Goal: Communication & Community: Share content

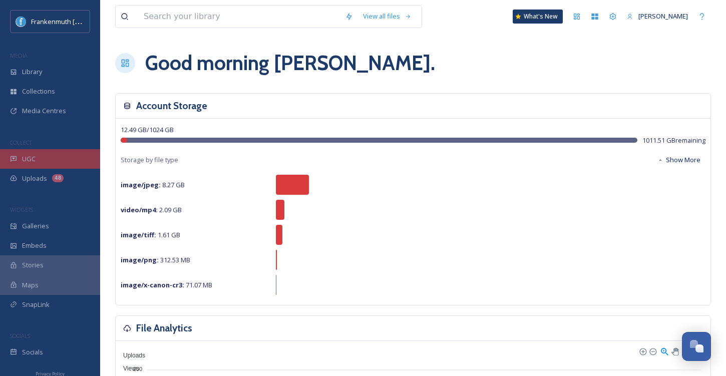
click at [47, 160] on div "UGC" at bounding box center [50, 159] width 100 height 20
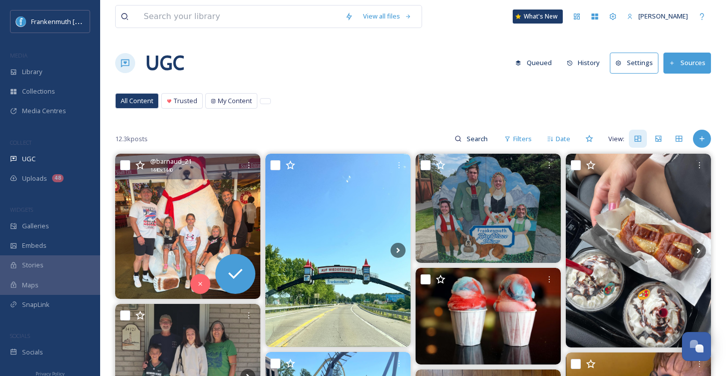
click at [172, 231] on img at bounding box center [187, 226] width 145 height 145
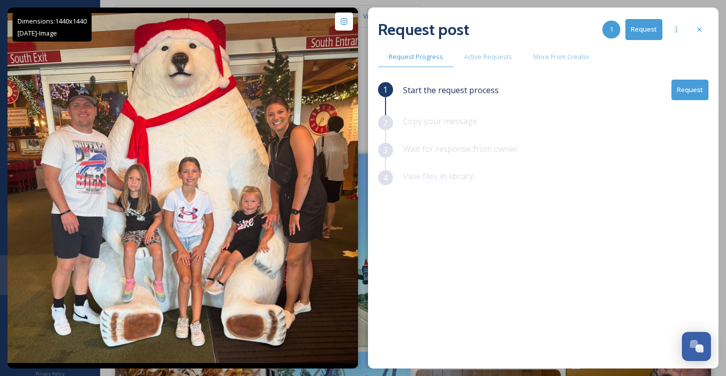
click at [698, 91] on button "Request" at bounding box center [689, 90] width 37 height 21
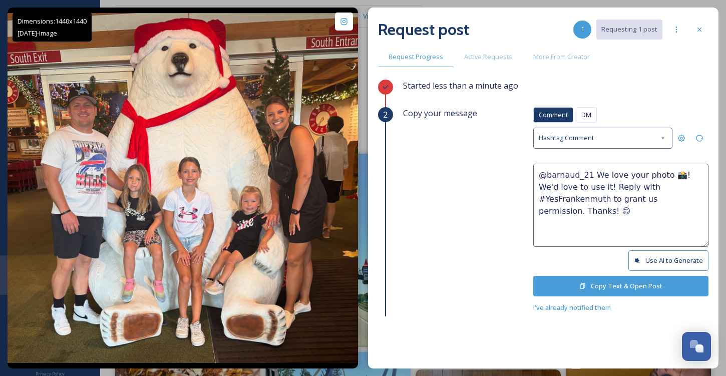
click at [613, 285] on button "Copy Text & Open Post" at bounding box center [620, 286] width 175 height 21
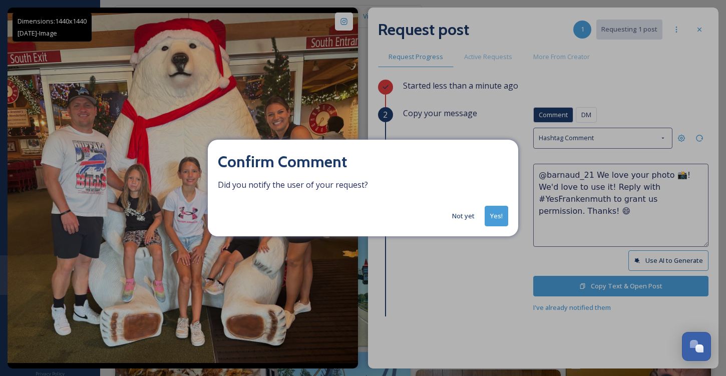
click at [496, 211] on button "Yes!" at bounding box center [496, 216] width 24 height 21
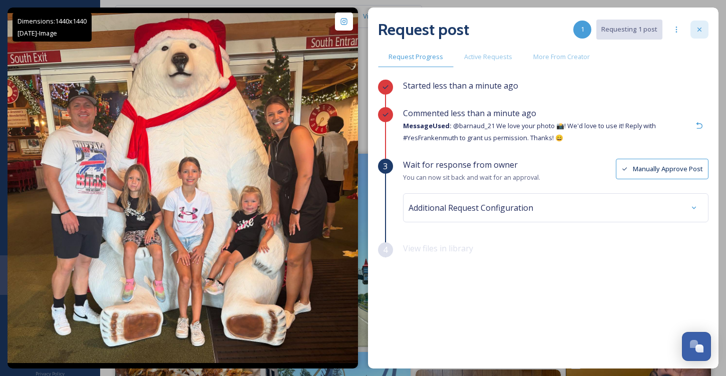
click at [706, 26] on div at bounding box center [699, 30] width 18 height 18
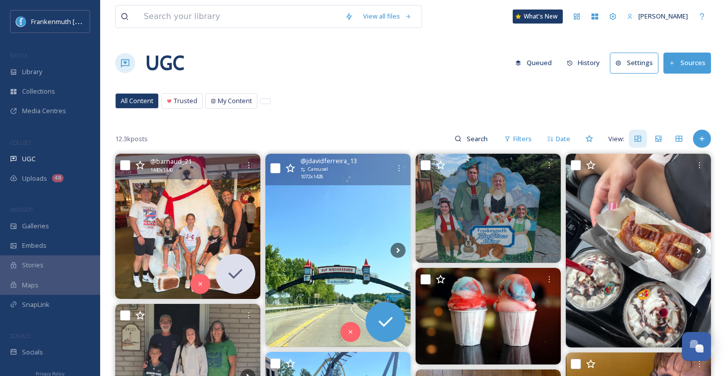
click at [326, 227] on img at bounding box center [337, 250] width 145 height 193
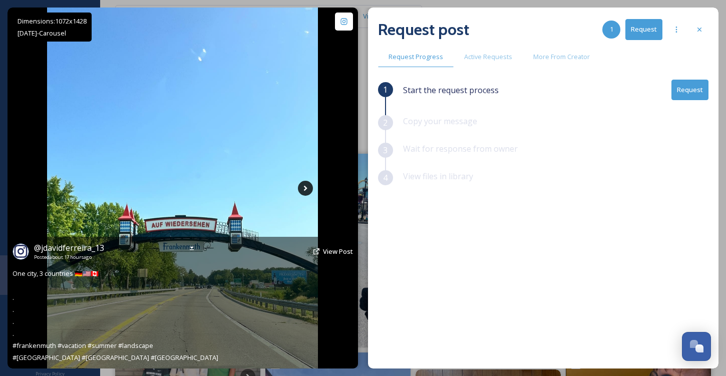
click at [303, 190] on icon at bounding box center [305, 188] width 15 height 15
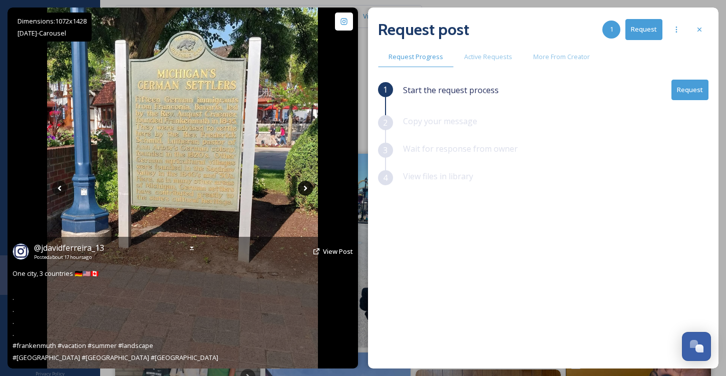
click at [303, 190] on icon at bounding box center [305, 188] width 15 height 15
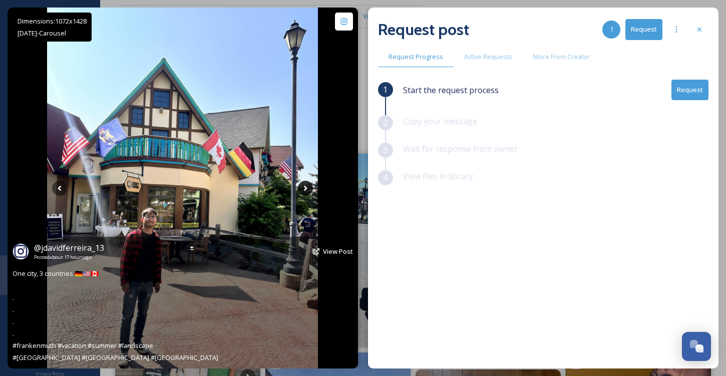
click at [303, 190] on icon at bounding box center [305, 188] width 15 height 15
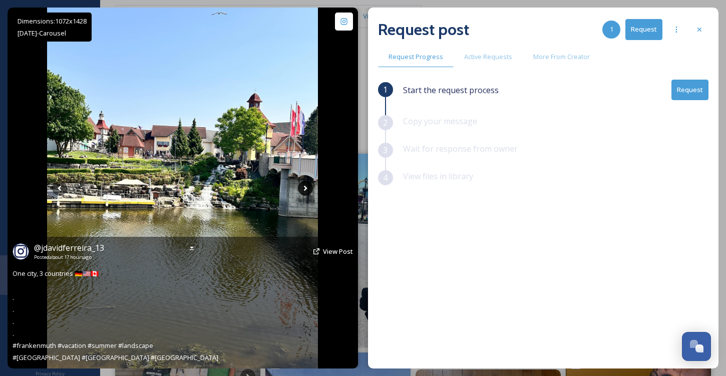
click at [303, 190] on icon at bounding box center [305, 188] width 15 height 15
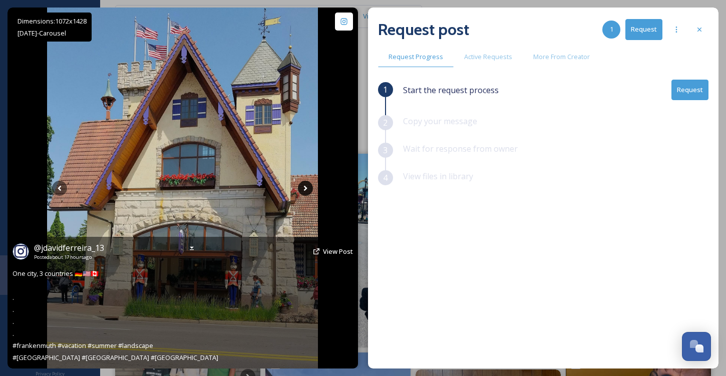
click at [303, 190] on icon at bounding box center [305, 188] width 15 height 15
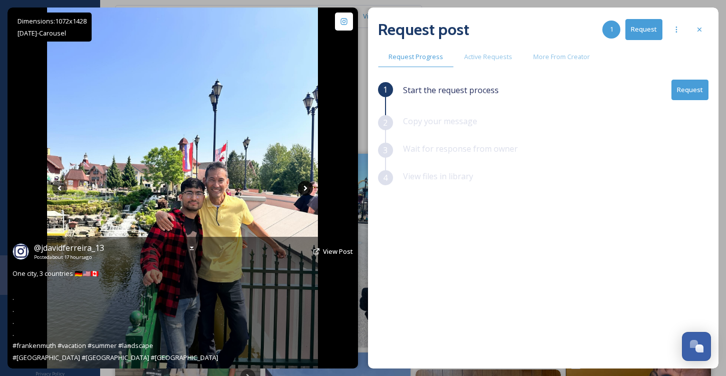
click at [304, 190] on icon at bounding box center [305, 188] width 15 height 15
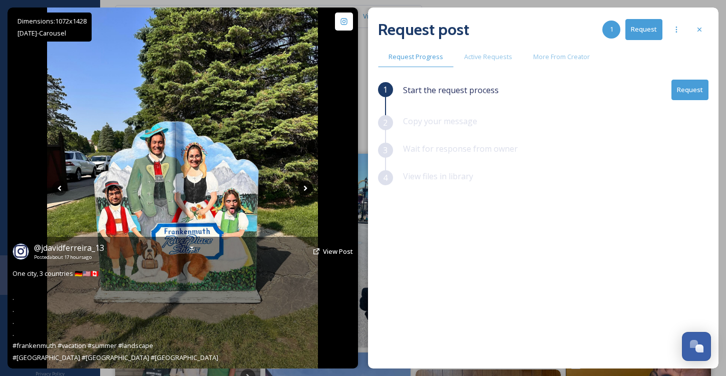
click at [304, 190] on icon at bounding box center [305, 188] width 15 height 15
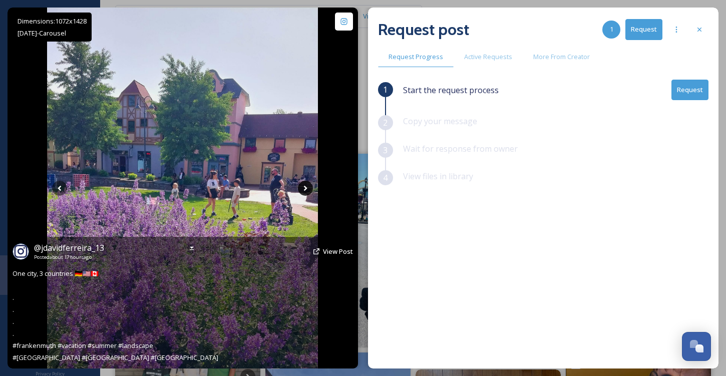
click at [304, 190] on icon at bounding box center [305, 188] width 15 height 15
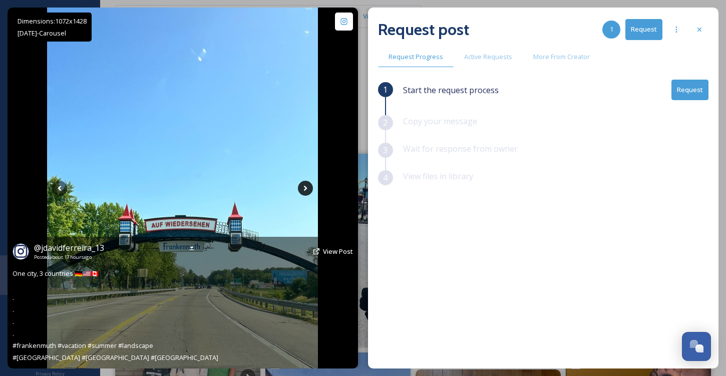
click at [304, 190] on icon at bounding box center [305, 188] width 15 height 15
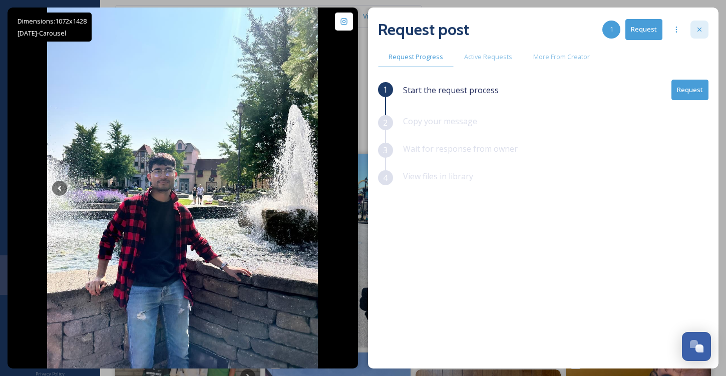
click at [697, 33] on icon at bounding box center [699, 30] width 8 height 8
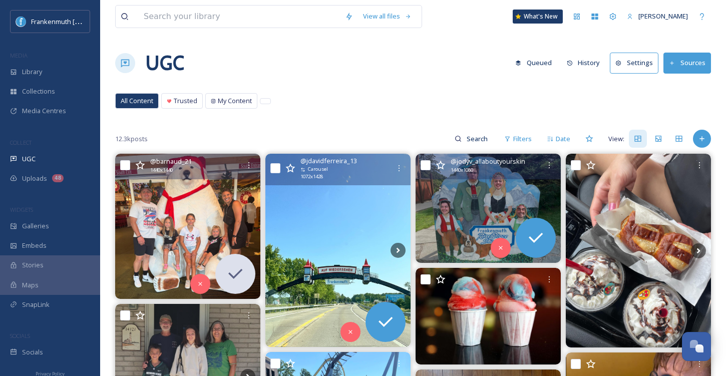
click at [458, 203] on img at bounding box center [487, 208] width 145 height 109
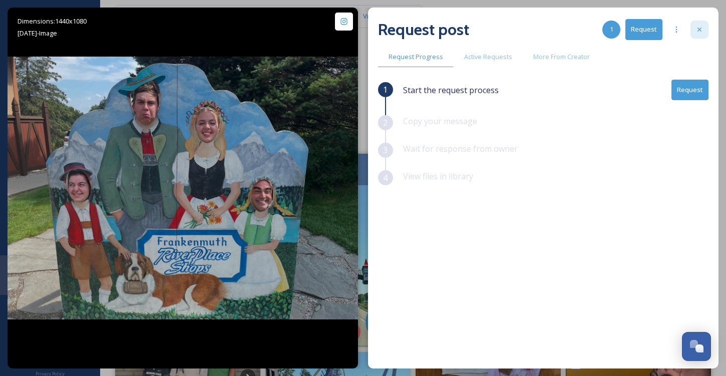
click at [697, 25] on div at bounding box center [699, 30] width 18 height 18
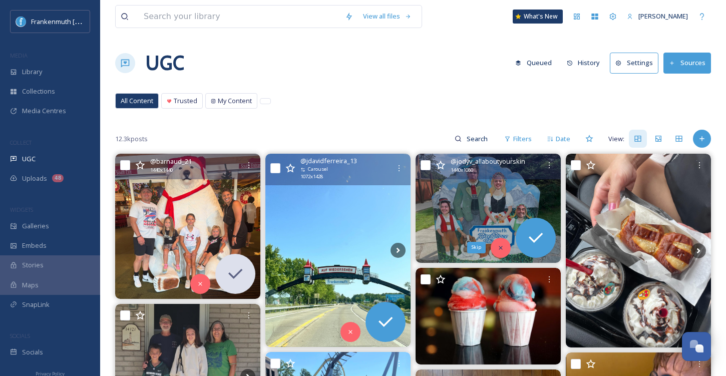
click at [496, 251] on div "Skip" at bounding box center [500, 248] width 20 height 20
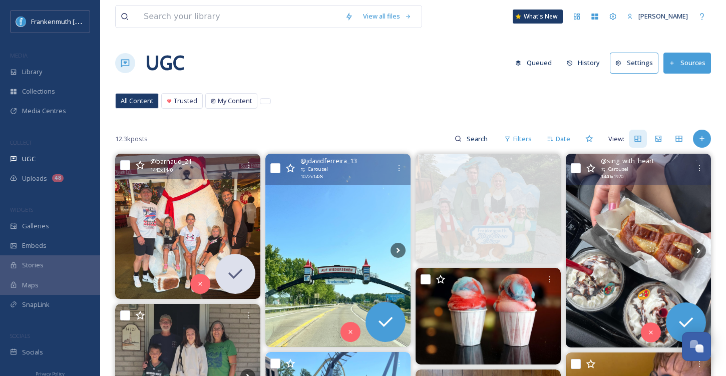
click at [660, 250] on img at bounding box center [638, 251] width 145 height 194
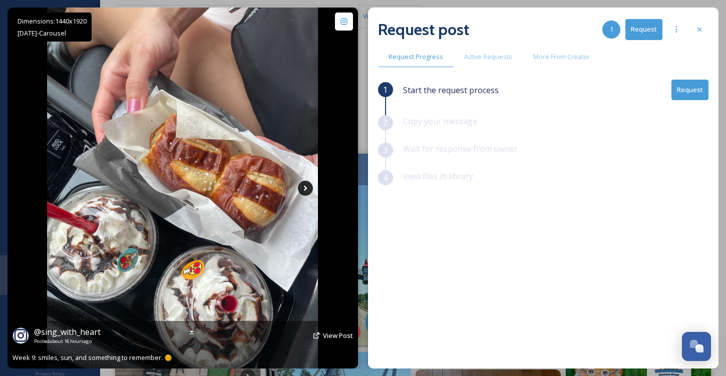
click at [301, 188] on icon at bounding box center [305, 188] width 15 height 15
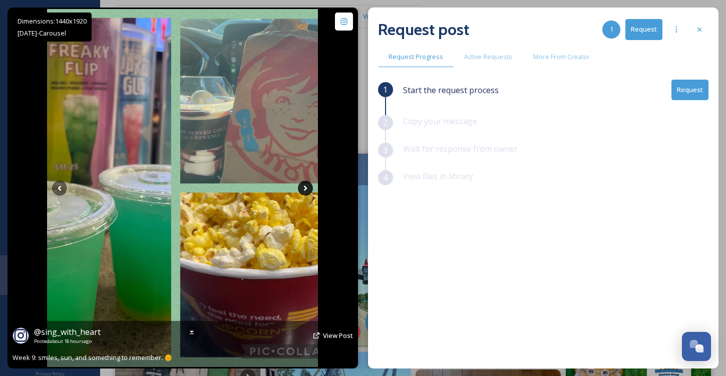
click at [301, 188] on icon at bounding box center [305, 188] width 15 height 15
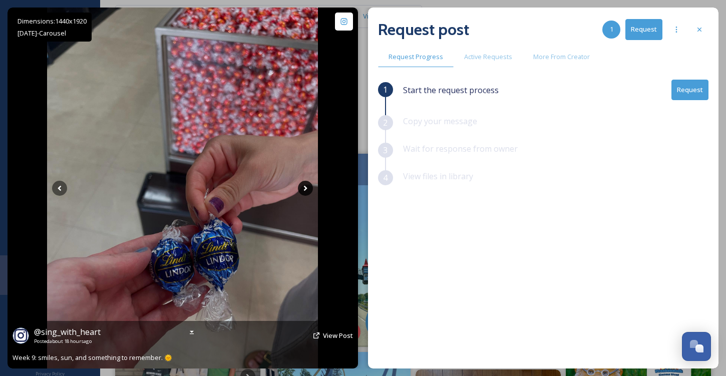
click at [301, 188] on icon at bounding box center [305, 188] width 15 height 15
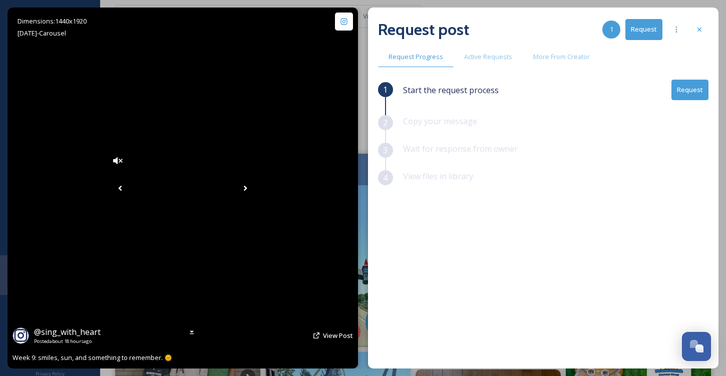
click at [253, 188] on icon at bounding box center [245, 188] width 15 height 15
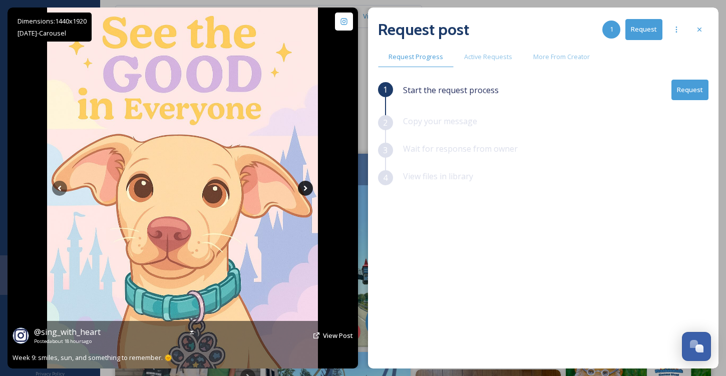
click at [301, 188] on icon at bounding box center [305, 188] width 15 height 15
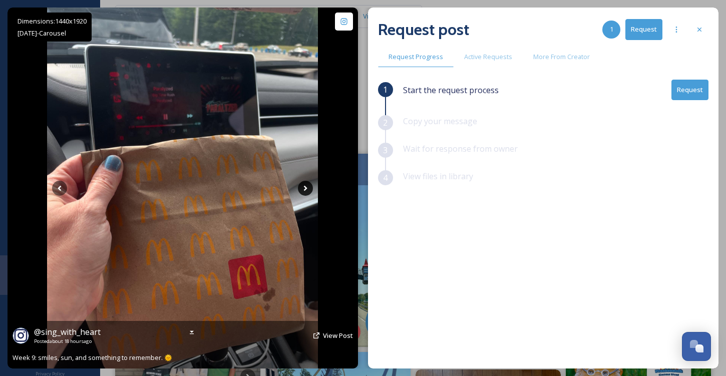
click at [301, 188] on icon at bounding box center [305, 188] width 15 height 15
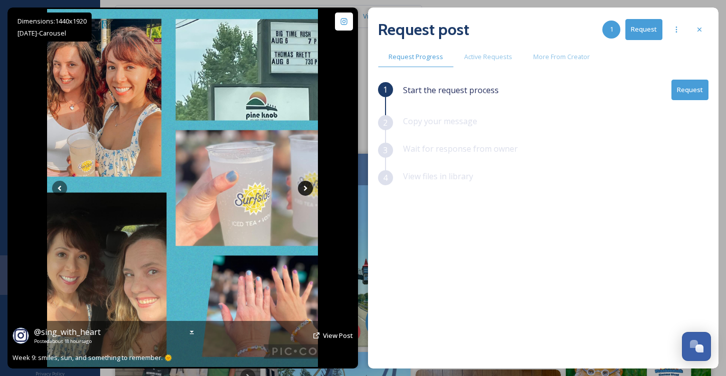
click at [301, 188] on icon at bounding box center [305, 188] width 15 height 15
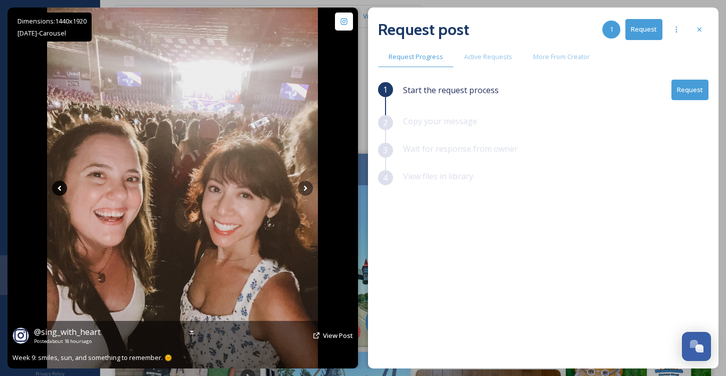
click at [61, 190] on icon at bounding box center [59, 188] width 15 height 15
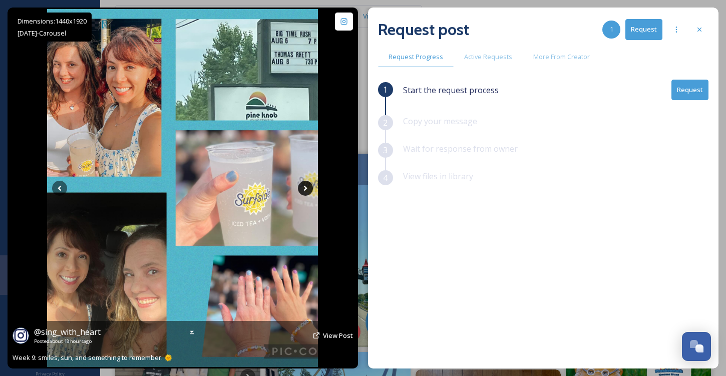
click at [307, 189] on icon at bounding box center [305, 188] width 15 height 15
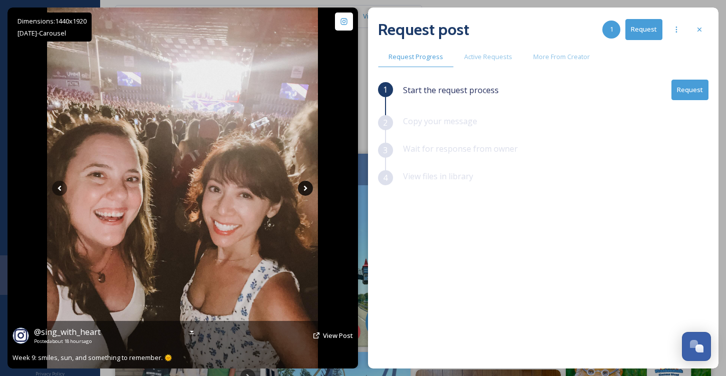
click at [307, 189] on icon at bounding box center [305, 188] width 15 height 15
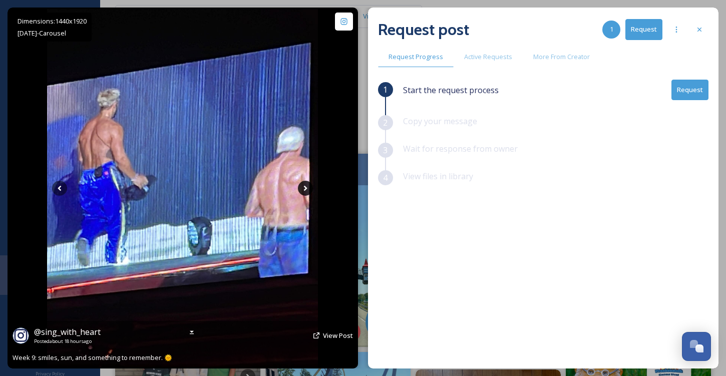
click at [307, 189] on icon at bounding box center [305, 188] width 15 height 15
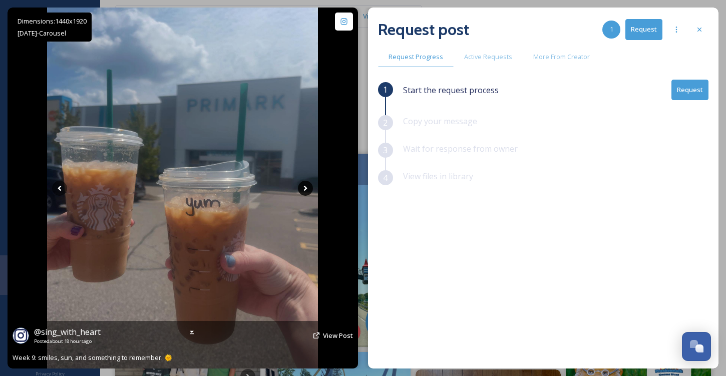
click at [307, 189] on icon at bounding box center [305, 188] width 15 height 15
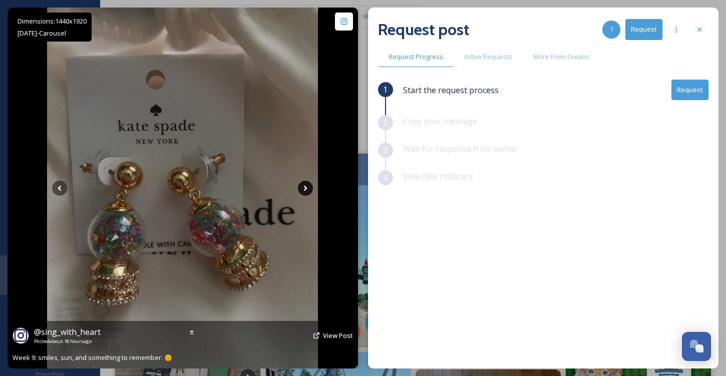
click at [307, 189] on icon at bounding box center [305, 188] width 15 height 15
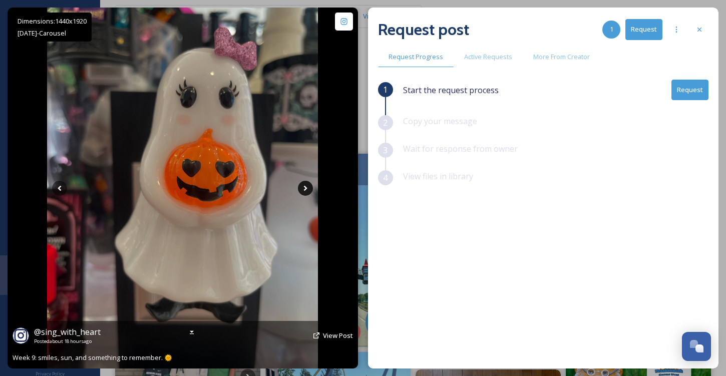
click at [307, 189] on icon at bounding box center [305, 188] width 15 height 15
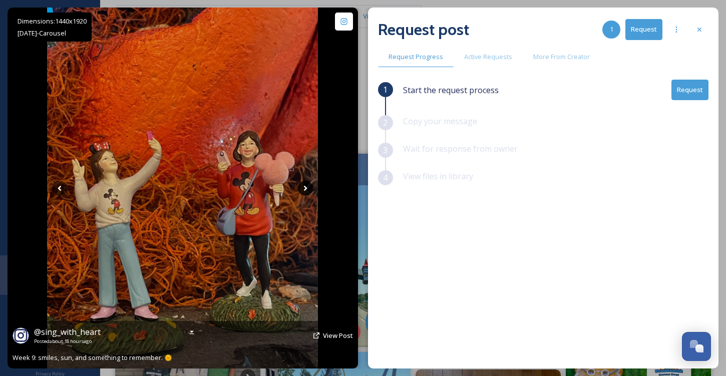
click at [307, 189] on icon at bounding box center [305, 188] width 15 height 15
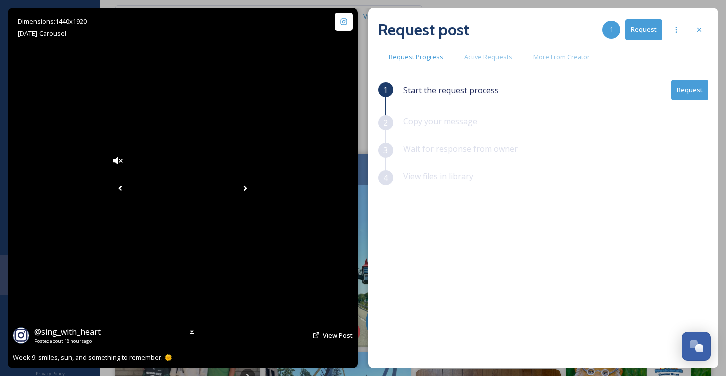
click at [253, 189] on icon at bounding box center [245, 188] width 15 height 15
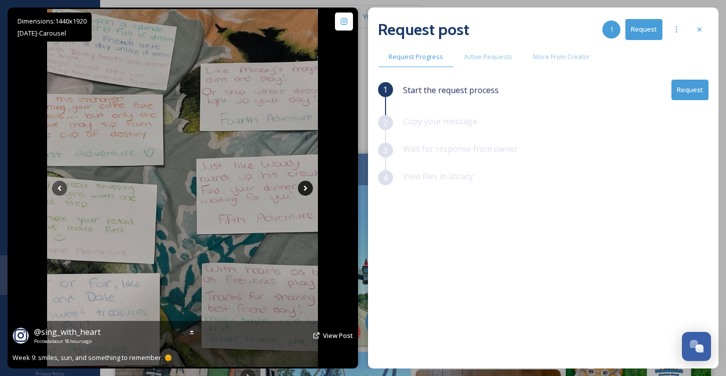
click at [301, 189] on icon at bounding box center [305, 188] width 15 height 15
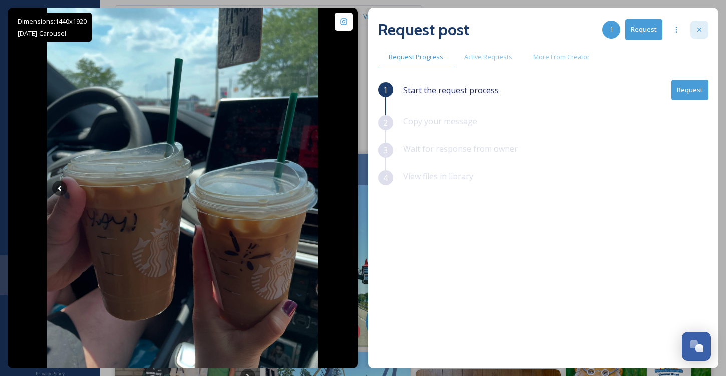
click at [704, 31] on div at bounding box center [699, 30] width 18 height 18
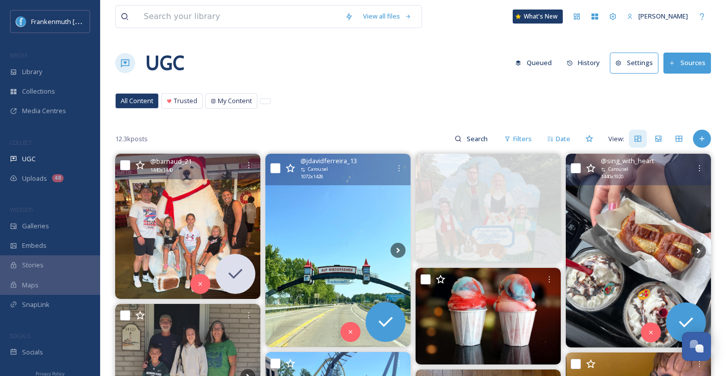
scroll to position [82, 0]
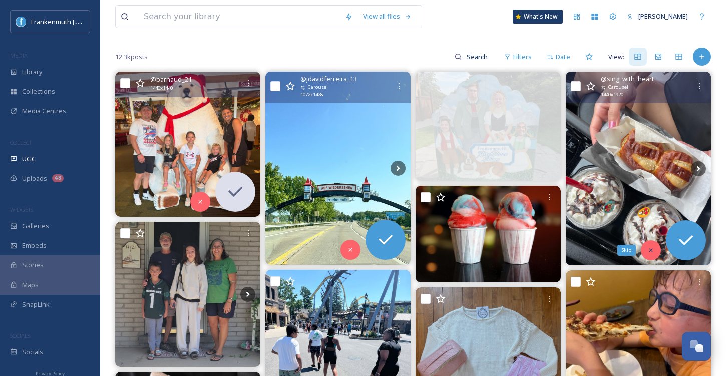
click at [656, 250] on div "Skip" at bounding box center [651, 250] width 20 height 20
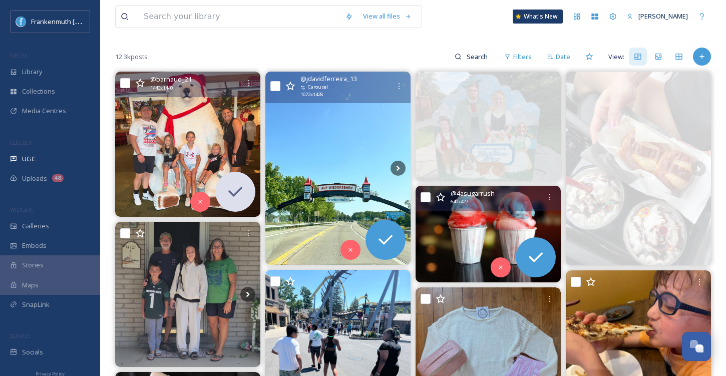
click at [455, 246] on img at bounding box center [487, 234] width 145 height 97
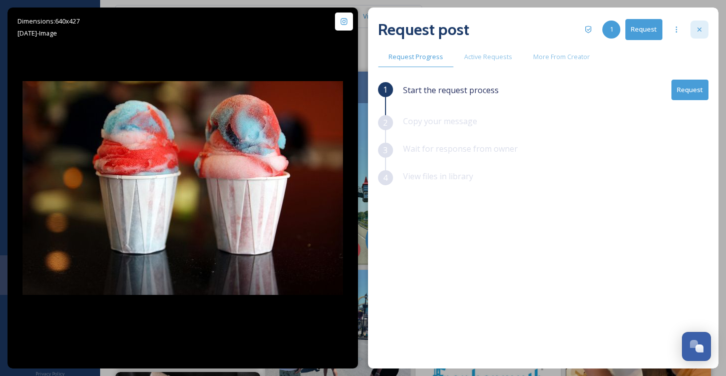
click at [701, 23] on div at bounding box center [699, 30] width 18 height 18
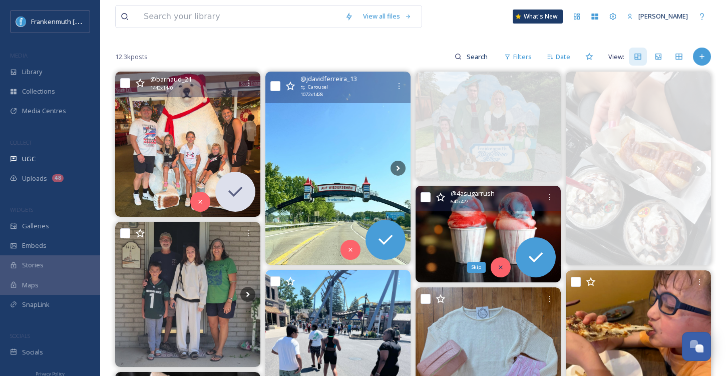
click at [495, 267] on div "Skip" at bounding box center [500, 267] width 20 height 20
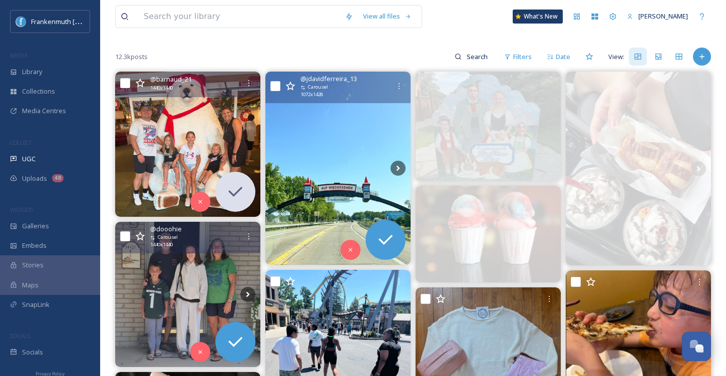
click at [147, 317] on img at bounding box center [187, 294] width 145 height 145
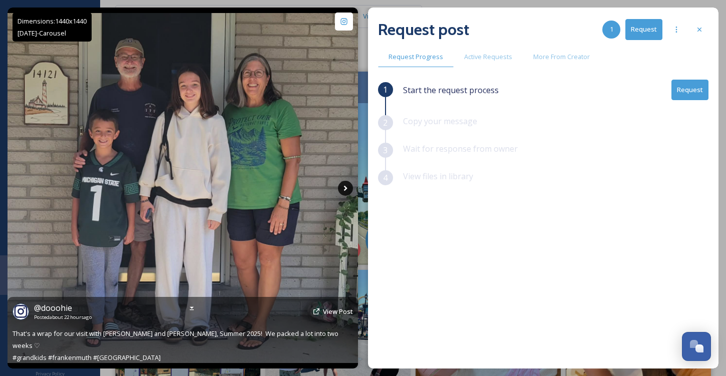
click at [350, 183] on icon at bounding box center [345, 188] width 15 height 15
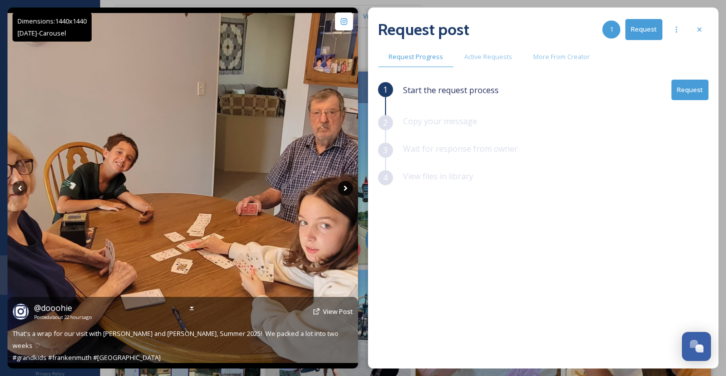
click at [346, 184] on icon at bounding box center [345, 188] width 15 height 15
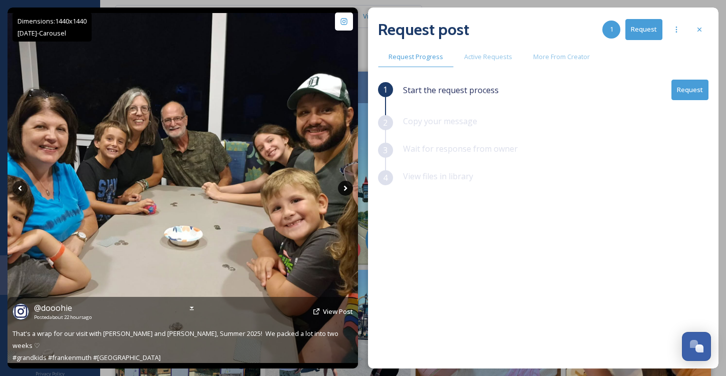
click at [346, 184] on icon at bounding box center [345, 188] width 15 height 15
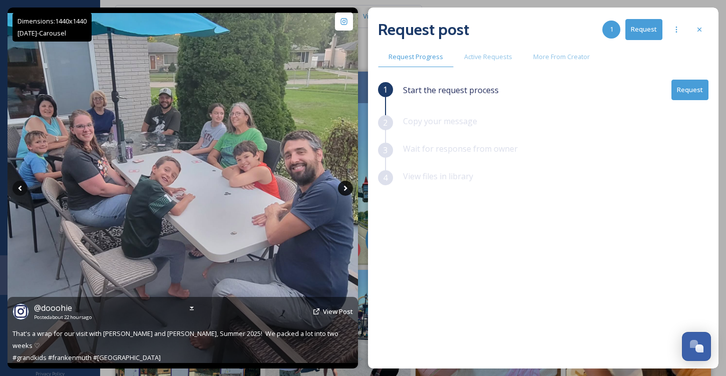
click at [346, 184] on icon at bounding box center [345, 188] width 15 height 15
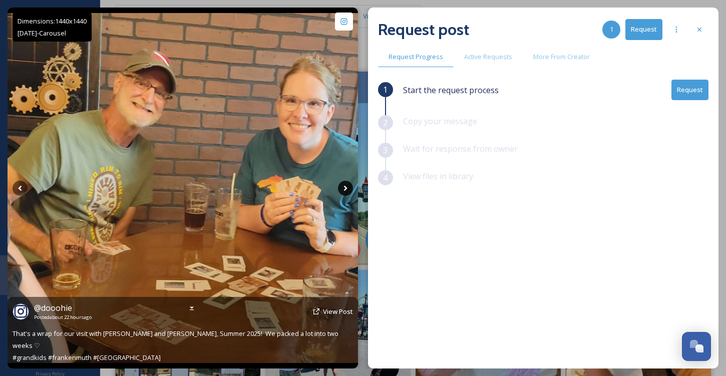
click at [346, 184] on icon at bounding box center [345, 188] width 15 height 15
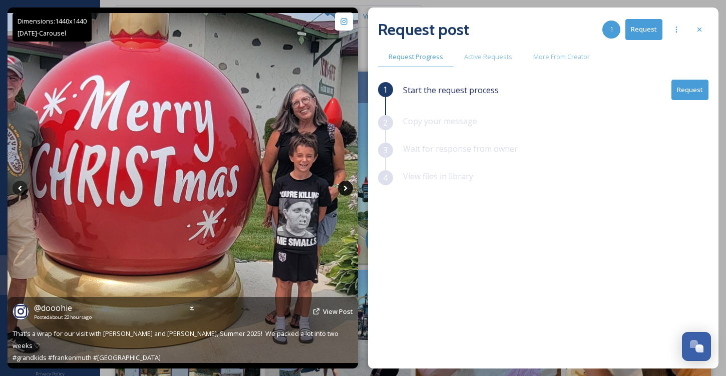
click at [346, 184] on icon at bounding box center [345, 188] width 15 height 15
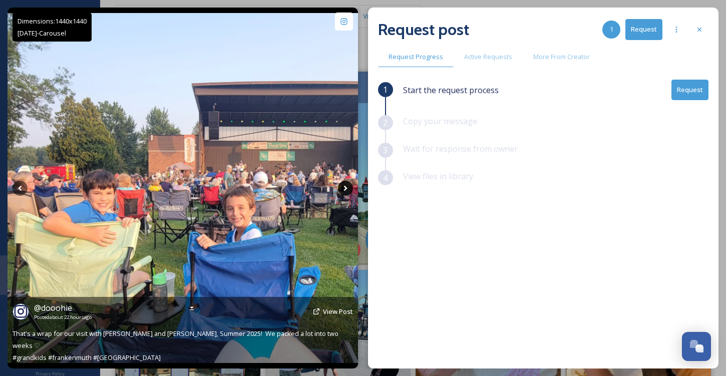
click at [346, 184] on icon at bounding box center [345, 188] width 15 height 15
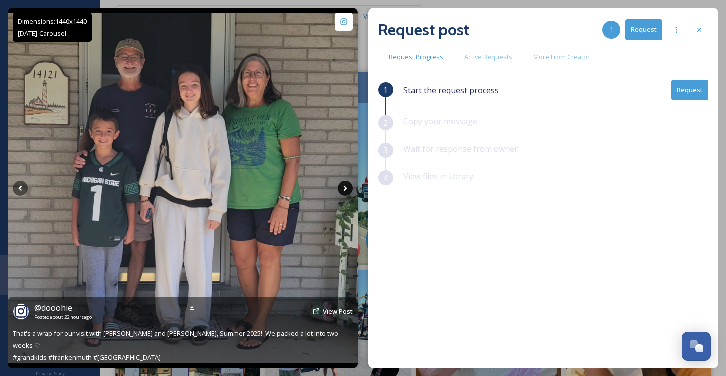
click at [346, 184] on icon at bounding box center [345, 188] width 15 height 15
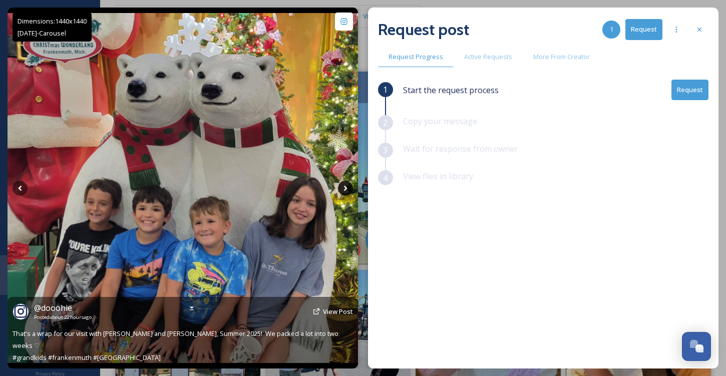
click at [346, 184] on icon at bounding box center [345, 188] width 15 height 15
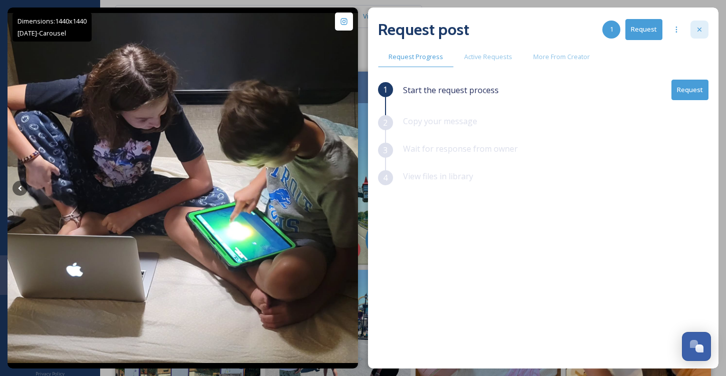
click at [695, 32] on icon at bounding box center [699, 30] width 8 height 8
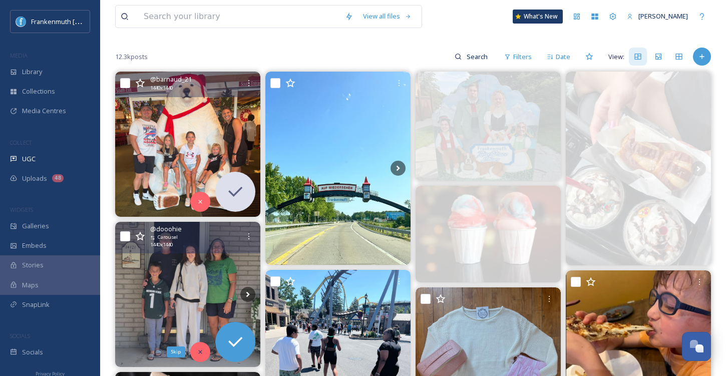
click at [198, 354] on icon at bounding box center [200, 351] width 7 height 7
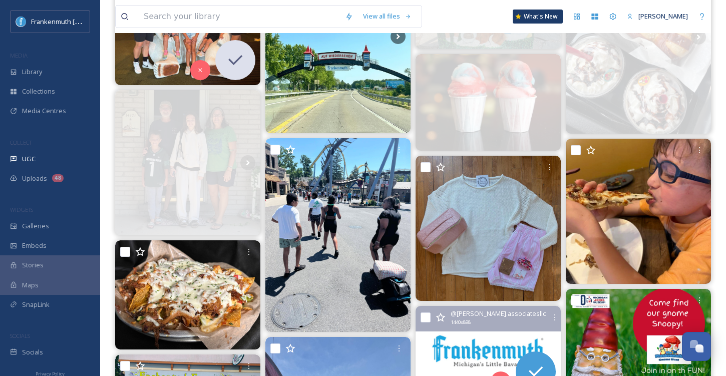
scroll to position [242, 0]
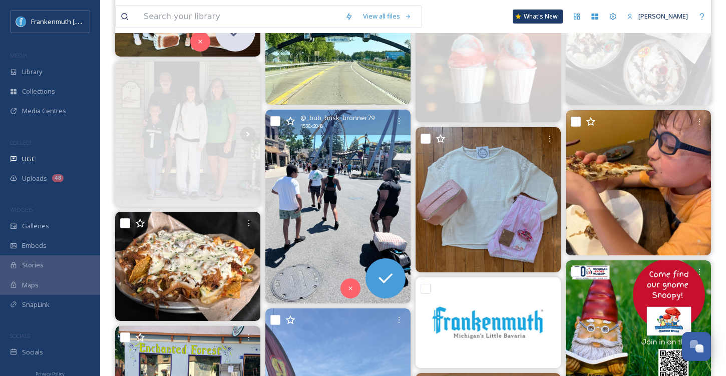
click at [362, 223] on img at bounding box center [337, 207] width 145 height 194
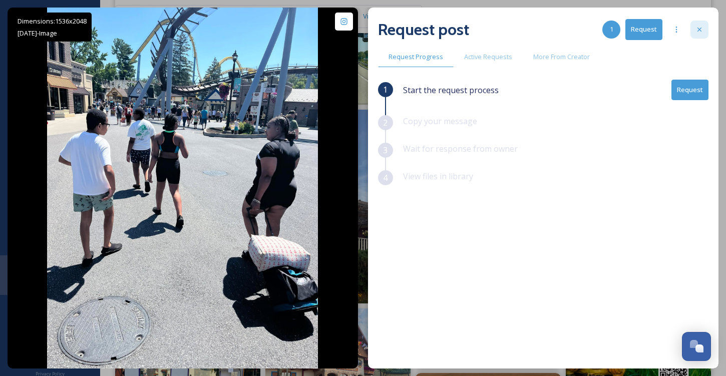
click at [698, 33] on icon at bounding box center [699, 30] width 8 height 8
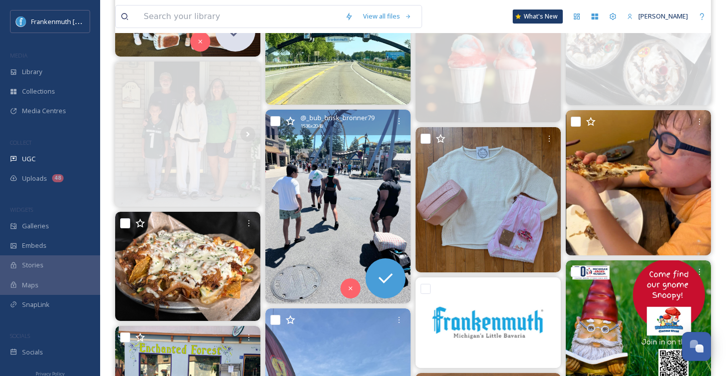
click at [342, 250] on img at bounding box center [337, 207] width 145 height 194
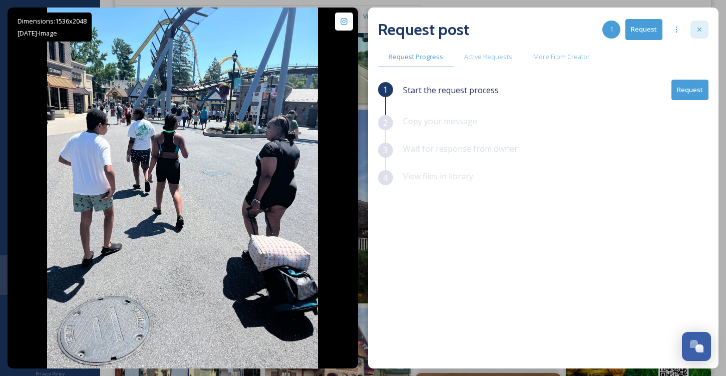
click at [703, 34] on div at bounding box center [699, 30] width 18 height 18
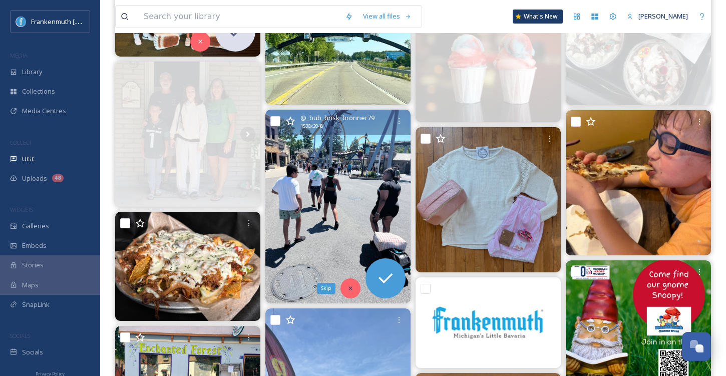
click at [349, 294] on div "Skip" at bounding box center [350, 288] width 20 height 20
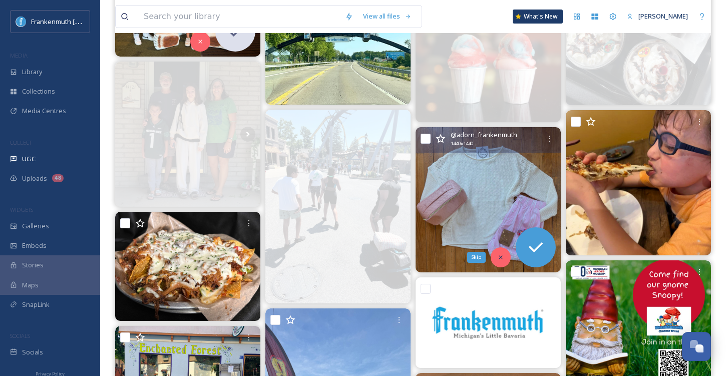
click at [503, 252] on div "Skip" at bounding box center [500, 257] width 20 height 20
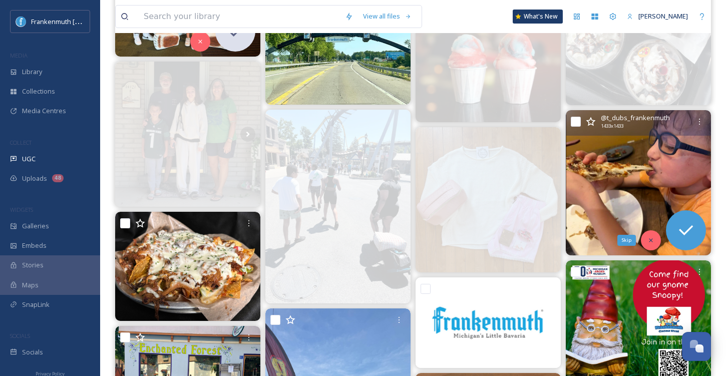
click at [653, 239] on icon at bounding box center [650, 240] width 7 height 7
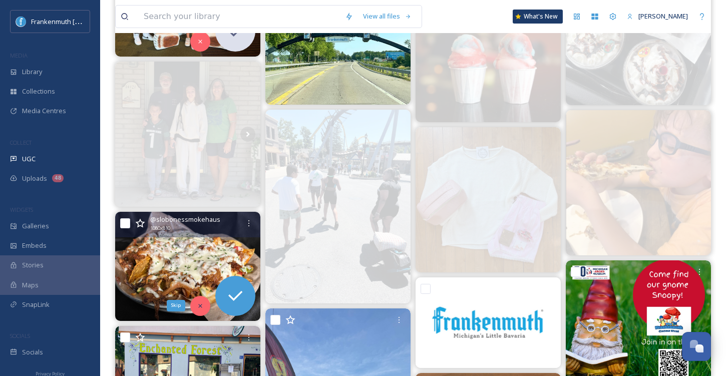
click at [199, 306] on icon at bounding box center [200, 305] width 7 height 7
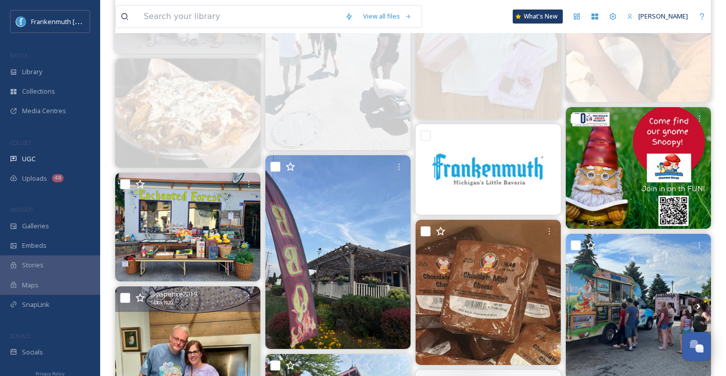
scroll to position [396, 0]
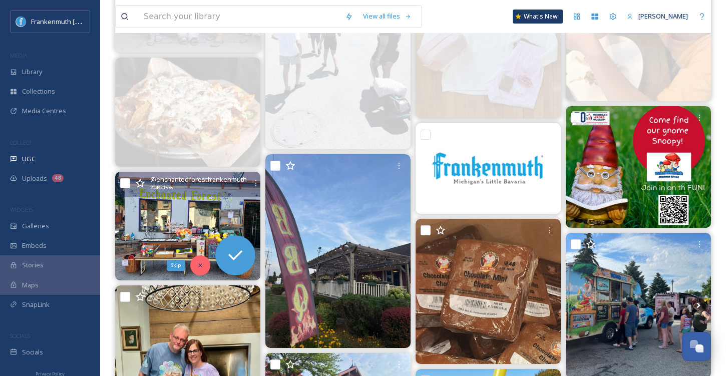
click at [204, 262] on div "Skip" at bounding box center [200, 265] width 20 height 20
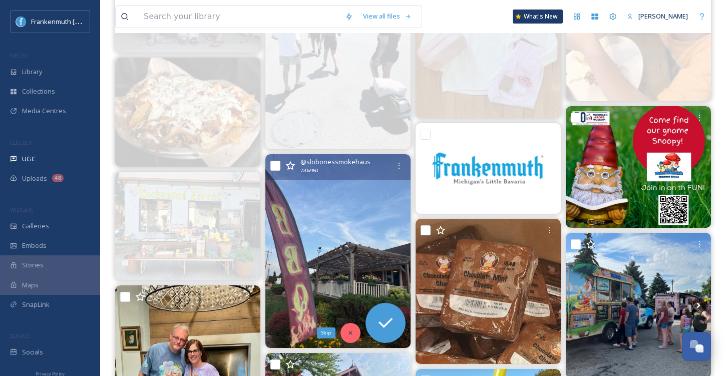
click at [351, 333] on icon at bounding box center [350, 333] width 4 height 4
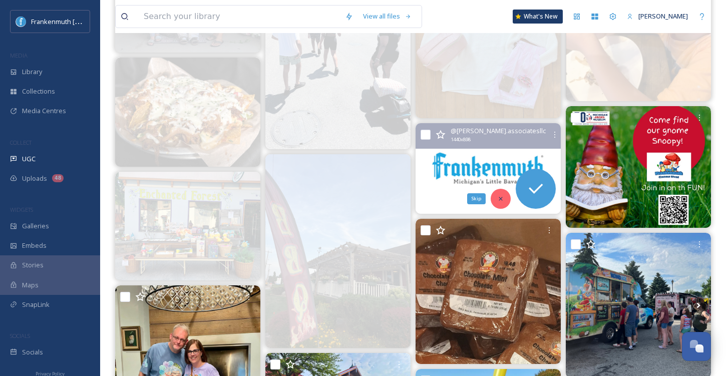
click at [496, 197] on div "Skip" at bounding box center [500, 199] width 20 height 20
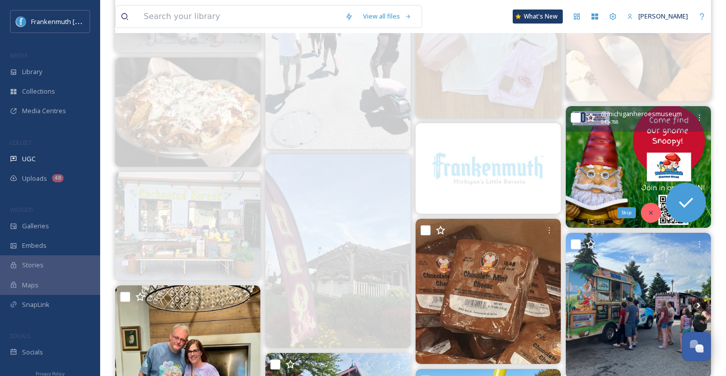
click at [651, 216] on div "Skip" at bounding box center [651, 213] width 20 height 20
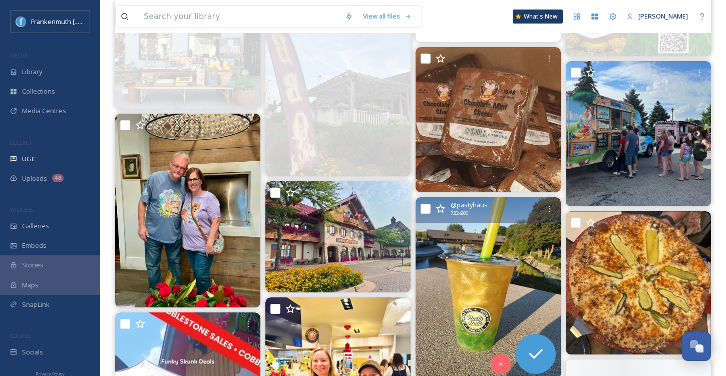
scroll to position [583, 0]
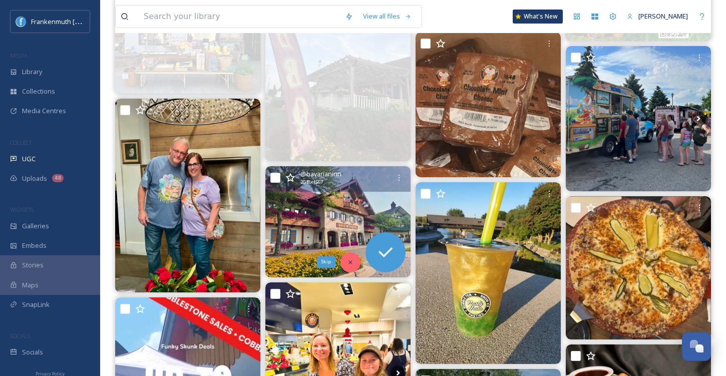
click at [352, 257] on div "Skip" at bounding box center [350, 262] width 20 height 20
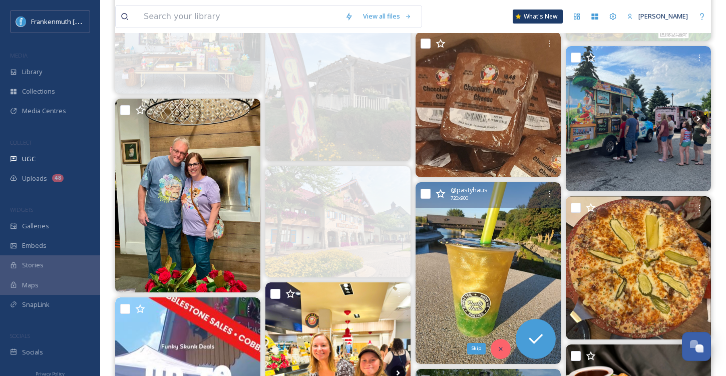
click at [503, 349] on icon at bounding box center [500, 348] width 7 height 7
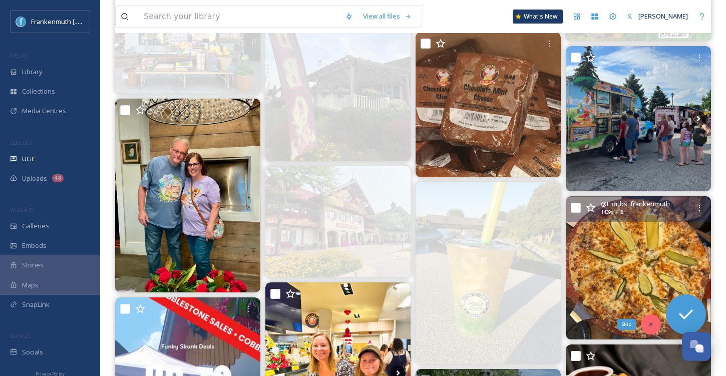
click at [649, 327] on div "Skip" at bounding box center [651, 324] width 20 height 20
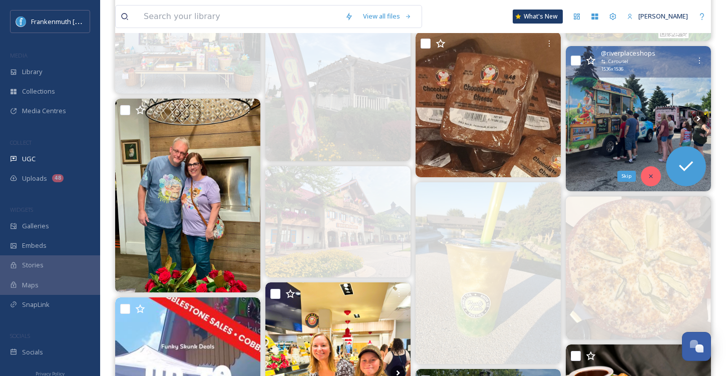
click at [652, 175] on icon at bounding box center [650, 176] width 7 height 7
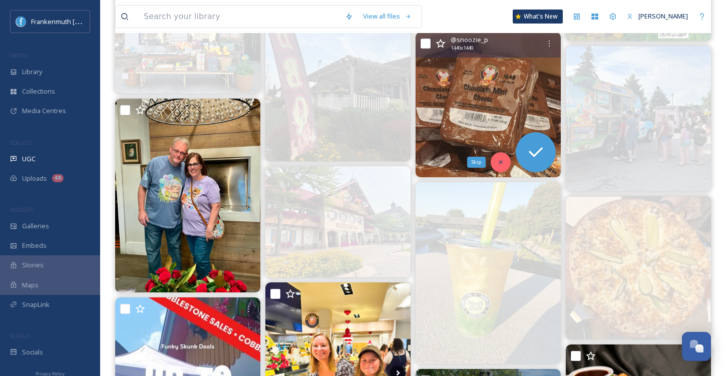
click at [503, 167] on div "Skip" at bounding box center [500, 162] width 20 height 20
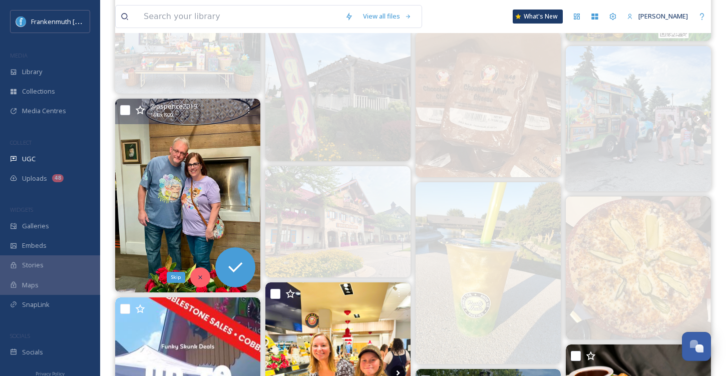
click at [204, 278] on div "Skip" at bounding box center [200, 277] width 20 height 20
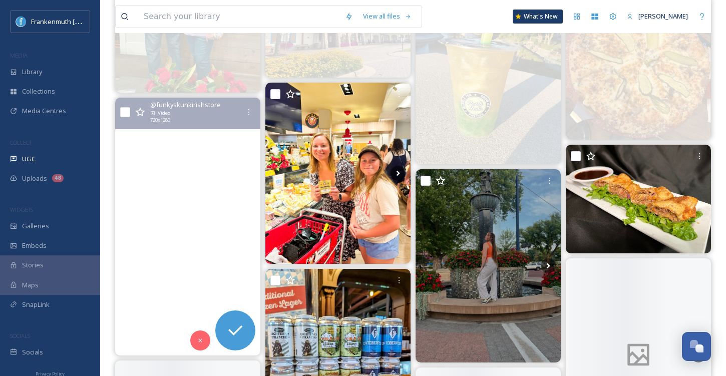
scroll to position [782, 0]
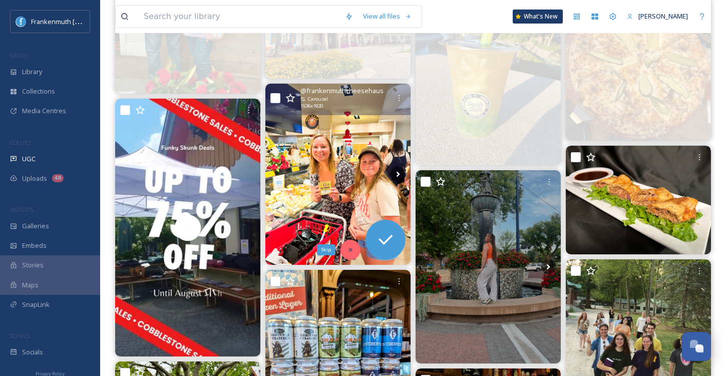
click at [343, 252] on div "Skip" at bounding box center [350, 250] width 20 height 20
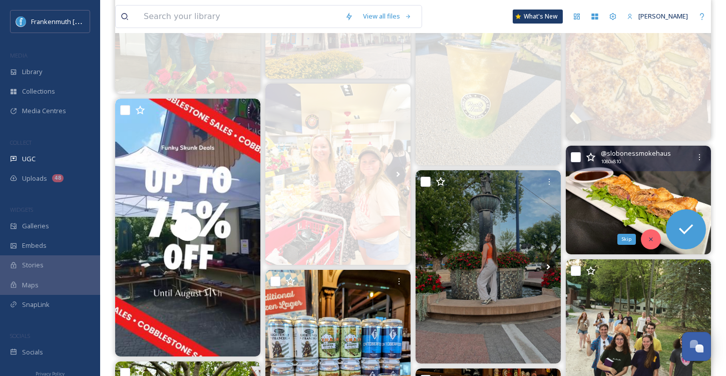
click at [650, 244] on div "Skip" at bounding box center [651, 239] width 20 height 20
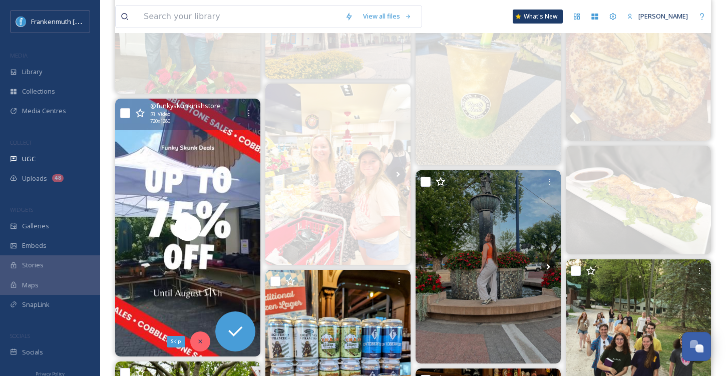
click at [202, 338] on icon at bounding box center [200, 341] width 7 height 7
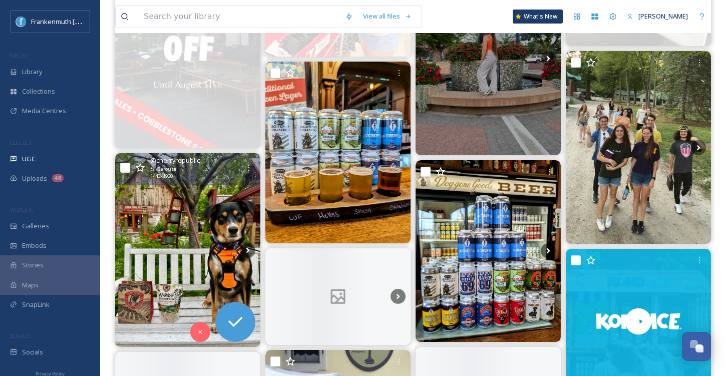
scroll to position [989, 0]
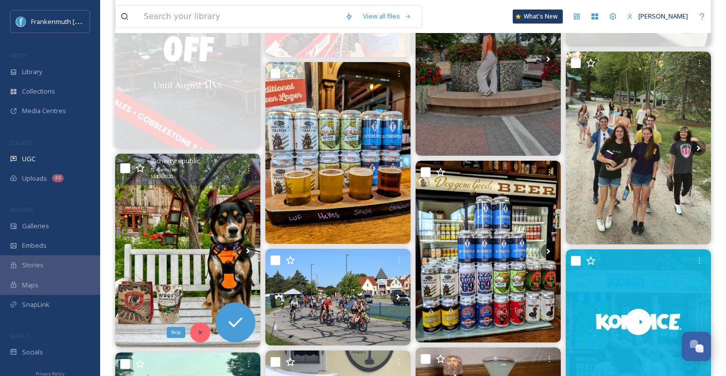
click at [200, 334] on icon at bounding box center [200, 332] width 7 height 7
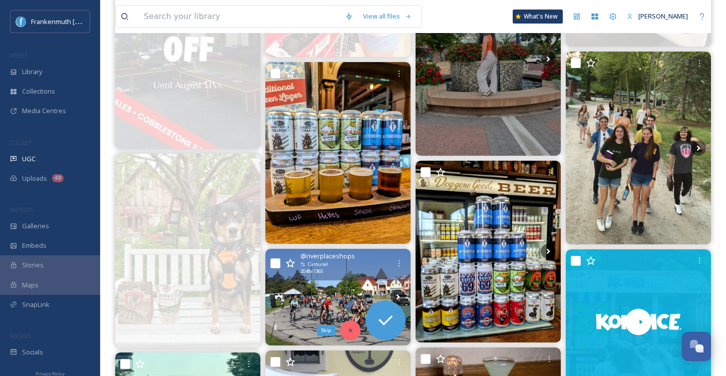
click at [351, 332] on icon at bounding box center [350, 330] width 7 height 7
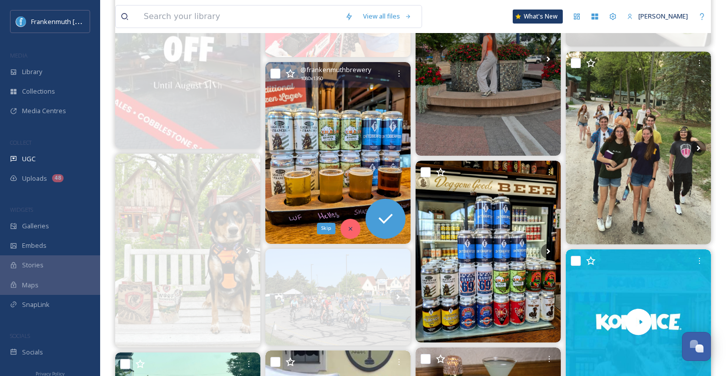
click at [348, 234] on div "Skip" at bounding box center [350, 229] width 20 height 20
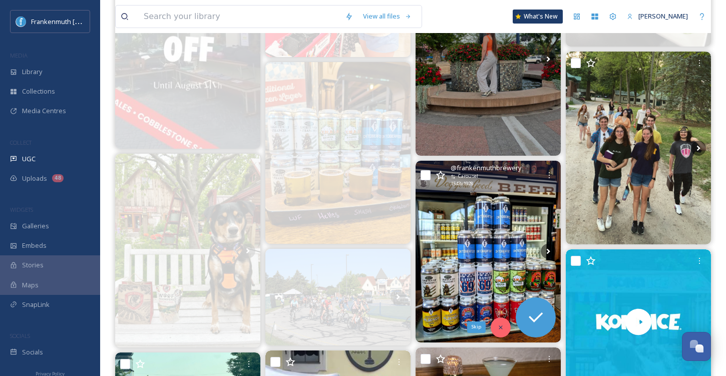
click at [497, 327] on icon at bounding box center [500, 327] width 7 height 7
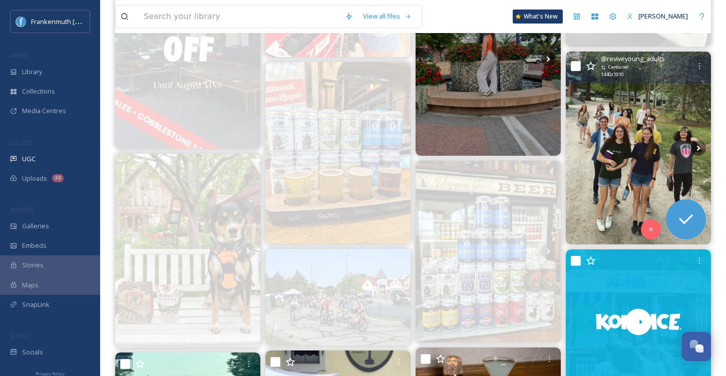
click at [647, 165] on img at bounding box center [638, 148] width 145 height 193
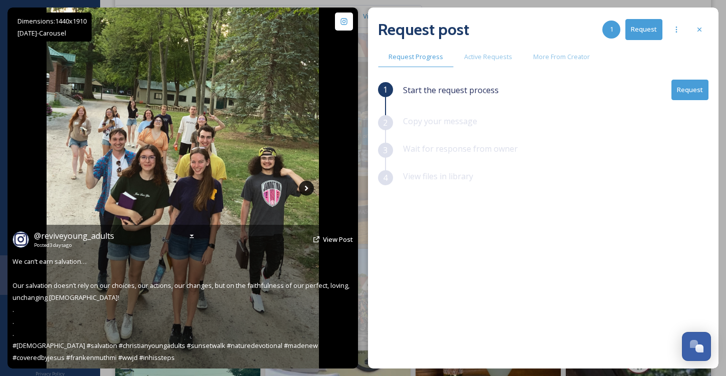
click at [307, 186] on icon at bounding box center [306, 188] width 15 height 15
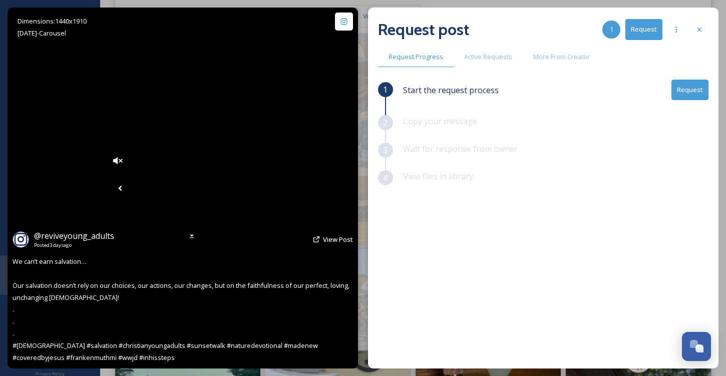
click at [113, 189] on icon at bounding box center [120, 188] width 15 height 15
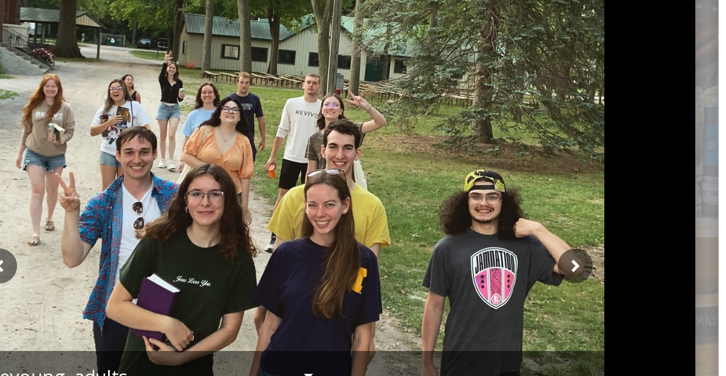
scroll to position [989, 0]
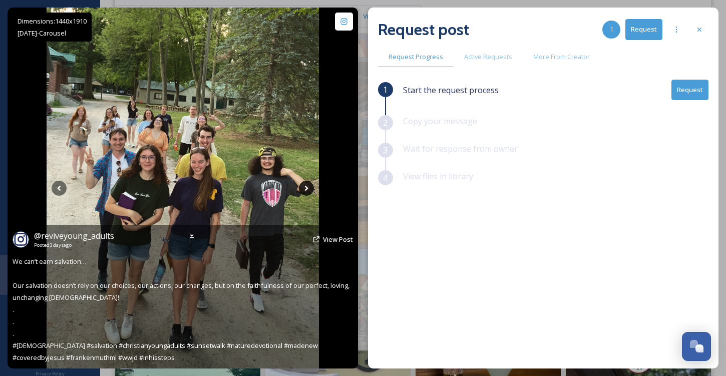
click at [309, 182] on icon at bounding box center [306, 188] width 15 height 15
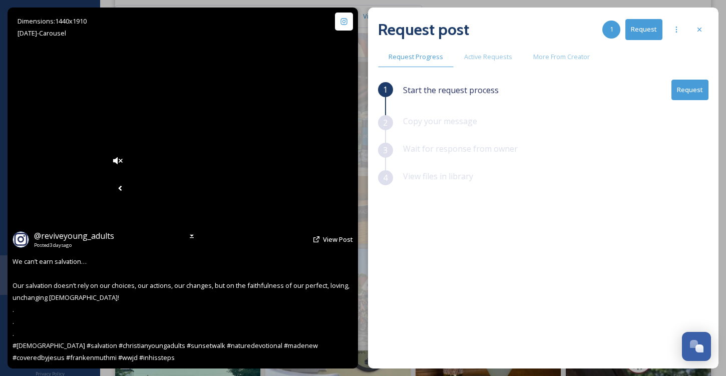
click at [253, 182] on icon at bounding box center [245, 188] width 15 height 15
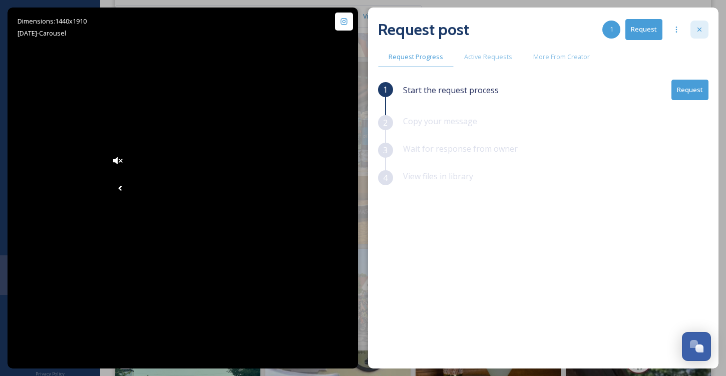
click at [702, 30] on icon at bounding box center [699, 30] width 8 height 8
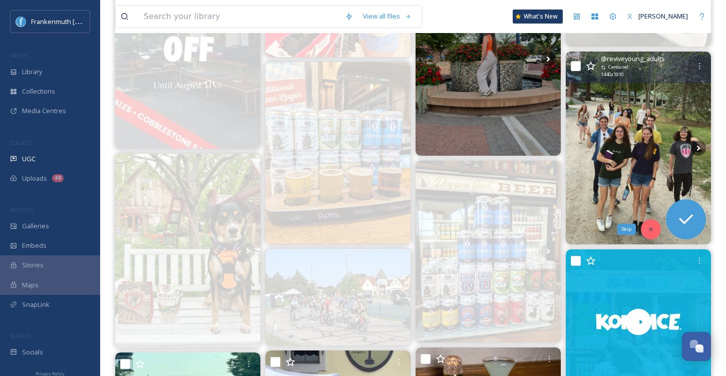
click at [648, 228] on icon at bounding box center [650, 229] width 7 height 7
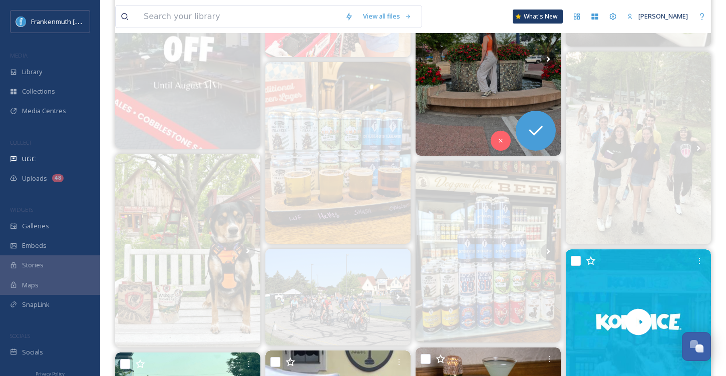
click at [466, 90] on img at bounding box center [487, 59] width 145 height 194
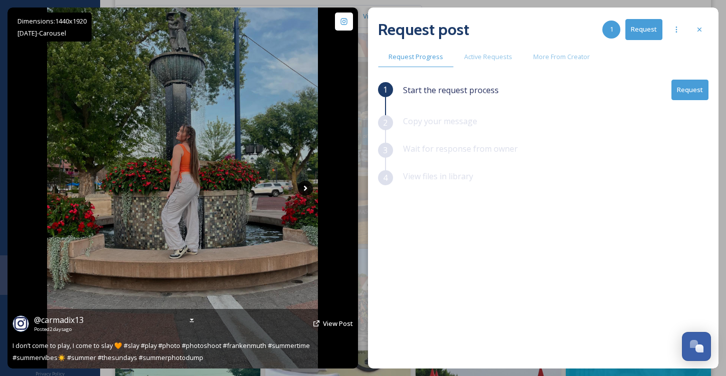
click at [306, 187] on icon at bounding box center [305, 188] width 15 height 15
click at [307, 186] on icon at bounding box center [305, 188] width 15 height 15
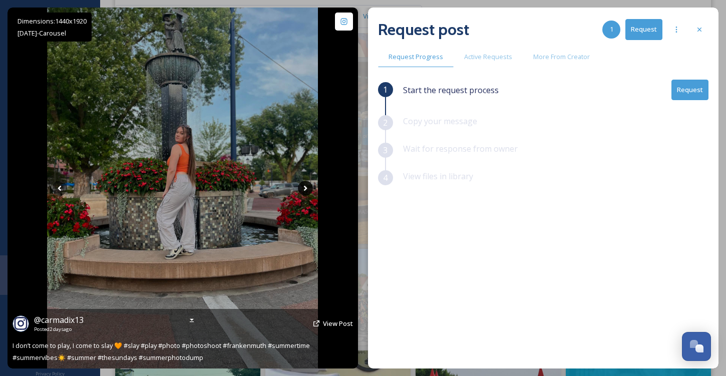
click at [307, 186] on icon at bounding box center [305, 188] width 15 height 15
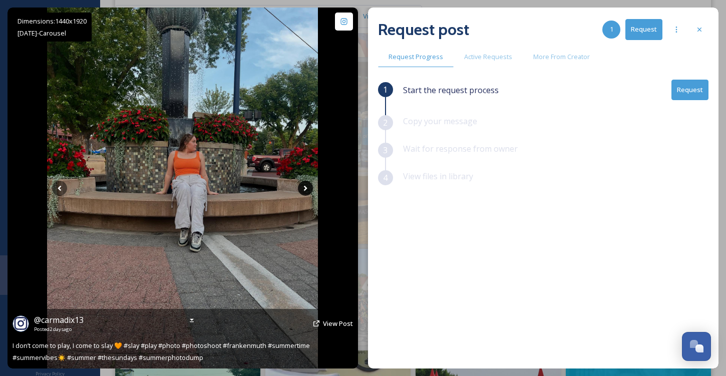
click at [307, 186] on icon at bounding box center [305, 188] width 15 height 15
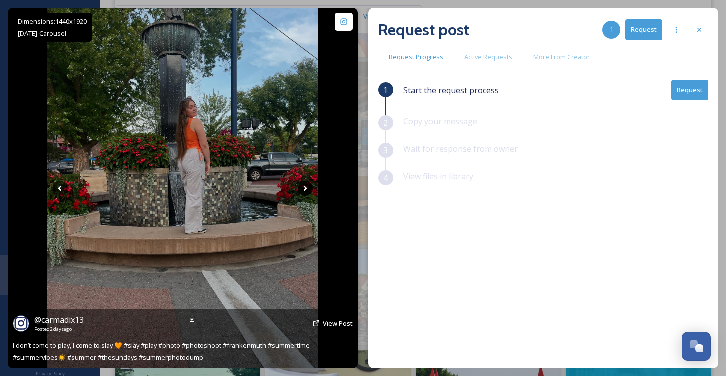
click at [308, 187] on icon at bounding box center [305, 188] width 15 height 15
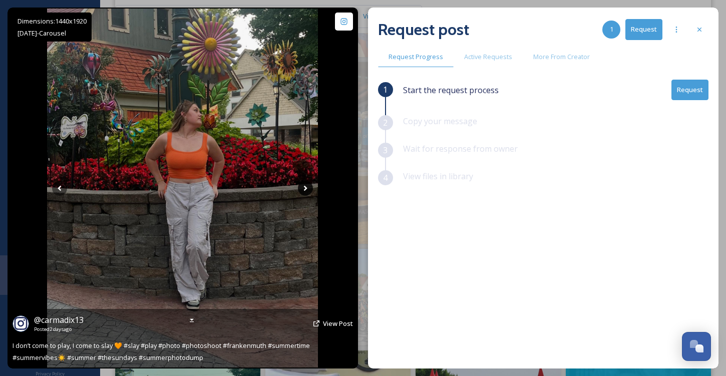
click at [308, 188] on icon at bounding box center [305, 188] width 15 height 15
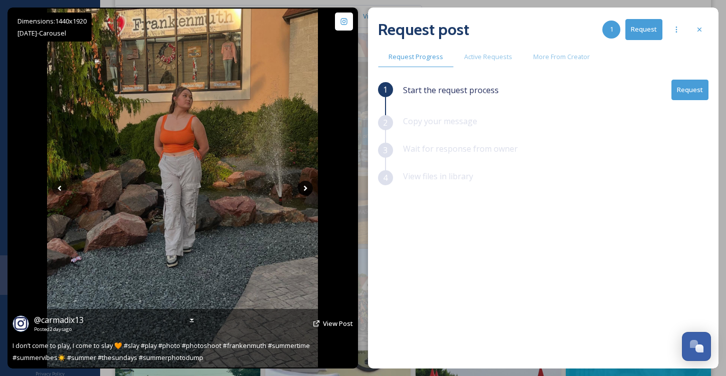
click at [308, 188] on icon at bounding box center [305, 188] width 15 height 15
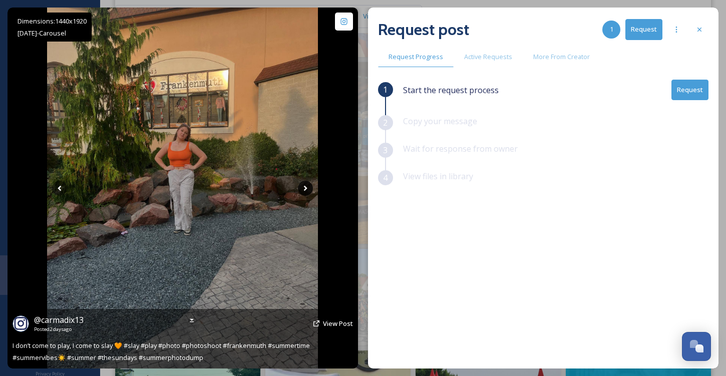
click at [308, 188] on icon at bounding box center [305, 188] width 15 height 15
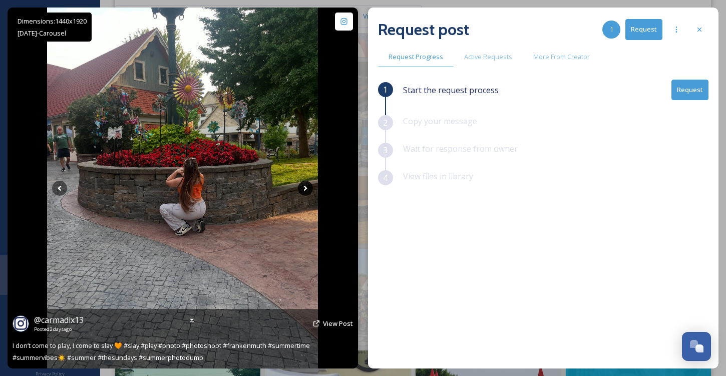
click at [308, 188] on icon at bounding box center [305, 188] width 15 height 15
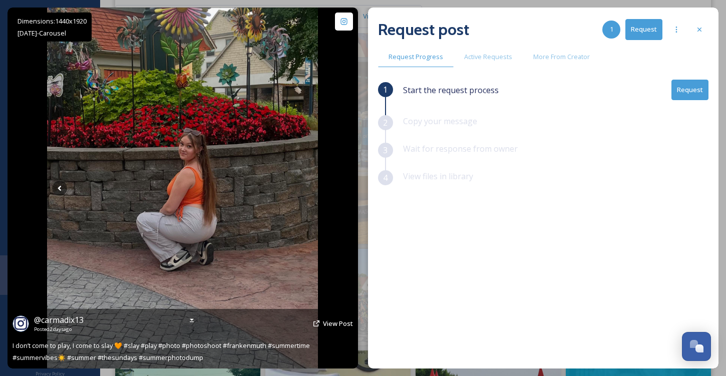
click at [308, 188] on icon at bounding box center [305, 188] width 15 height 15
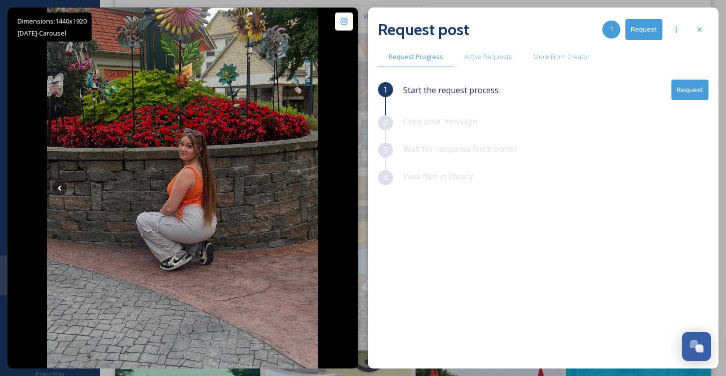
click at [685, 97] on button "Request" at bounding box center [689, 90] width 37 height 21
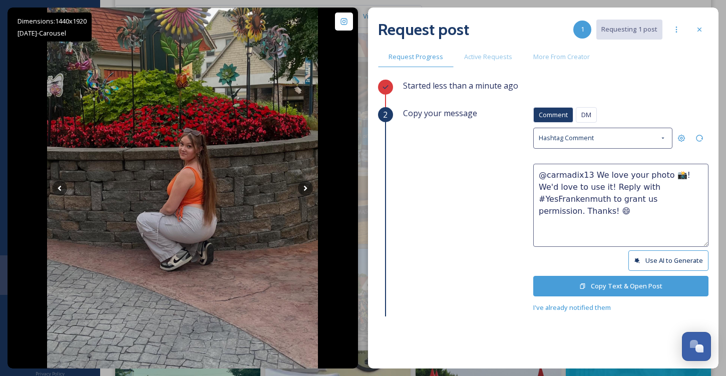
click at [658, 175] on textarea "@carmadix13 We love your photo 📸! We'd love to use it! Reply with #YesFrankenmu…" at bounding box center [620, 205] width 175 height 83
click at [585, 187] on textarea "@carmadix13 We love your photos 📸! We'd love to use it! Reply with #YesFrankenm…" at bounding box center [620, 205] width 175 height 83
type textarea "@carmadix13 We love your photos 📸! We'd love to use them! Reply with #YesFranke…"
click at [612, 294] on div "Comment DM Comment DM Hashtag Comment @carmadix13 We love your photos 📸! We'd l…" at bounding box center [620, 210] width 175 height 206
click at [611, 290] on button "Copy Text & Open Post" at bounding box center [620, 286] width 175 height 21
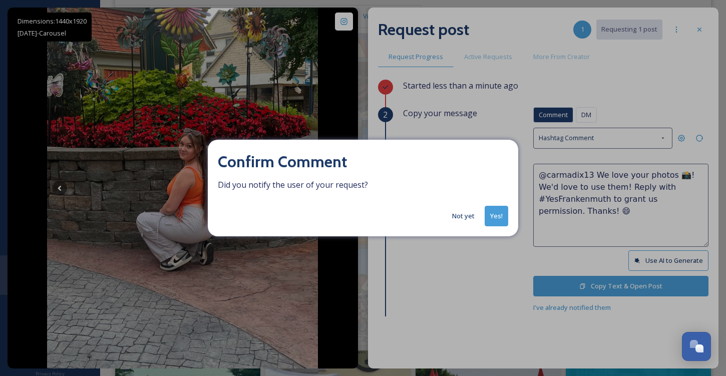
click at [492, 225] on button "Yes!" at bounding box center [496, 216] width 24 height 21
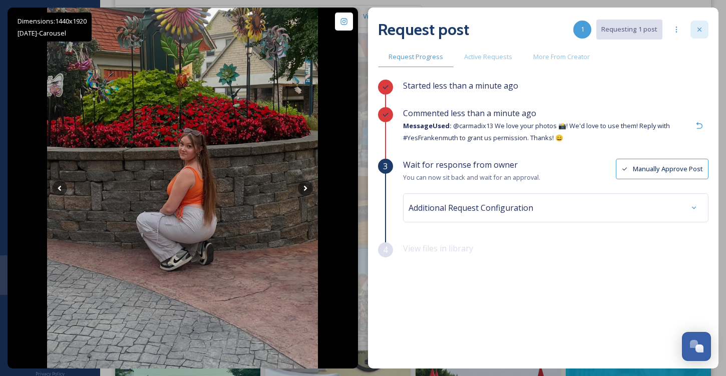
click at [701, 36] on div at bounding box center [699, 30] width 18 height 18
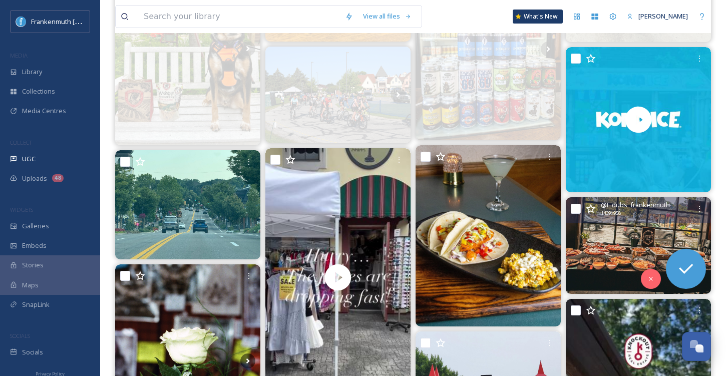
scroll to position [1196, 0]
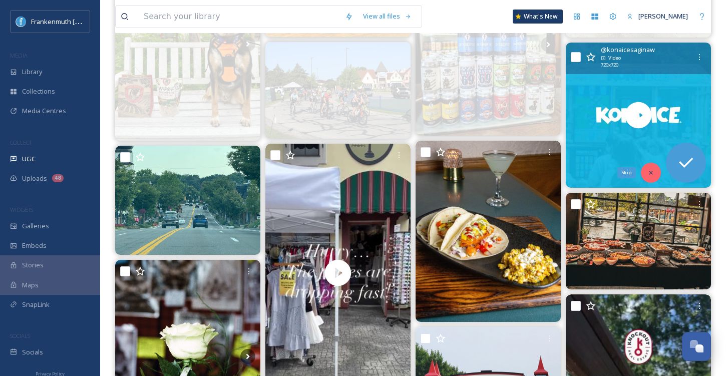
click at [646, 173] on div "Skip" at bounding box center [651, 173] width 20 height 20
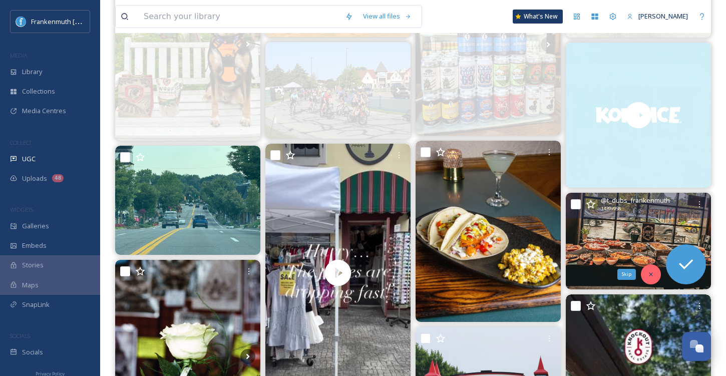
click at [647, 279] on div "Skip" at bounding box center [651, 274] width 20 height 20
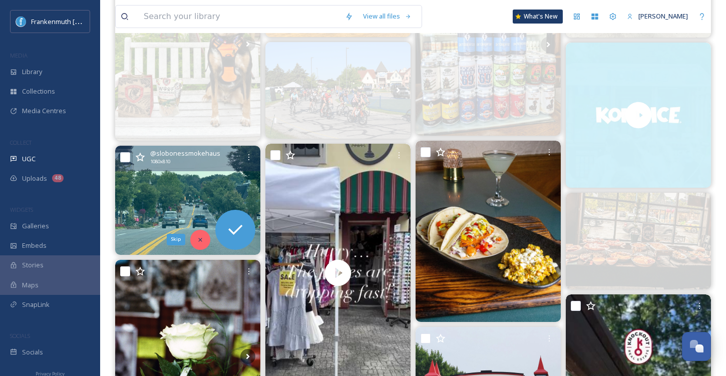
click at [193, 240] on div "Skip" at bounding box center [200, 240] width 20 height 20
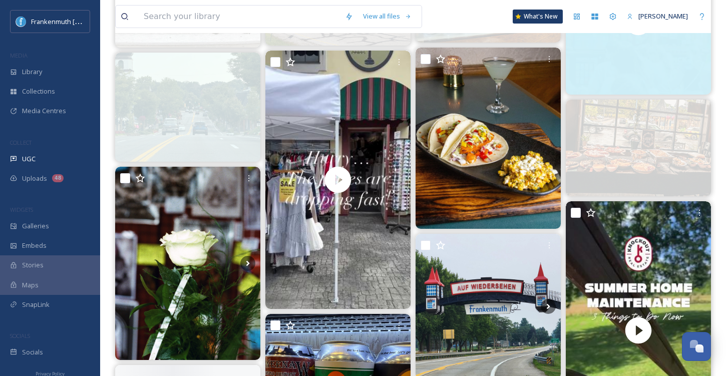
scroll to position [1308, 0]
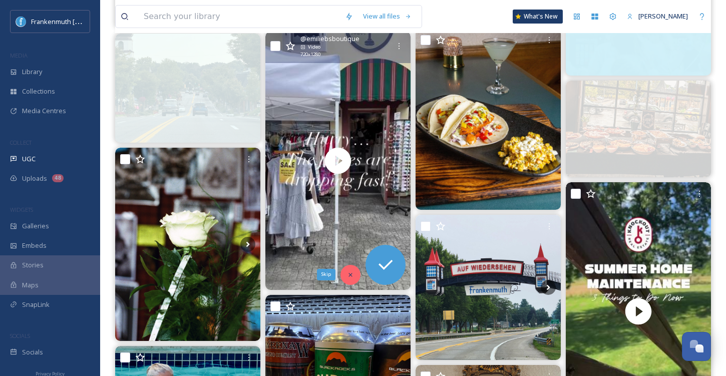
click at [352, 272] on icon at bounding box center [350, 274] width 7 height 7
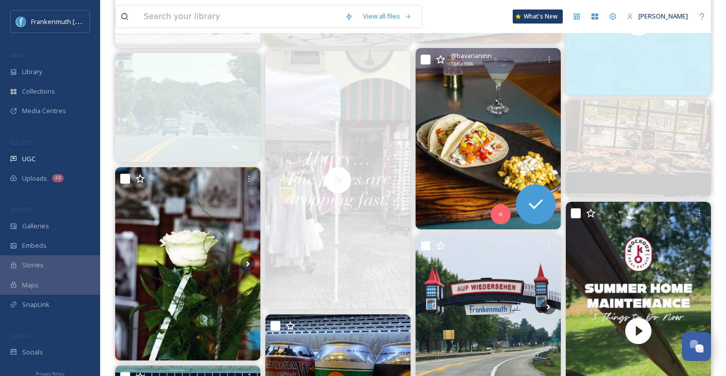
scroll to position [1283, 0]
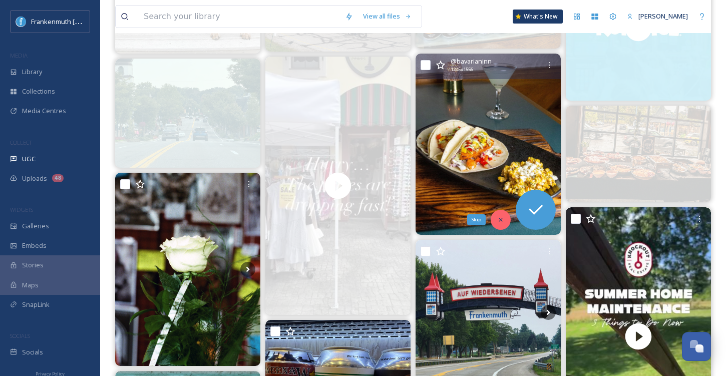
click at [500, 219] on icon at bounding box center [500, 219] width 7 height 7
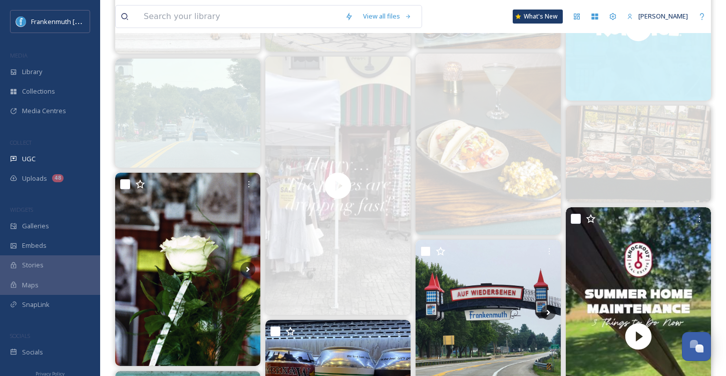
scroll to position [1388, 0]
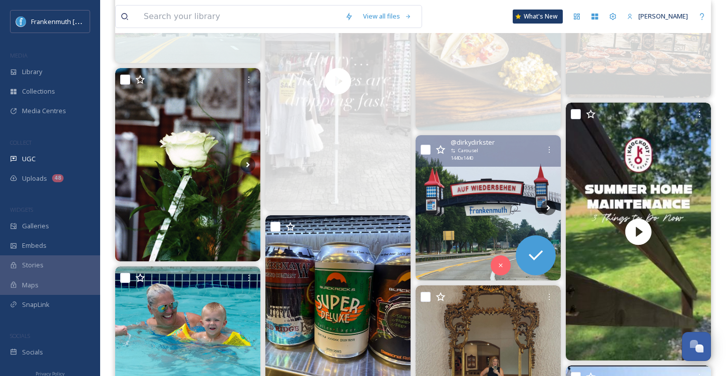
click at [500, 219] on img at bounding box center [487, 207] width 145 height 145
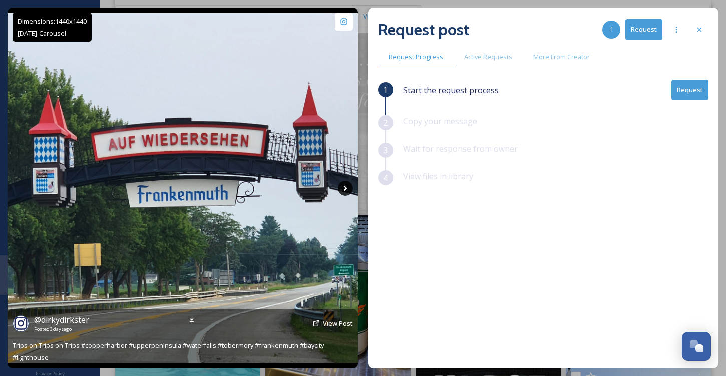
click at [346, 186] on icon at bounding box center [345, 188] width 15 height 15
click at [347, 186] on icon at bounding box center [345, 188] width 15 height 15
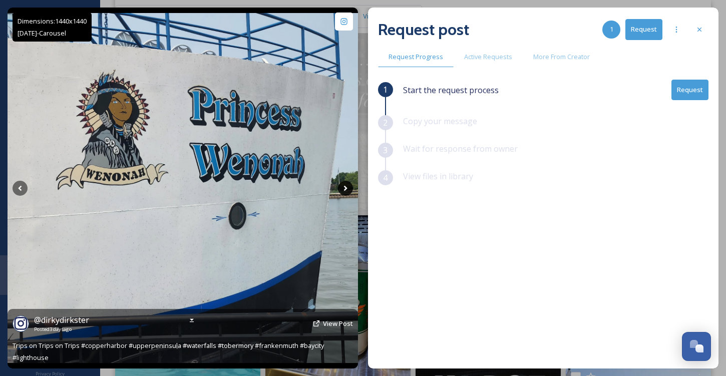
click at [347, 186] on icon at bounding box center [345, 188] width 15 height 15
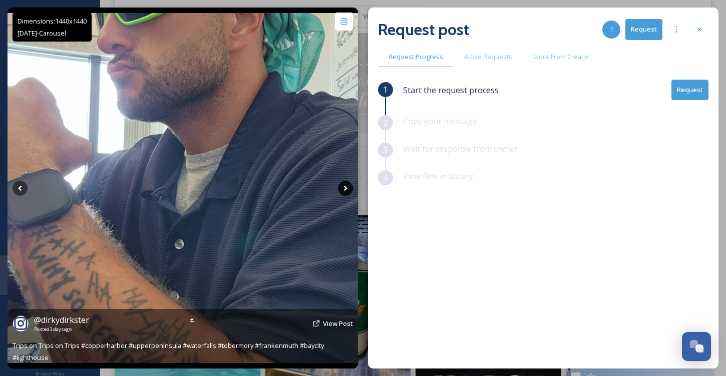
click at [346, 186] on icon at bounding box center [345, 188] width 15 height 15
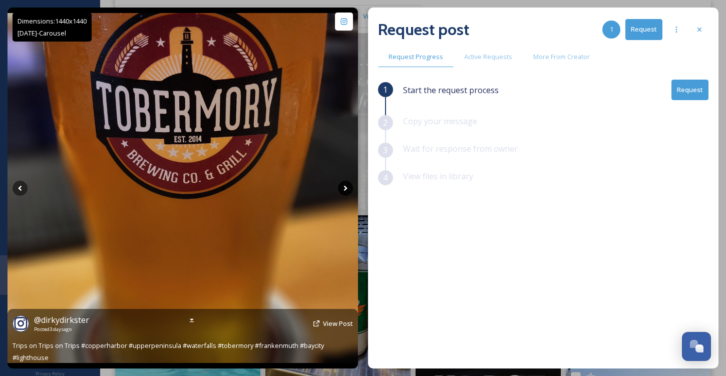
click at [342, 186] on icon at bounding box center [345, 188] width 15 height 15
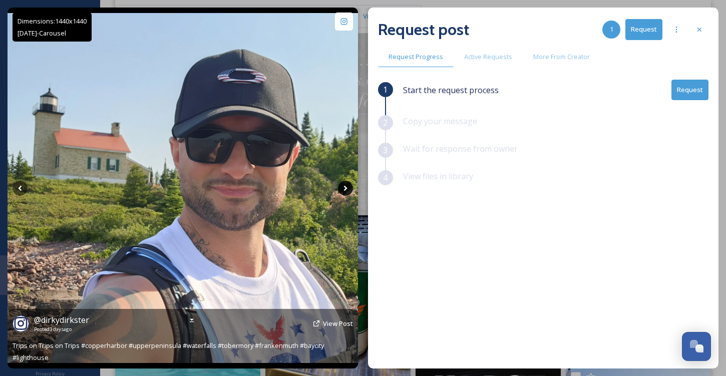
click at [343, 187] on icon at bounding box center [345, 188] width 15 height 15
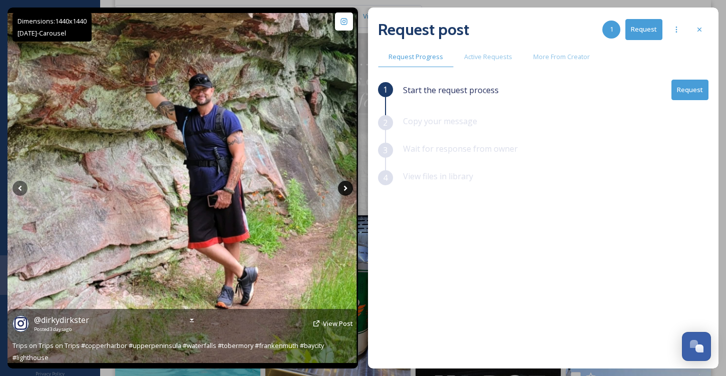
click at [343, 187] on icon at bounding box center [345, 188] width 15 height 15
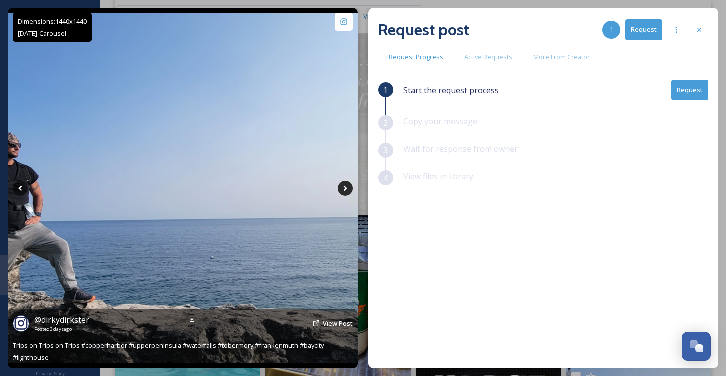
click at [343, 187] on icon at bounding box center [345, 188] width 15 height 15
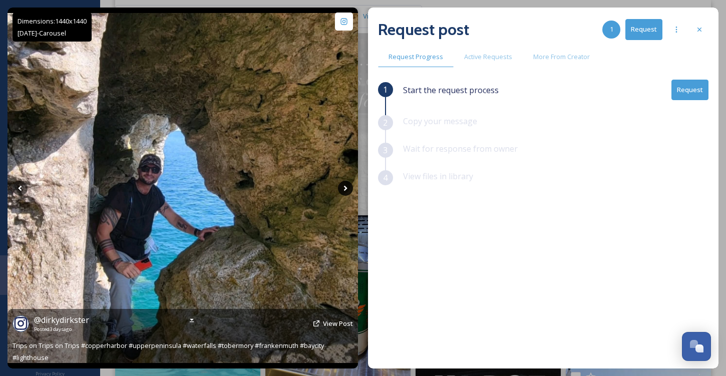
click at [343, 187] on icon at bounding box center [345, 188] width 15 height 15
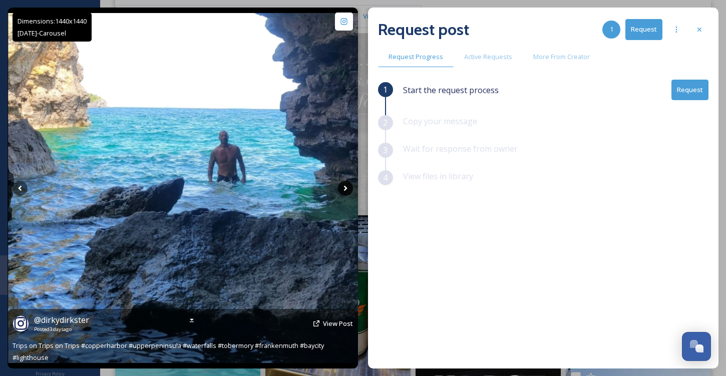
click at [343, 187] on icon at bounding box center [345, 188] width 15 height 15
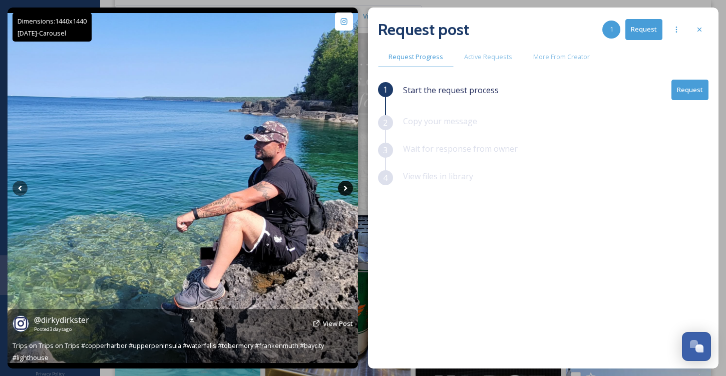
click at [343, 187] on icon at bounding box center [345, 188] width 15 height 15
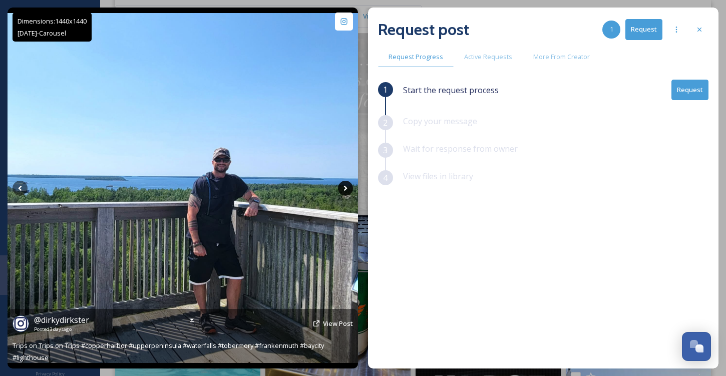
click at [343, 187] on icon at bounding box center [345, 188] width 15 height 15
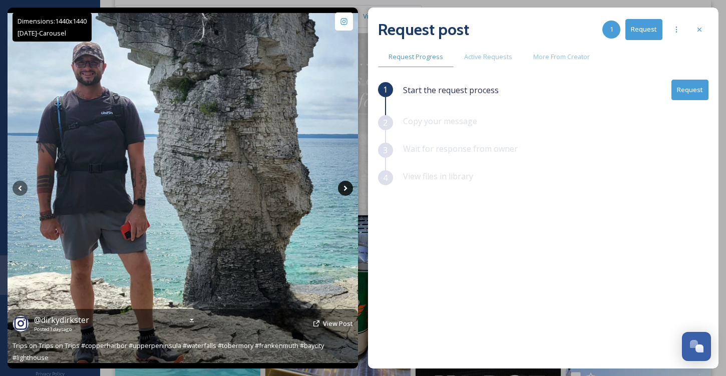
click at [343, 187] on icon at bounding box center [345, 188] width 15 height 15
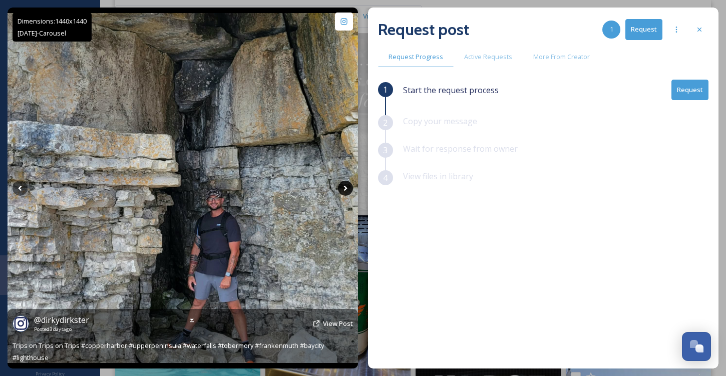
click at [343, 188] on icon at bounding box center [345, 188] width 15 height 15
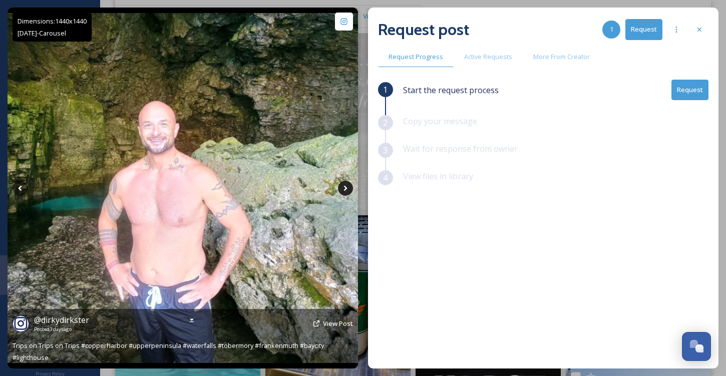
click at [343, 188] on icon at bounding box center [345, 188] width 15 height 15
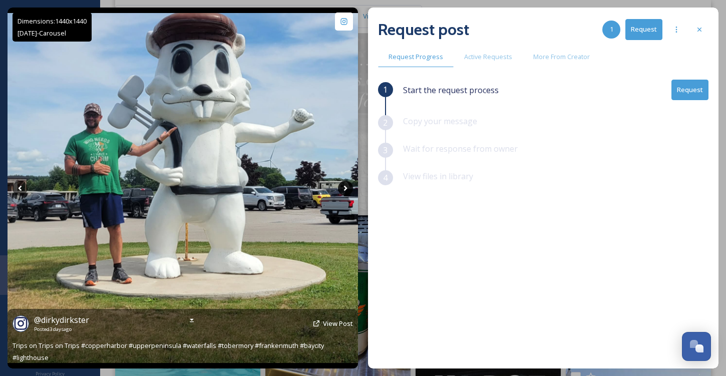
click at [343, 188] on icon at bounding box center [345, 188] width 15 height 15
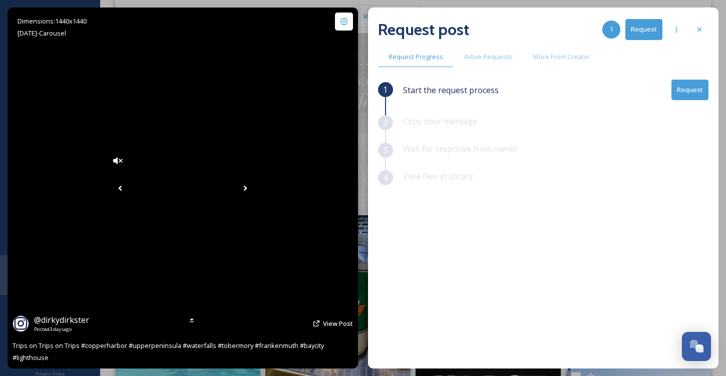
click at [253, 188] on icon at bounding box center [245, 188] width 15 height 15
click at [253, 189] on icon at bounding box center [245, 188] width 15 height 15
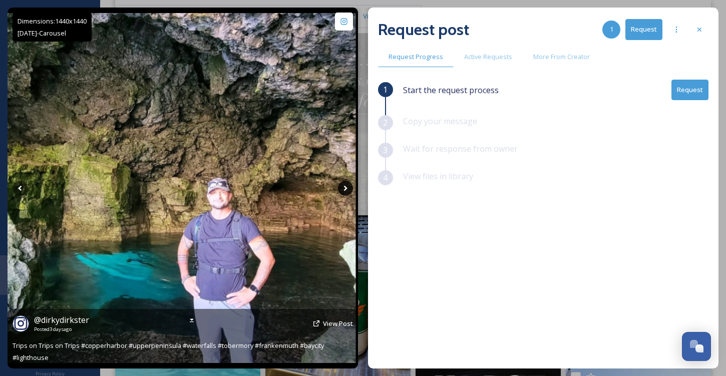
click at [347, 189] on icon at bounding box center [345, 188] width 15 height 15
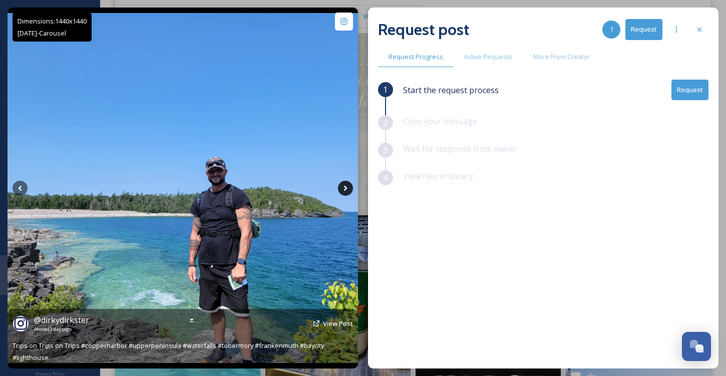
click at [347, 189] on icon at bounding box center [345, 188] width 15 height 15
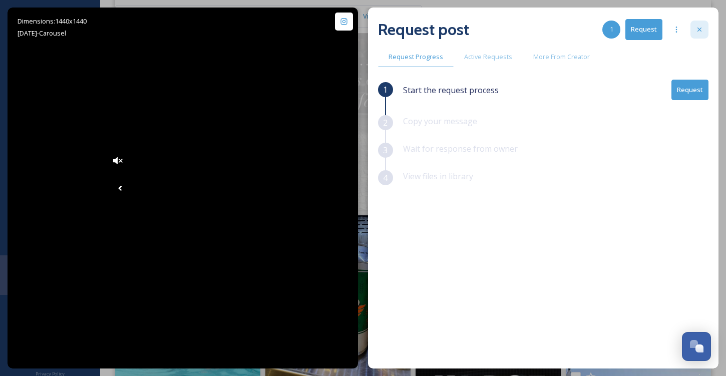
click at [707, 24] on div at bounding box center [699, 30] width 18 height 18
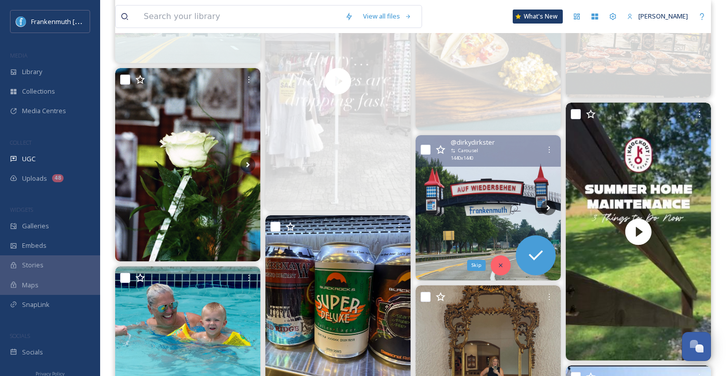
click at [499, 269] on div "Skip" at bounding box center [500, 265] width 20 height 20
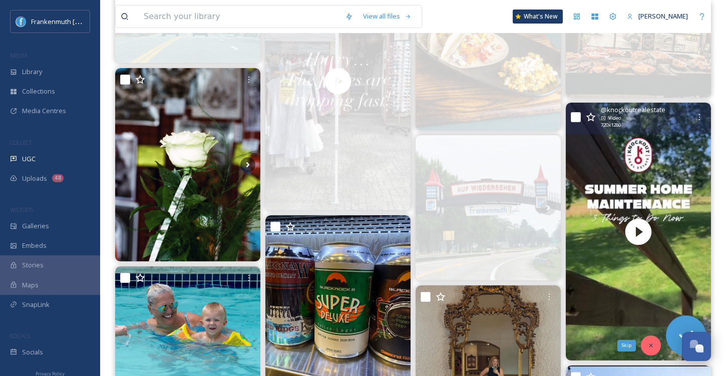
click at [654, 344] on icon at bounding box center [650, 345] width 7 height 7
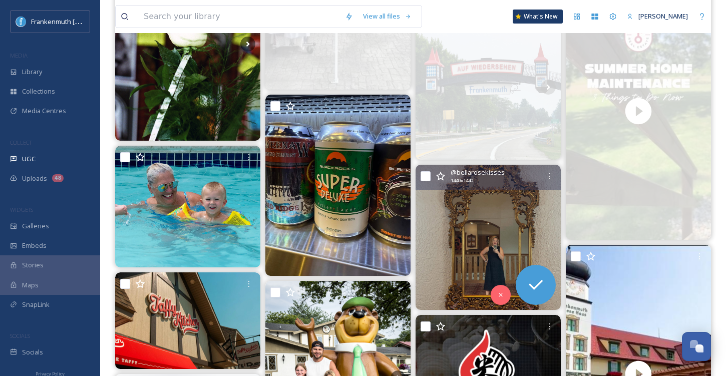
scroll to position [1505, 0]
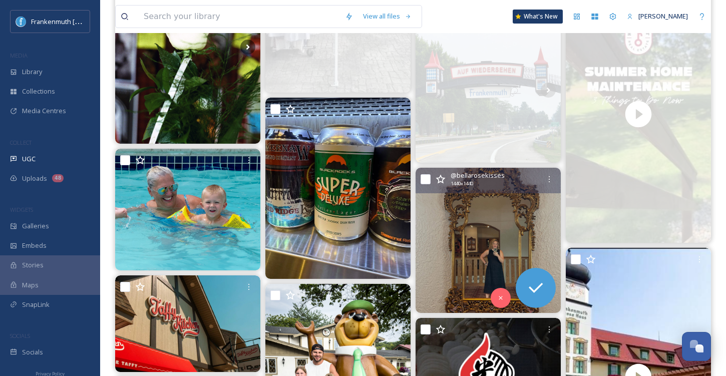
click at [456, 265] on img at bounding box center [487, 240] width 145 height 145
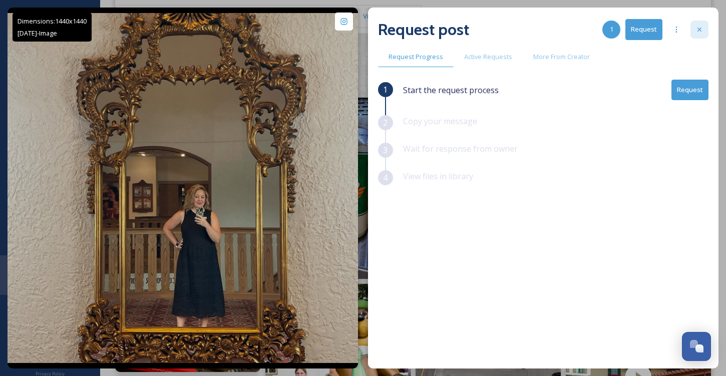
click at [701, 28] on icon at bounding box center [699, 30] width 8 height 8
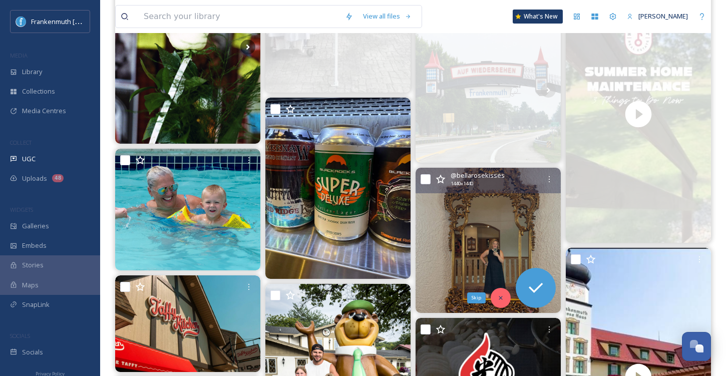
click at [501, 296] on icon at bounding box center [500, 298] width 4 height 4
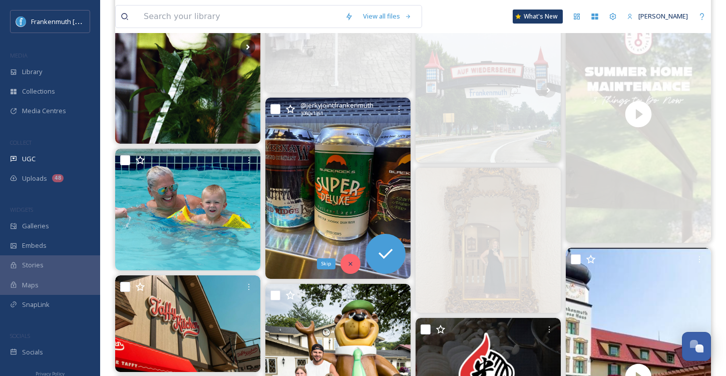
click at [350, 263] on icon at bounding box center [350, 263] width 7 height 7
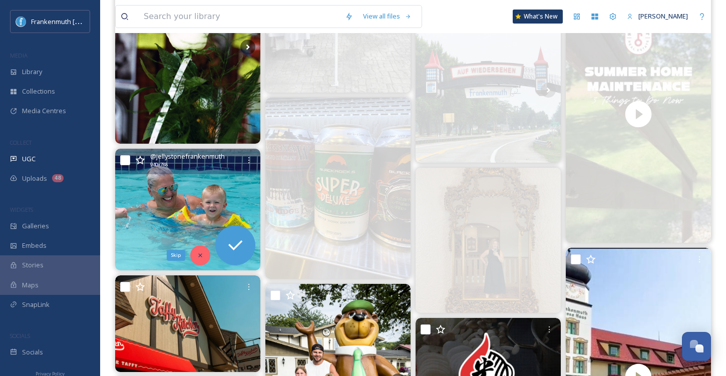
click at [199, 248] on div "Skip" at bounding box center [200, 255] width 20 height 20
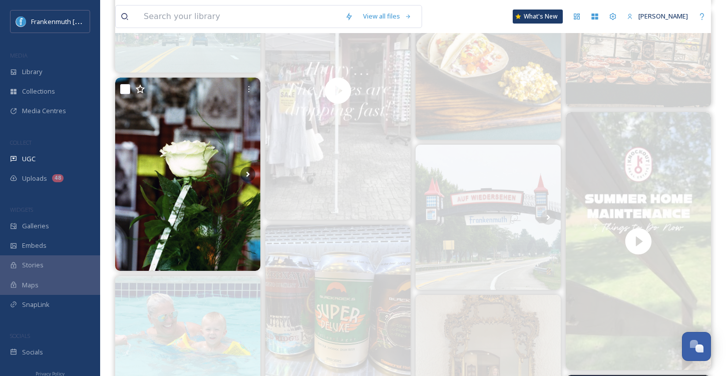
scroll to position [1379, 0]
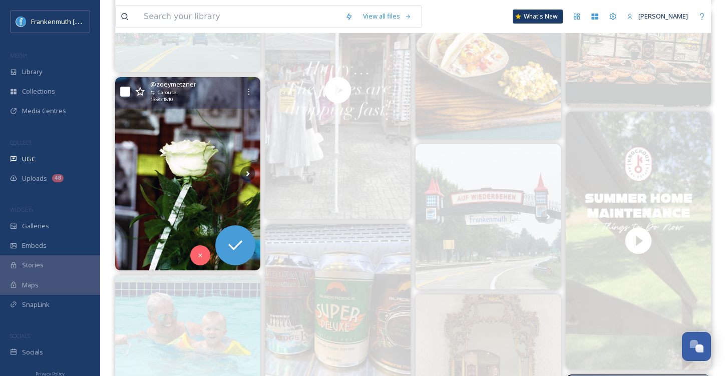
click at [174, 215] on img at bounding box center [187, 174] width 145 height 194
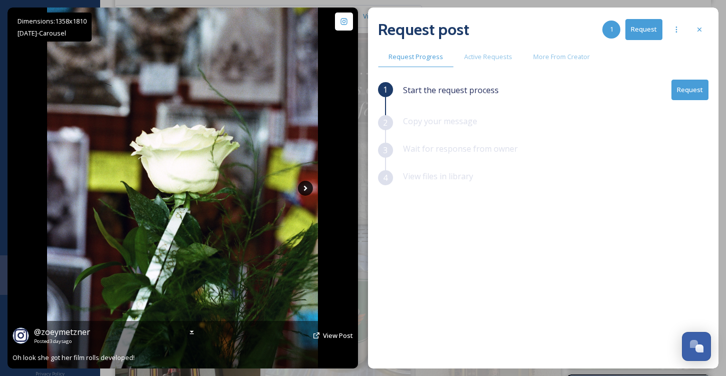
click at [303, 187] on icon at bounding box center [305, 188] width 15 height 15
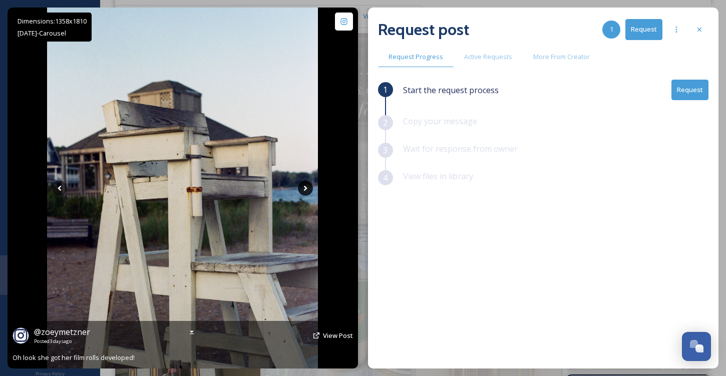
click at [303, 187] on icon at bounding box center [305, 188] width 15 height 15
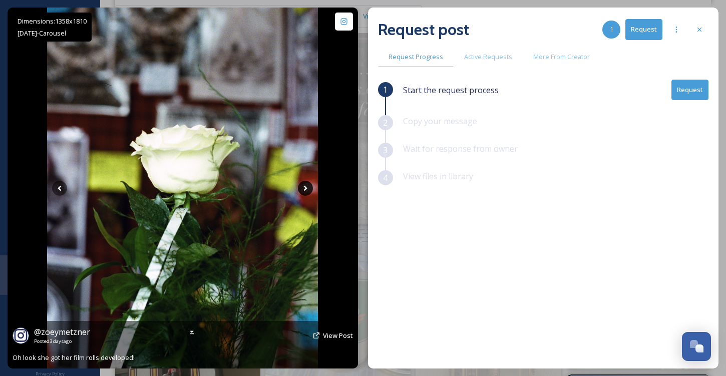
click at [303, 187] on icon at bounding box center [305, 188] width 15 height 15
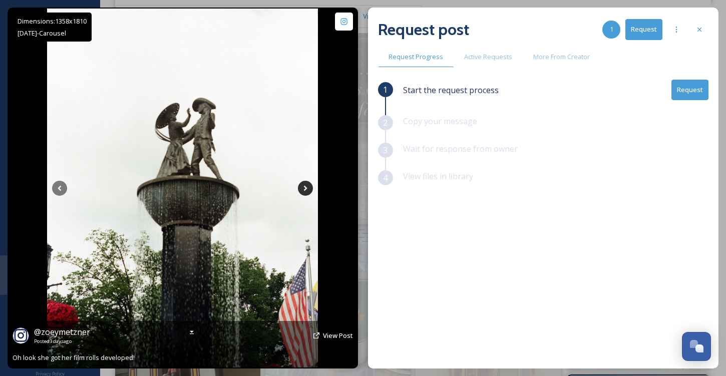
click at [303, 187] on icon at bounding box center [305, 188] width 15 height 15
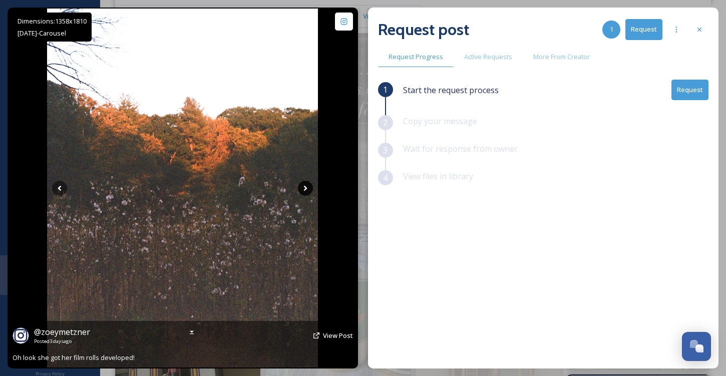
click at [303, 187] on icon at bounding box center [305, 188] width 15 height 15
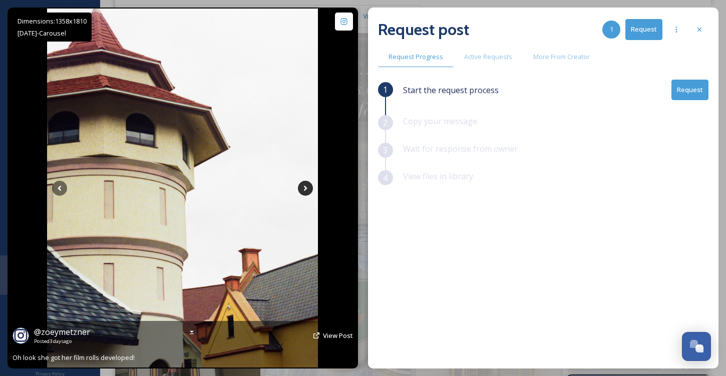
click at [303, 187] on icon at bounding box center [305, 188] width 15 height 15
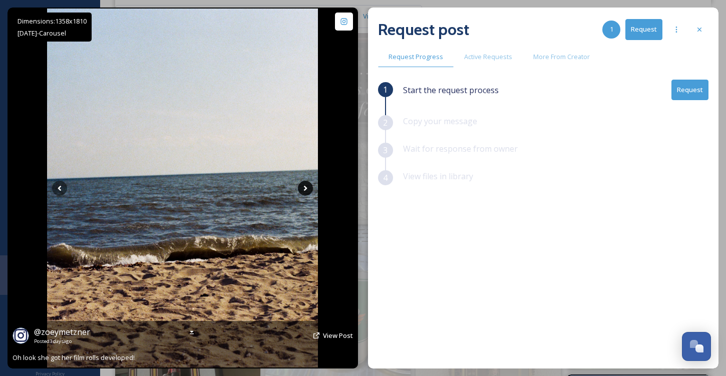
click at [303, 187] on icon at bounding box center [305, 188] width 15 height 15
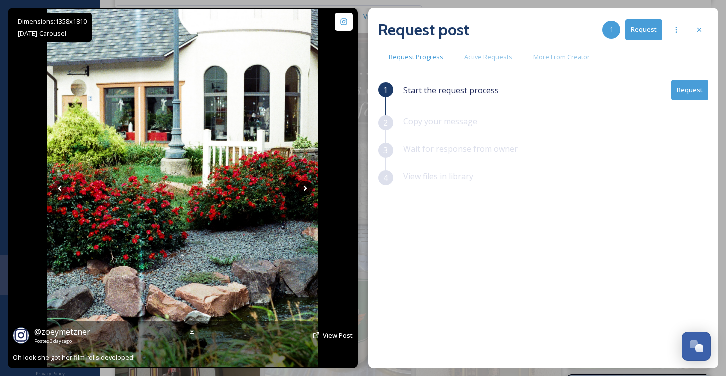
click at [303, 187] on icon at bounding box center [305, 188] width 15 height 15
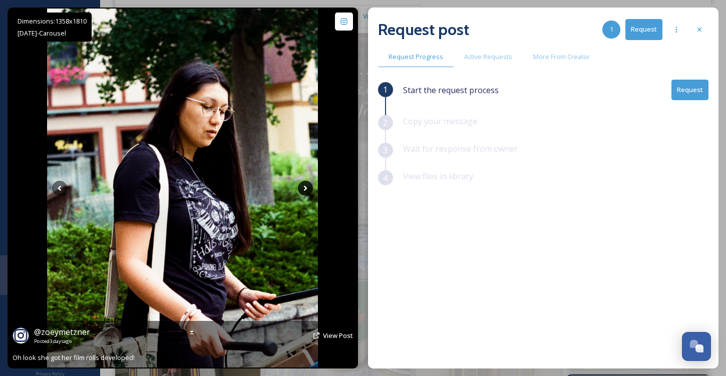
click at [303, 187] on icon at bounding box center [305, 188] width 15 height 15
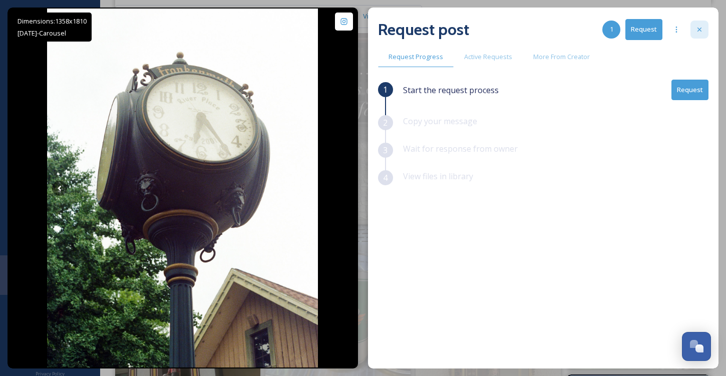
click at [701, 29] on icon at bounding box center [699, 30] width 8 height 8
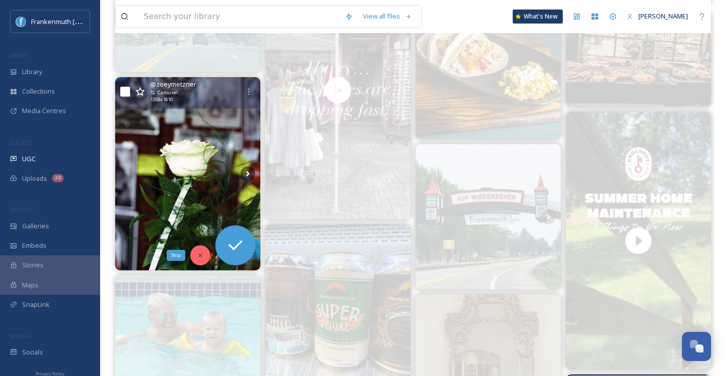
click at [205, 251] on div "Skip" at bounding box center [200, 255] width 20 height 20
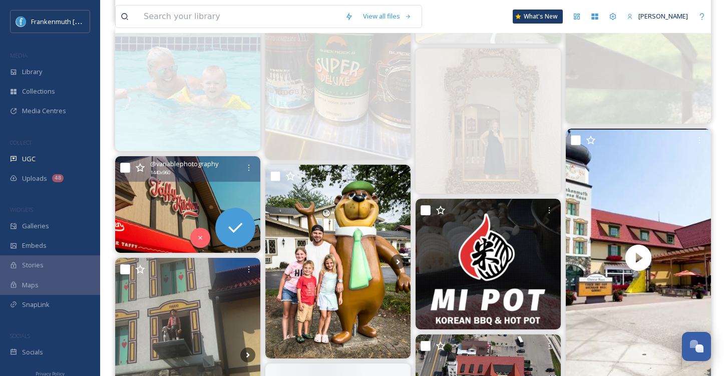
scroll to position [1649, 0]
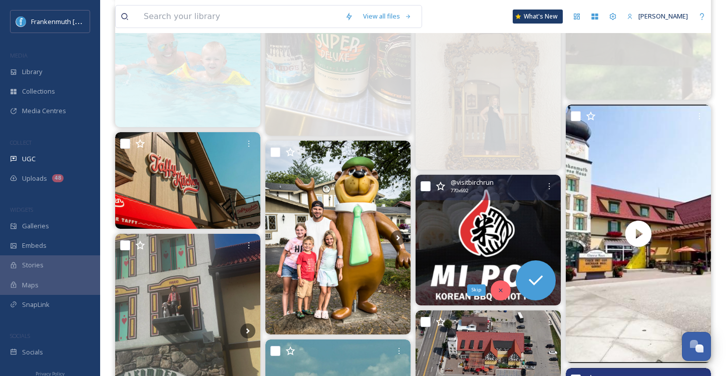
click at [498, 296] on div "Skip" at bounding box center [500, 290] width 20 height 20
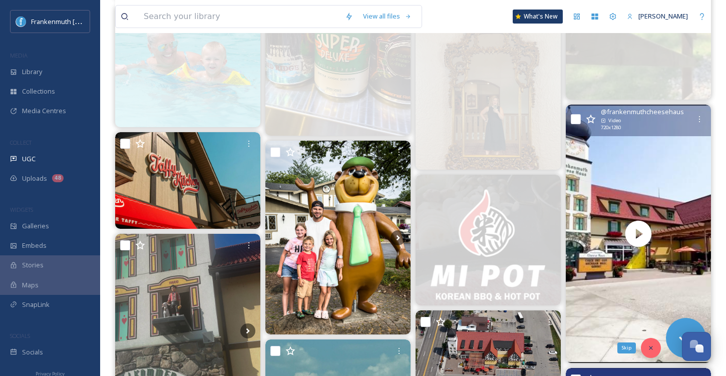
click at [650, 348] on icon at bounding box center [650, 347] width 7 height 7
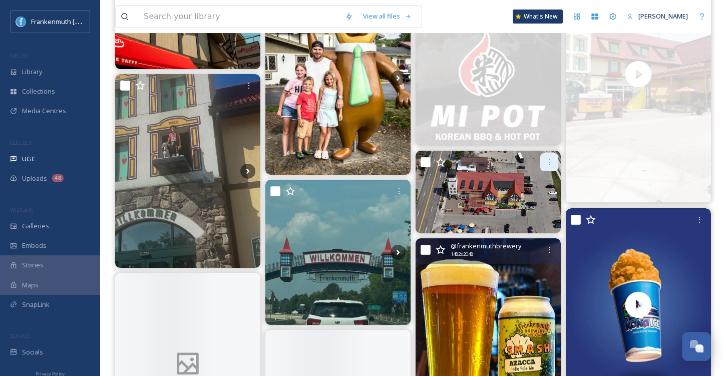
scroll to position [1808, 0]
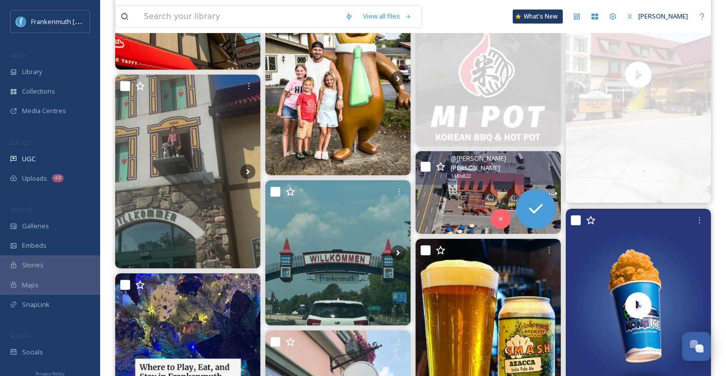
click at [455, 194] on img at bounding box center [487, 192] width 145 height 83
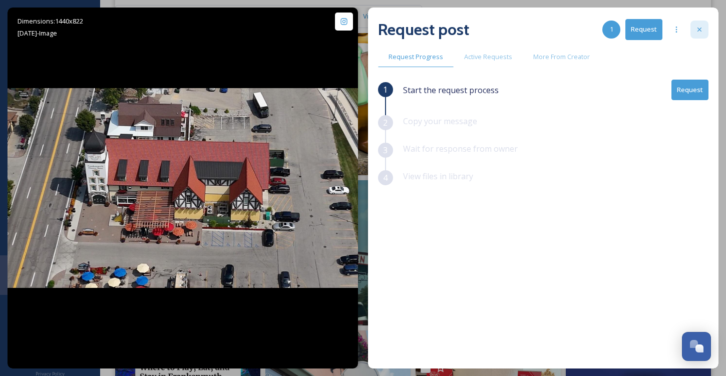
click at [696, 27] on icon at bounding box center [699, 30] width 8 height 8
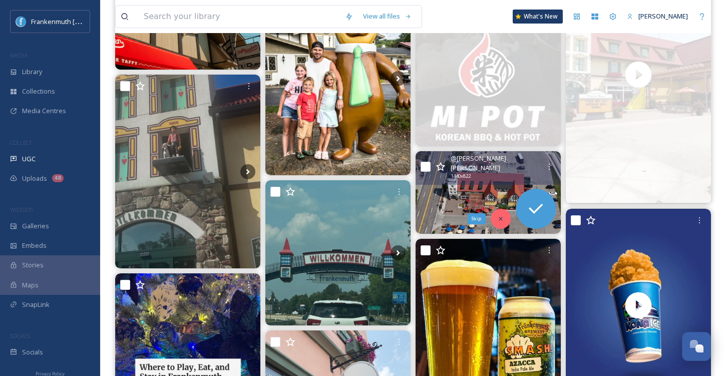
click at [503, 222] on div "Skip" at bounding box center [500, 219] width 20 height 20
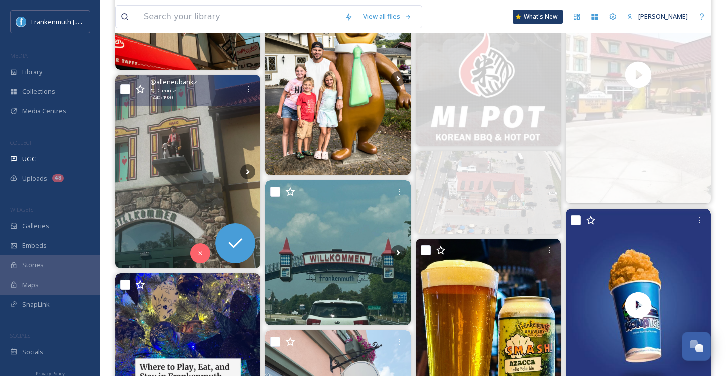
click at [185, 167] on img at bounding box center [187, 172] width 145 height 194
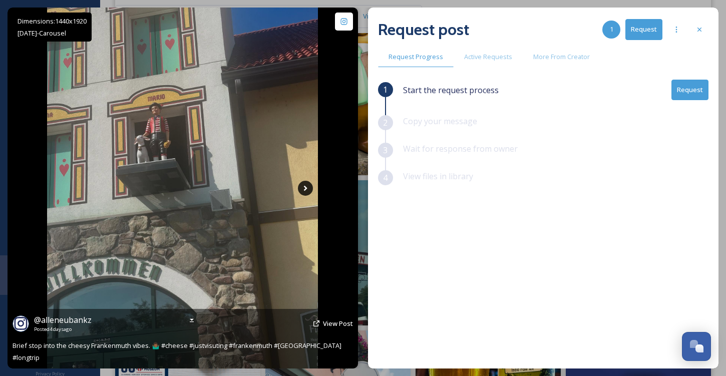
click at [309, 186] on icon at bounding box center [305, 188] width 15 height 15
click at [309, 183] on icon at bounding box center [305, 188] width 15 height 15
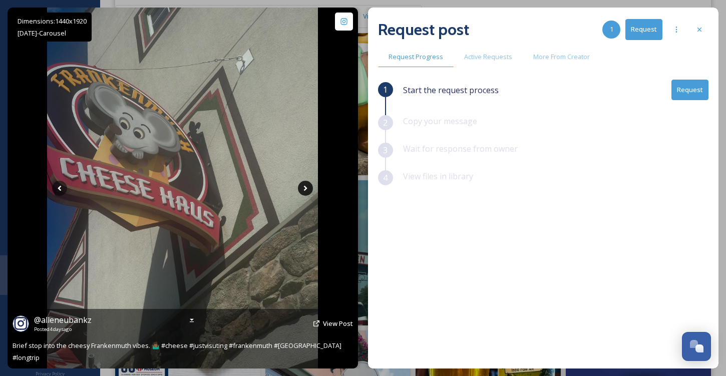
click at [306, 193] on icon at bounding box center [305, 188] width 15 height 15
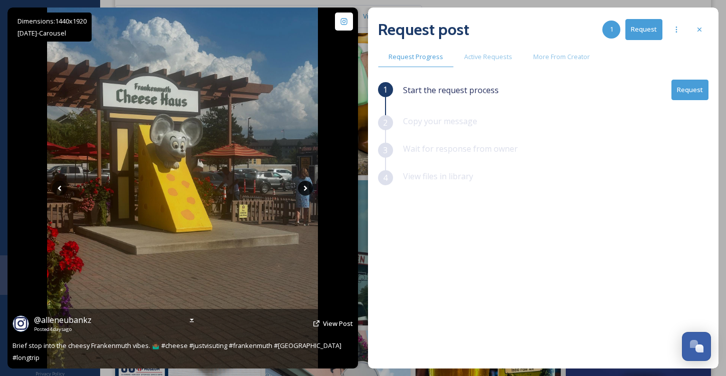
click at [306, 193] on icon at bounding box center [305, 188] width 15 height 15
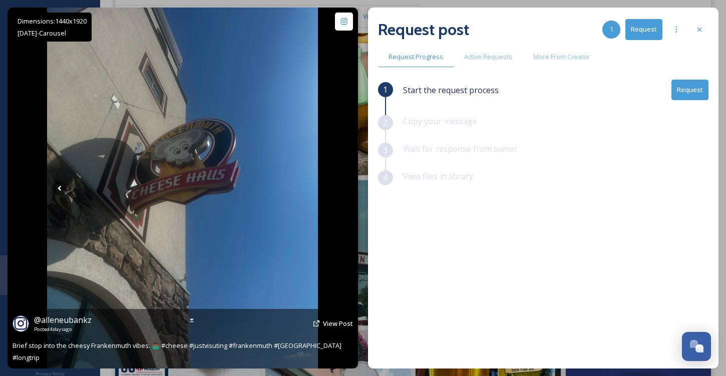
click at [306, 193] on icon at bounding box center [305, 188] width 15 height 15
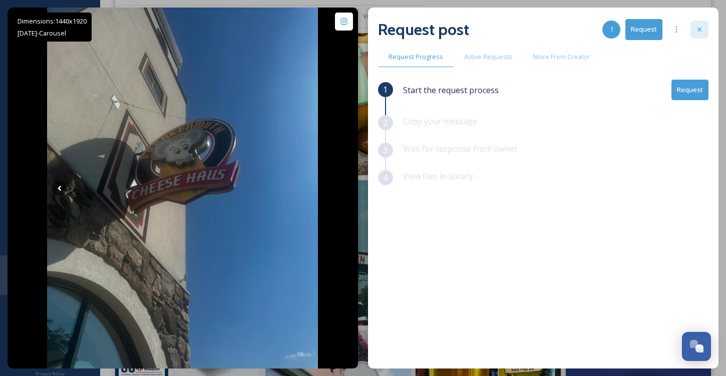
click at [696, 27] on icon at bounding box center [699, 30] width 8 height 8
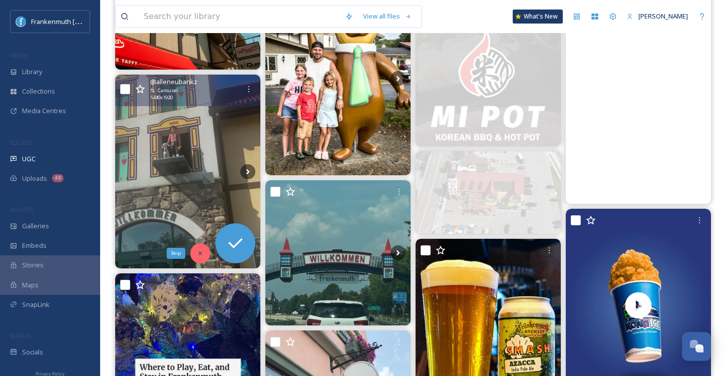
click at [201, 253] on icon at bounding box center [200, 253] width 4 height 4
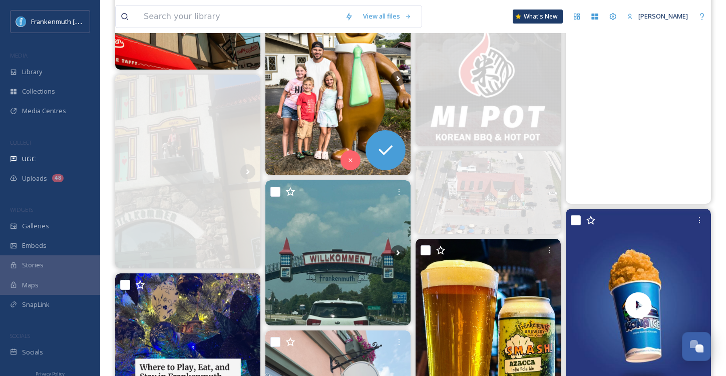
click at [341, 119] on img at bounding box center [337, 78] width 145 height 194
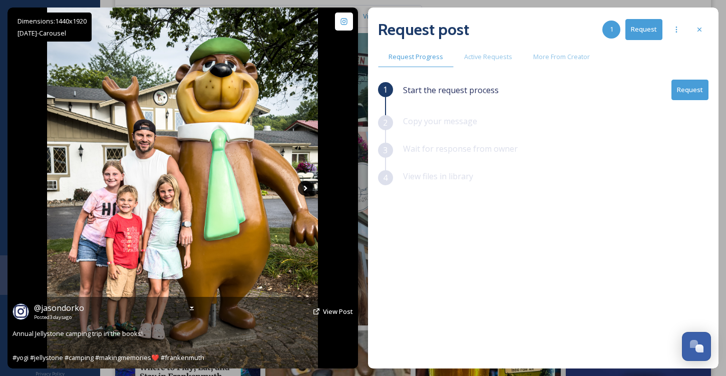
click at [302, 188] on icon at bounding box center [305, 188] width 15 height 15
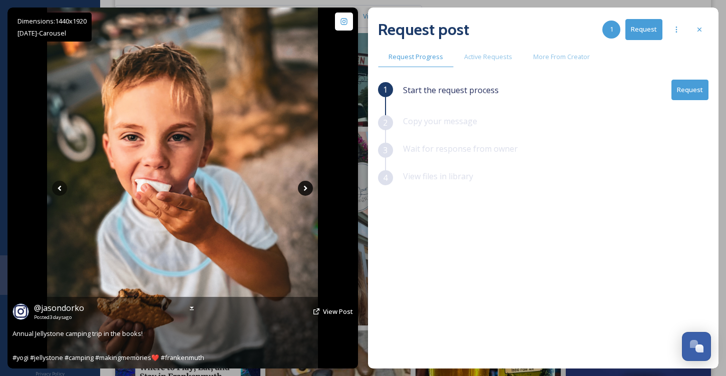
click at [302, 188] on icon at bounding box center [305, 188] width 15 height 15
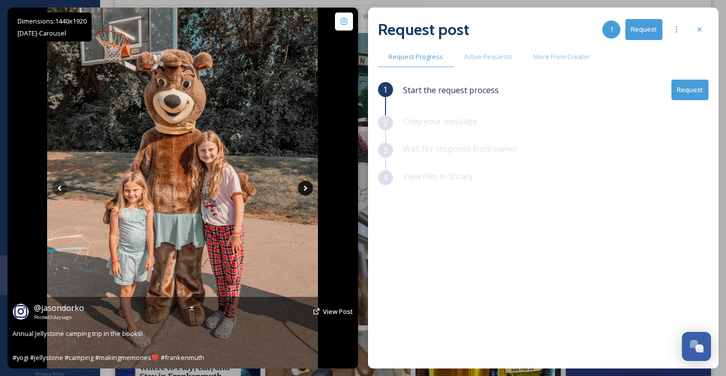
click at [303, 188] on icon at bounding box center [305, 188] width 15 height 15
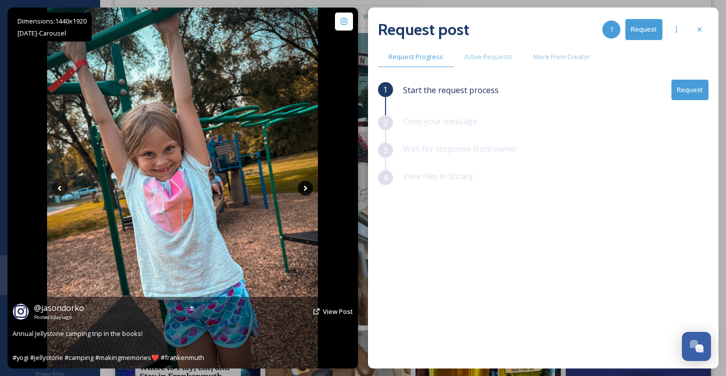
click at [303, 189] on icon at bounding box center [305, 188] width 15 height 15
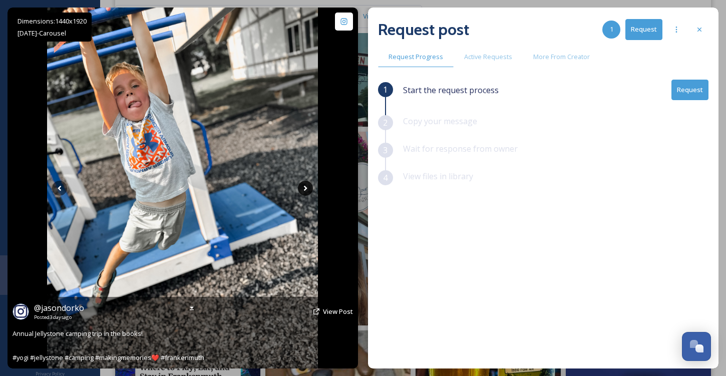
click at [303, 188] on icon at bounding box center [305, 188] width 15 height 15
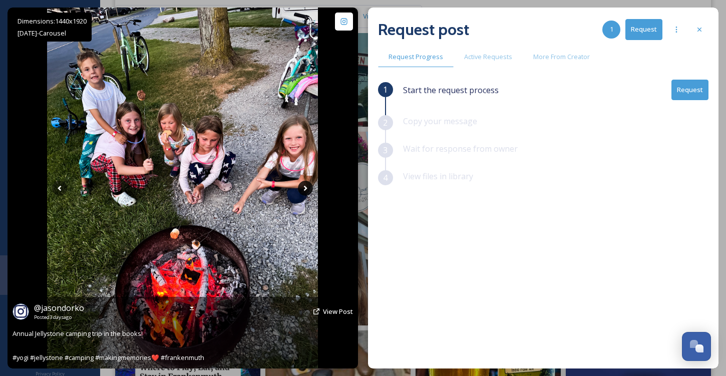
click at [304, 189] on icon at bounding box center [305, 188] width 15 height 15
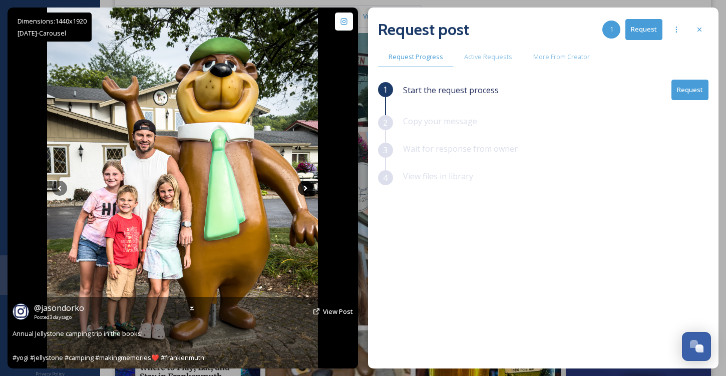
click at [304, 189] on icon at bounding box center [305, 188] width 15 height 15
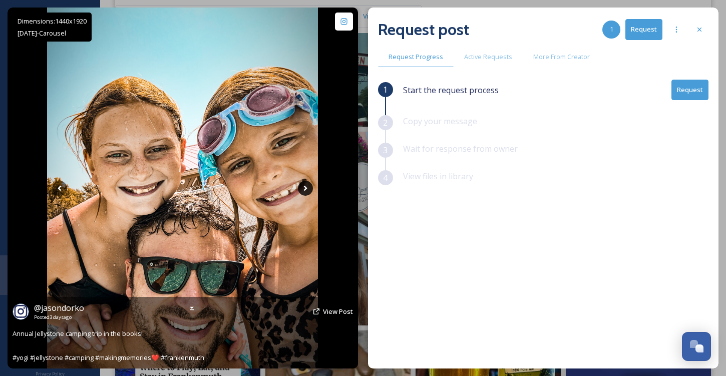
click at [304, 188] on icon at bounding box center [305, 188] width 15 height 15
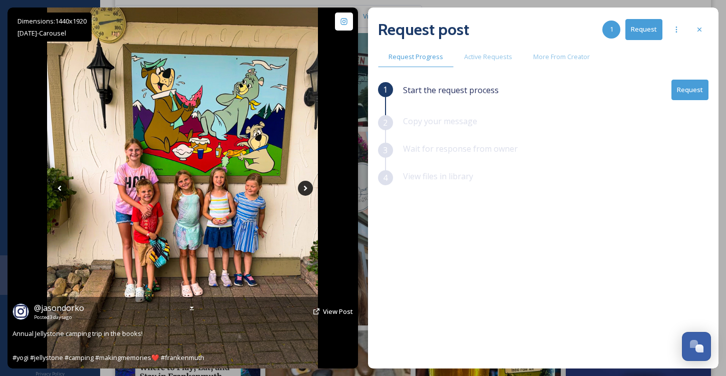
click at [304, 188] on icon at bounding box center [305, 188] width 15 height 15
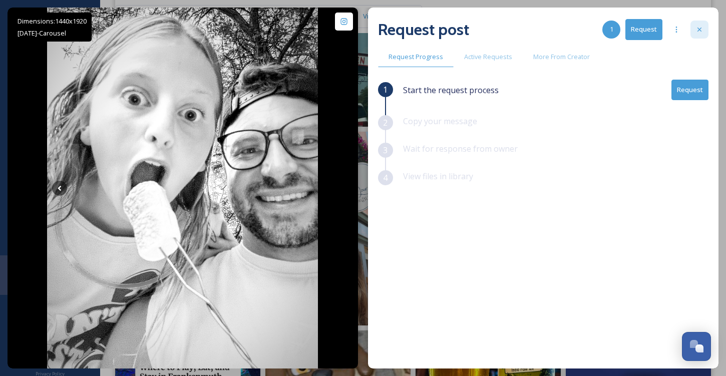
click at [706, 27] on div at bounding box center [699, 30] width 18 height 18
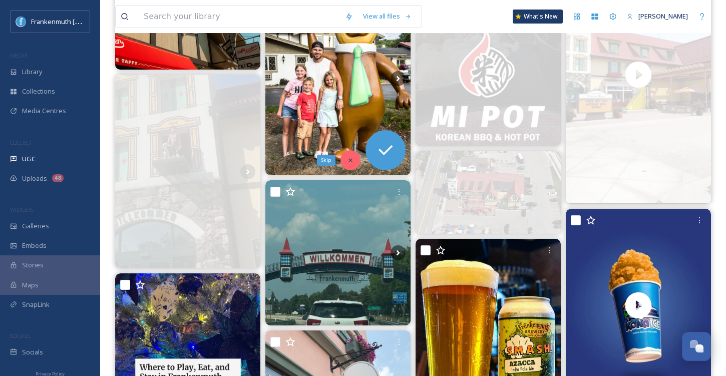
click at [350, 159] on icon at bounding box center [350, 160] width 4 height 4
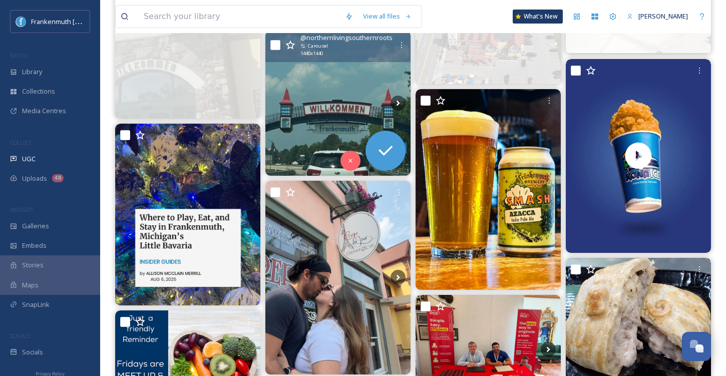
scroll to position [1959, 0]
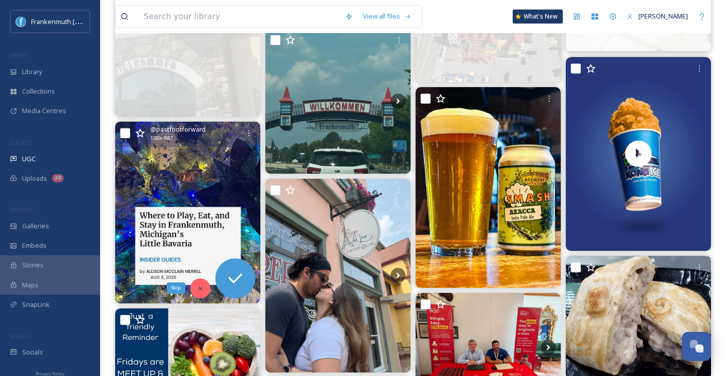
click at [205, 284] on div "Skip" at bounding box center [200, 288] width 20 height 20
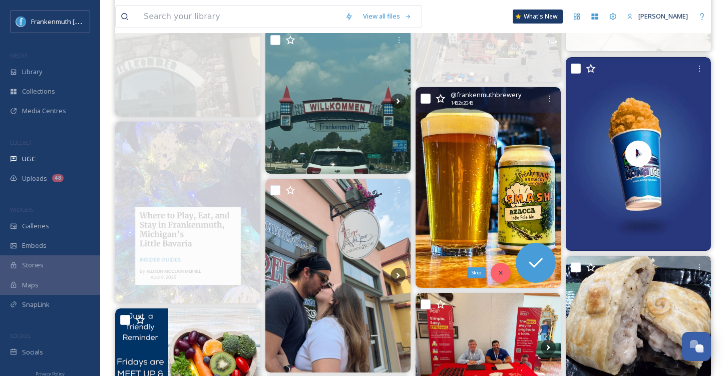
click at [505, 269] on div "Skip" at bounding box center [500, 273] width 20 height 20
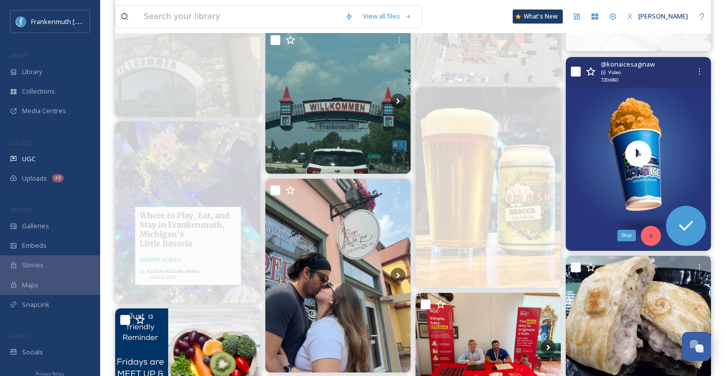
click at [651, 241] on div "Skip" at bounding box center [651, 236] width 20 height 20
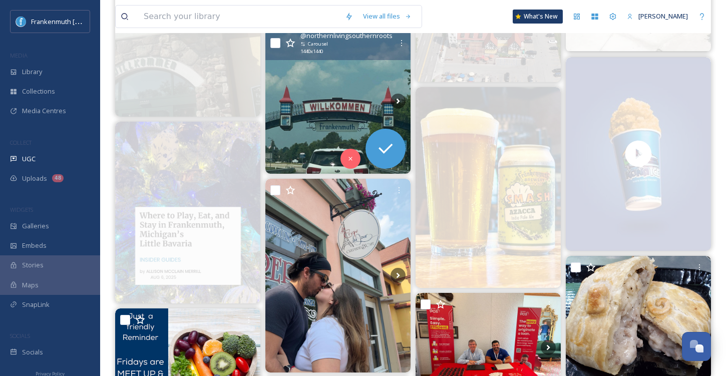
click at [318, 103] on img at bounding box center [337, 101] width 145 height 145
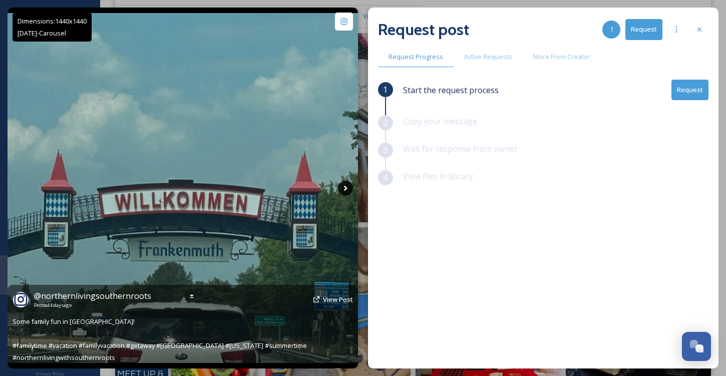
click at [340, 184] on icon at bounding box center [345, 188] width 15 height 15
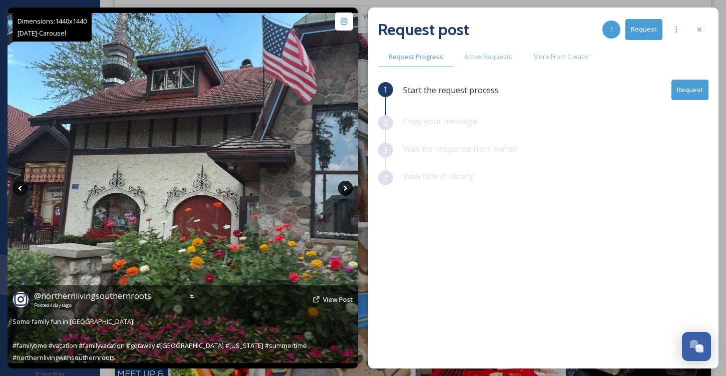
click at [340, 184] on icon at bounding box center [345, 188] width 15 height 15
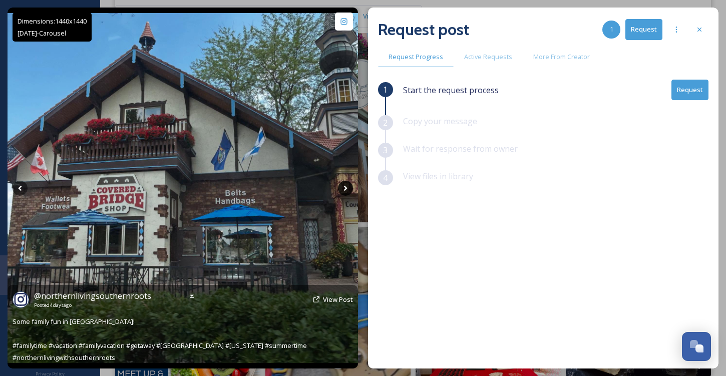
click at [340, 184] on icon at bounding box center [345, 188] width 15 height 15
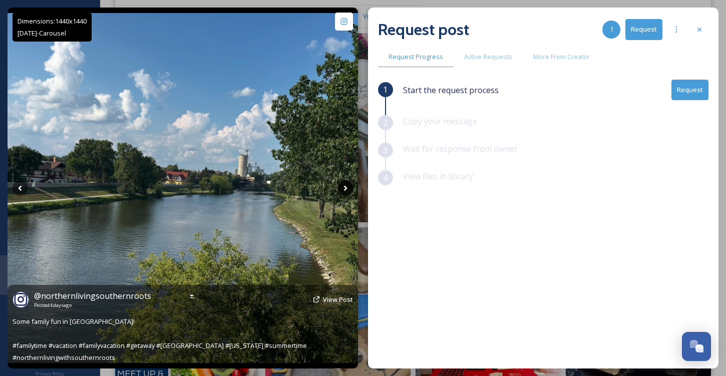
click at [340, 184] on icon at bounding box center [345, 188] width 15 height 15
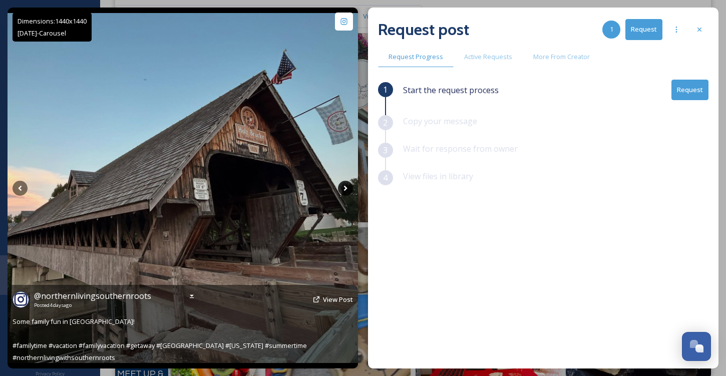
click at [340, 184] on icon at bounding box center [345, 188] width 15 height 15
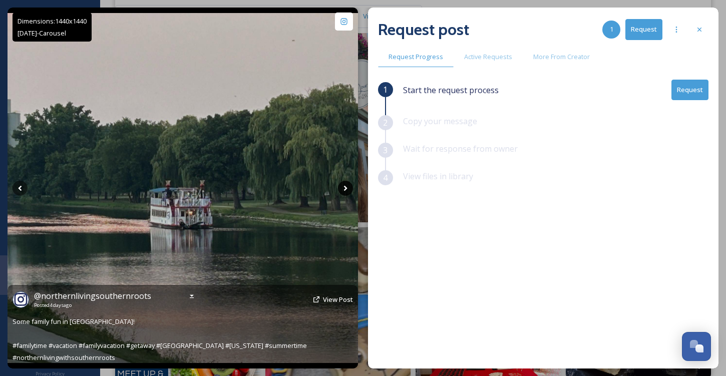
click at [340, 184] on icon at bounding box center [345, 188] width 15 height 15
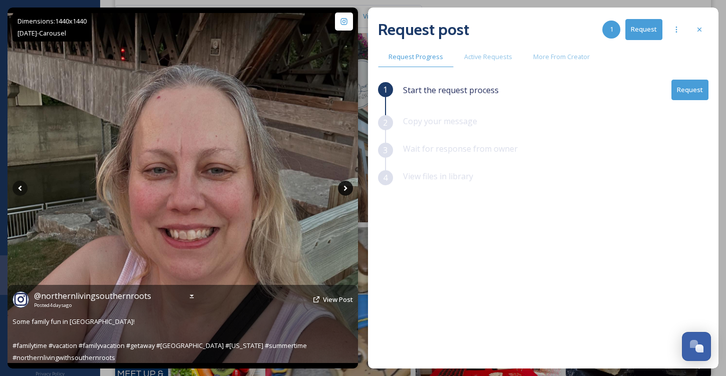
click at [340, 184] on icon at bounding box center [345, 188] width 15 height 15
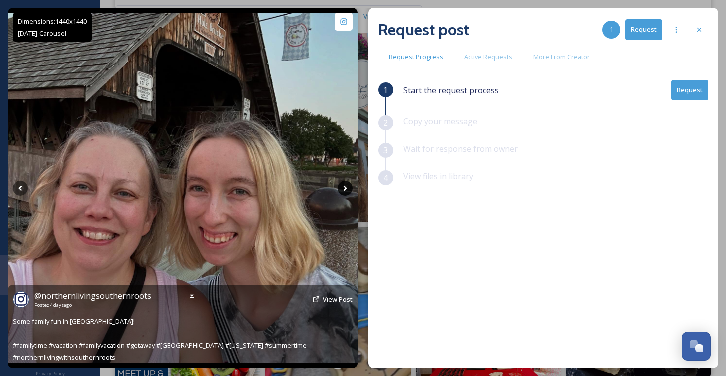
click at [340, 184] on icon at bounding box center [345, 188] width 15 height 15
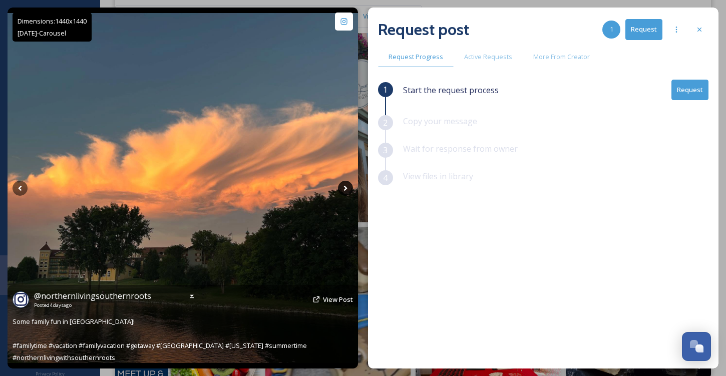
click at [340, 184] on icon at bounding box center [345, 188] width 15 height 15
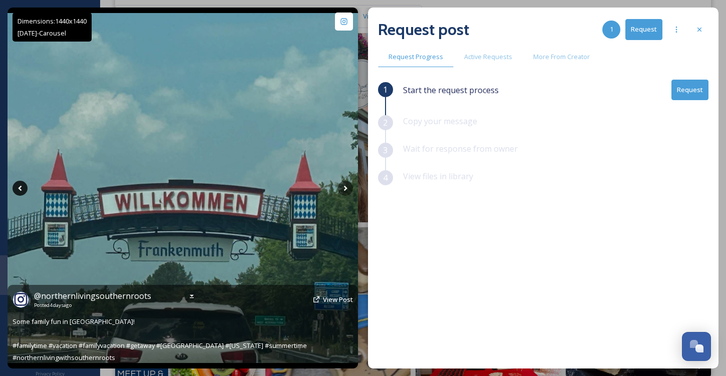
click at [24, 189] on icon at bounding box center [20, 188] width 15 height 15
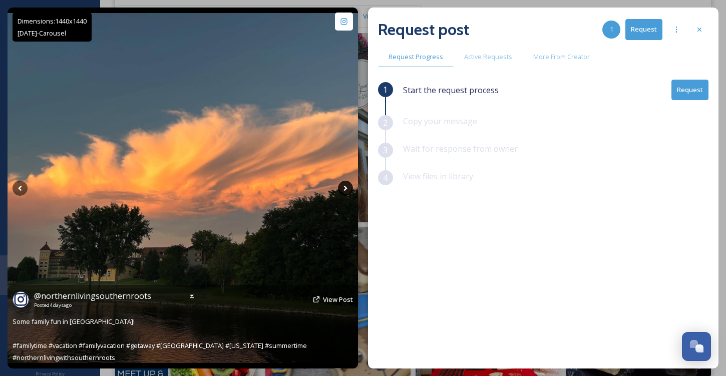
click at [345, 191] on icon at bounding box center [345, 188] width 15 height 15
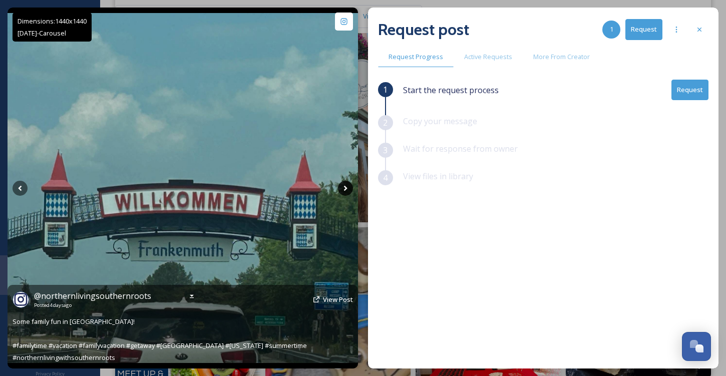
click at [345, 191] on icon at bounding box center [345, 188] width 15 height 15
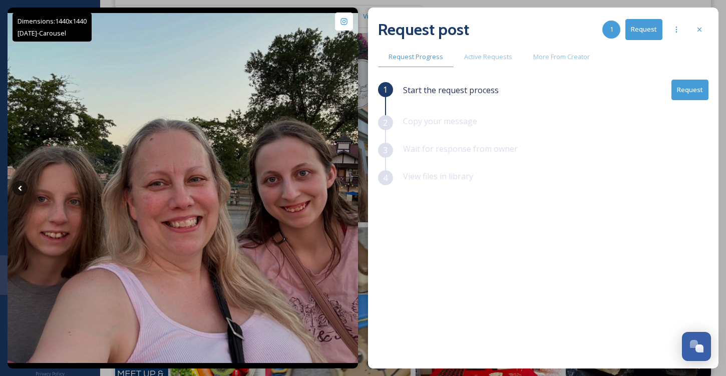
click at [684, 94] on button "Request" at bounding box center [689, 90] width 37 height 21
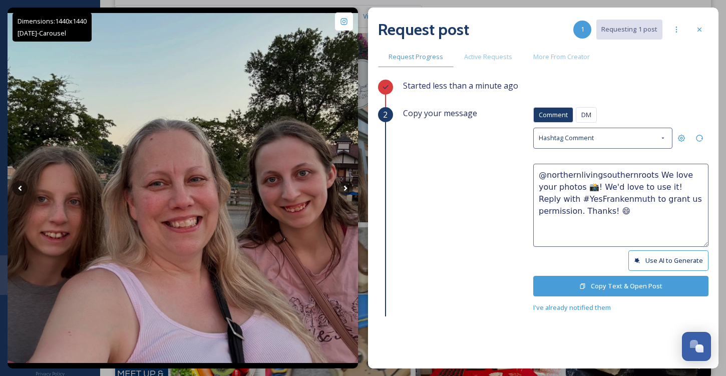
click at [645, 183] on textarea "@northernlivingsouthernroots We love your photos 📸! We'd love to use it! Reply …" at bounding box center [620, 205] width 175 height 83
type textarea "@northernlivingsouthernroots We love your photos 📸! We'd love to use them! Repl…"
click at [621, 292] on button "Copy Text & Open Post" at bounding box center [620, 286] width 175 height 21
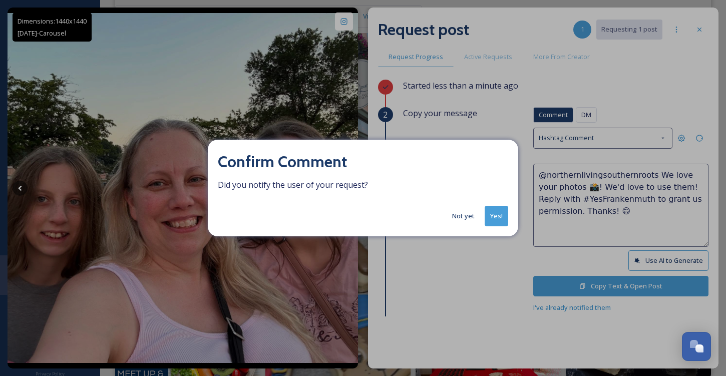
click at [496, 220] on button "Yes!" at bounding box center [496, 216] width 24 height 21
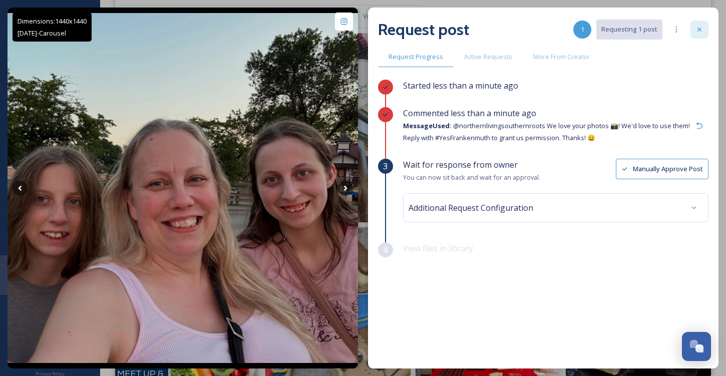
click at [702, 31] on icon at bounding box center [699, 30] width 8 height 8
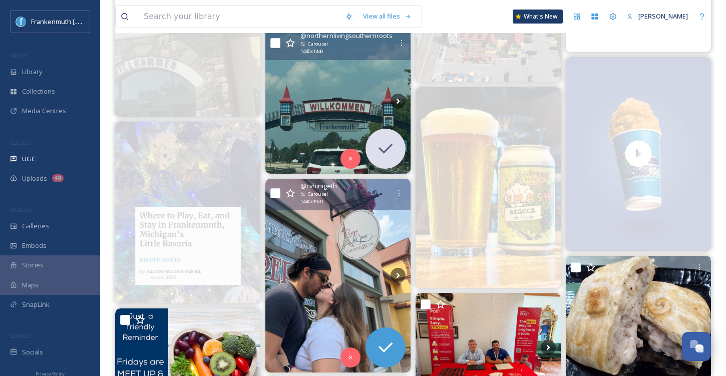
click at [371, 238] on img at bounding box center [337, 276] width 145 height 194
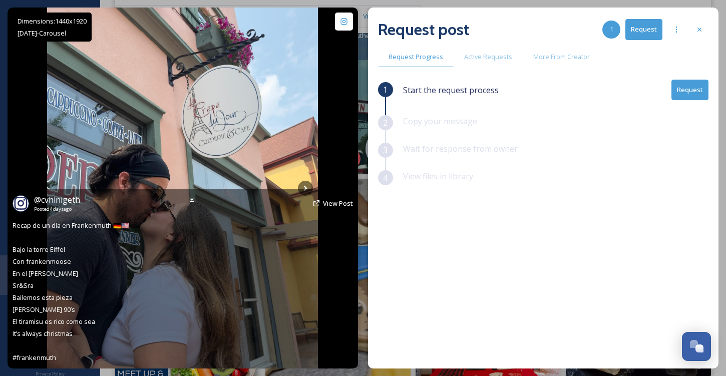
click at [187, 202] on div at bounding box center [192, 200] width 18 height 18
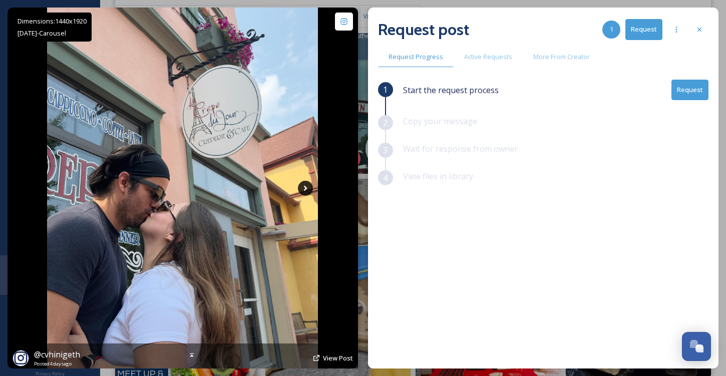
click at [303, 190] on icon at bounding box center [305, 188] width 15 height 15
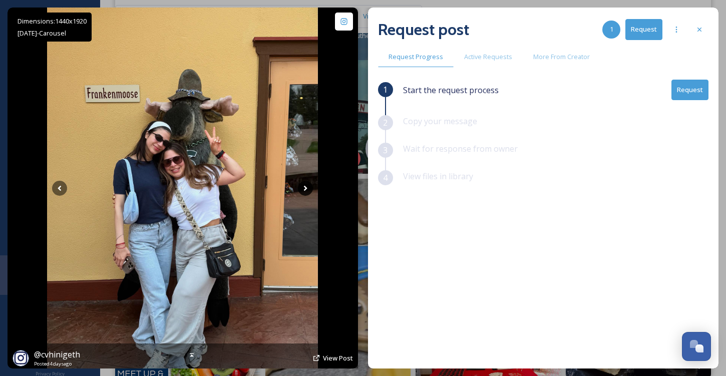
click at [303, 190] on icon at bounding box center [305, 188] width 15 height 15
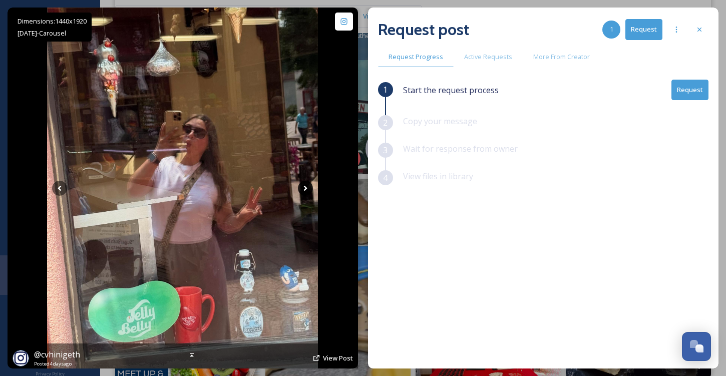
click at [303, 190] on icon at bounding box center [305, 188] width 15 height 15
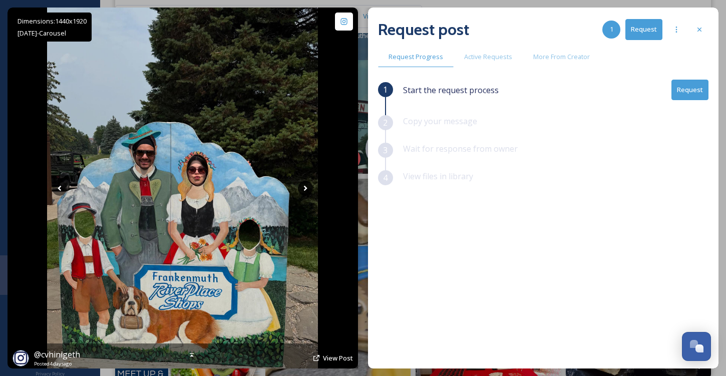
click at [303, 190] on icon at bounding box center [305, 188] width 15 height 15
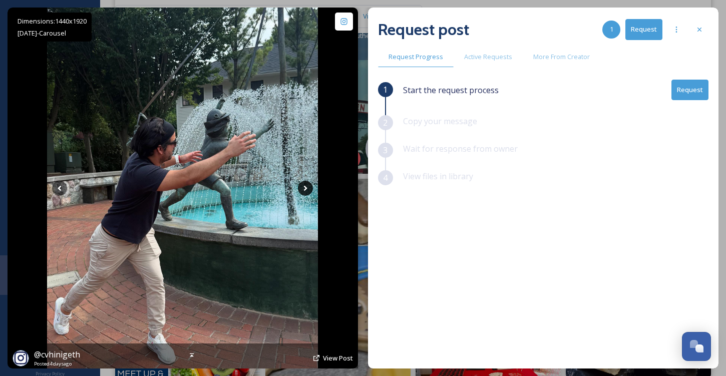
click at [303, 190] on icon at bounding box center [305, 188] width 15 height 15
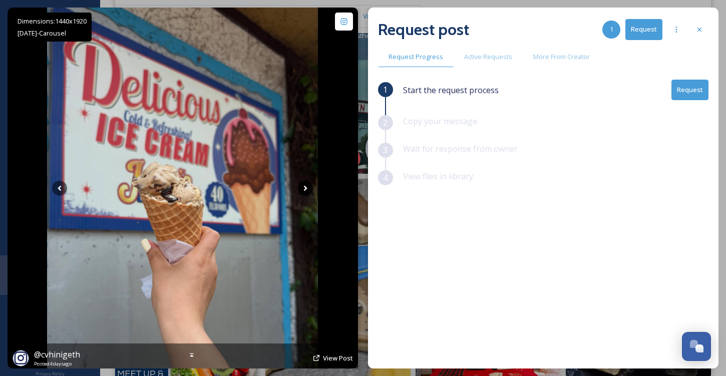
click at [303, 190] on icon at bounding box center [305, 188] width 15 height 15
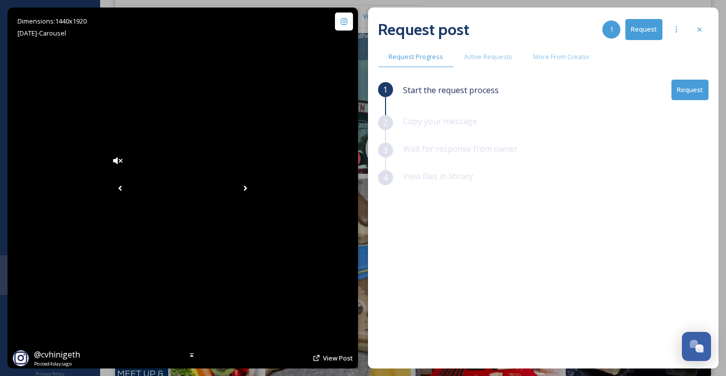
click at [253, 189] on icon at bounding box center [245, 188] width 15 height 15
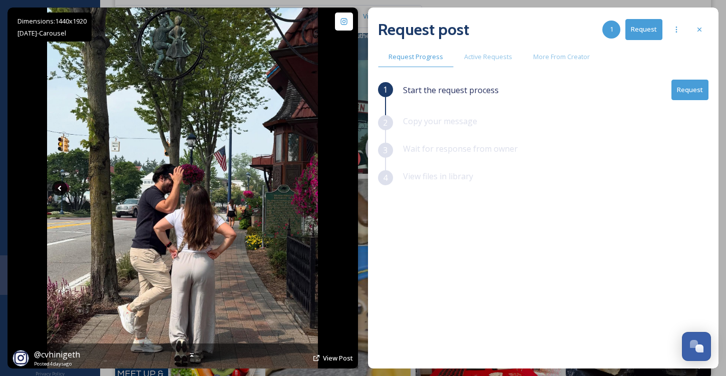
click at [59, 184] on icon at bounding box center [59, 188] width 15 height 15
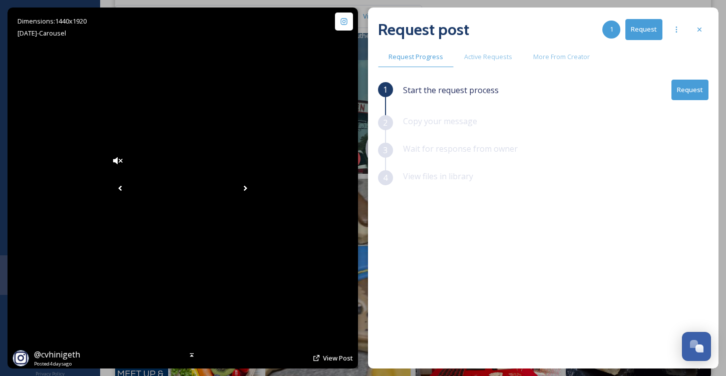
click at [113, 184] on icon at bounding box center [120, 188] width 15 height 15
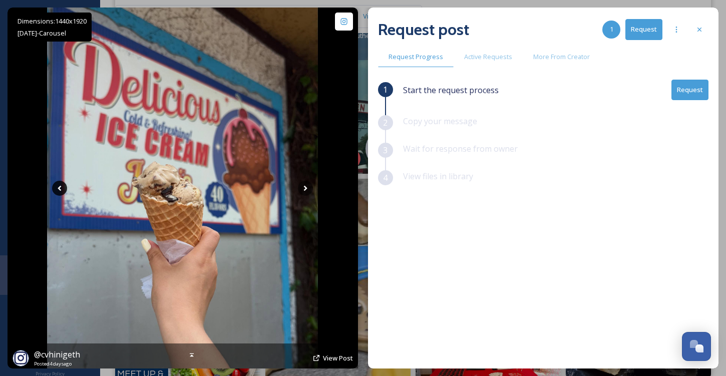
click at [59, 184] on icon at bounding box center [59, 188] width 15 height 15
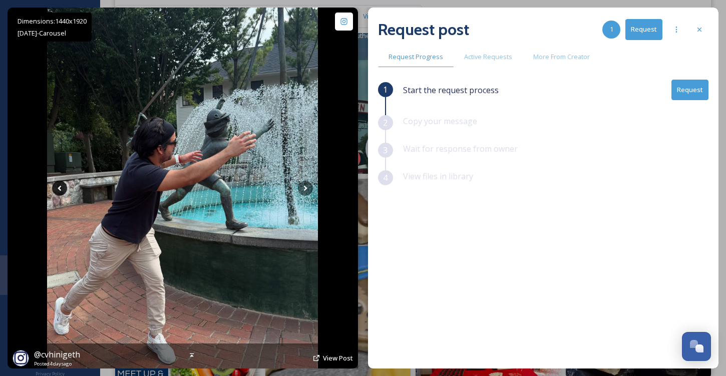
click at [59, 184] on icon at bounding box center [59, 188] width 15 height 15
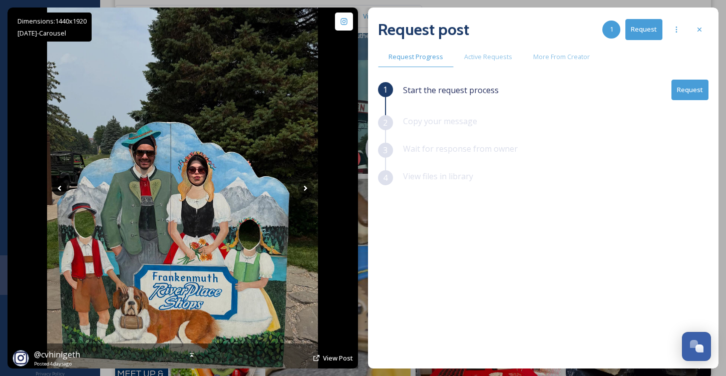
click at [59, 184] on icon at bounding box center [59, 188] width 15 height 15
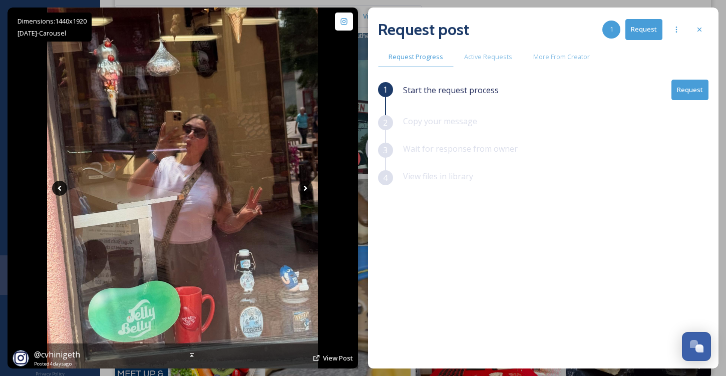
click at [59, 184] on icon at bounding box center [59, 188] width 15 height 15
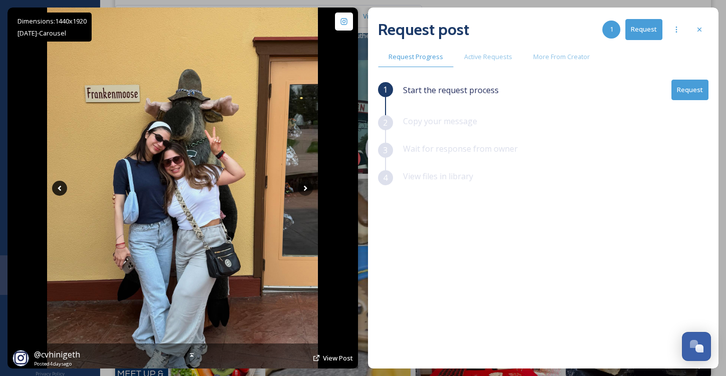
click at [60, 184] on icon at bounding box center [59, 188] width 15 height 15
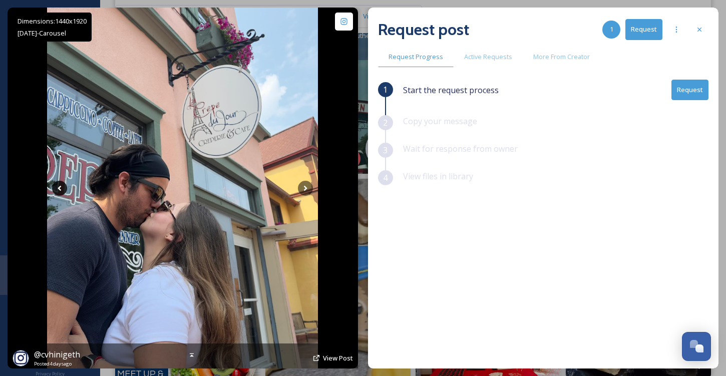
click at [60, 184] on icon at bounding box center [59, 188] width 15 height 15
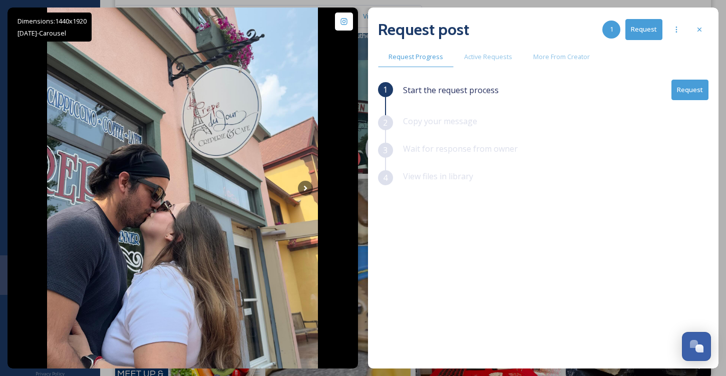
click at [677, 102] on div "Start the request process Request" at bounding box center [555, 98] width 305 height 36
click at [686, 92] on button "Request" at bounding box center [689, 90] width 37 height 21
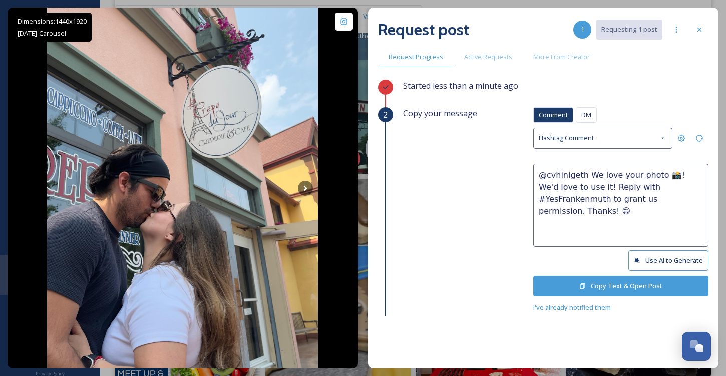
click at [654, 175] on textarea "@cvhinigeth We love your photo 📸! We'd love to use it! Reply with #YesFrankenmu…" at bounding box center [620, 205] width 175 height 83
click at [585, 187] on textarea "@cvhinigeth We love your photos 📸! We'd love to use it! Reply with #YesFrankenm…" at bounding box center [620, 205] width 175 height 83
type textarea "@cvhinigeth We love your photos 📸! We'd love to use them! Reply with #YesFranke…"
click at [610, 279] on button "Copy Text & Open Post" at bounding box center [620, 286] width 175 height 21
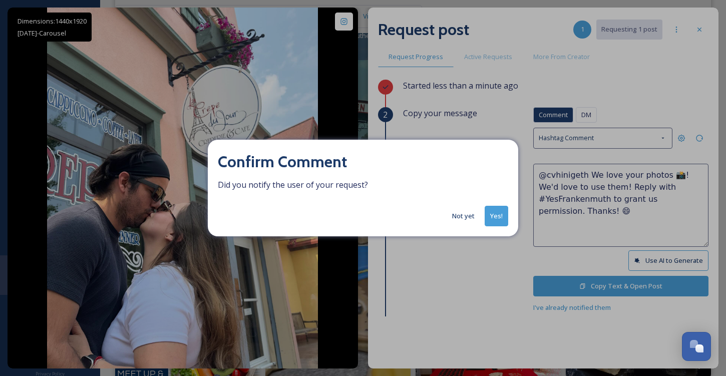
click at [505, 218] on button "Yes!" at bounding box center [496, 216] width 24 height 21
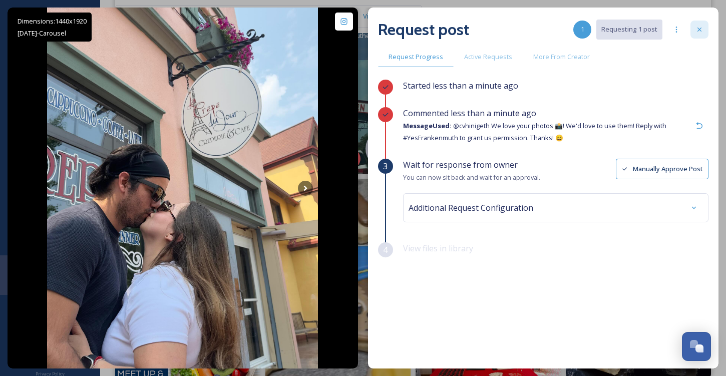
click at [696, 29] on icon at bounding box center [699, 30] width 8 height 8
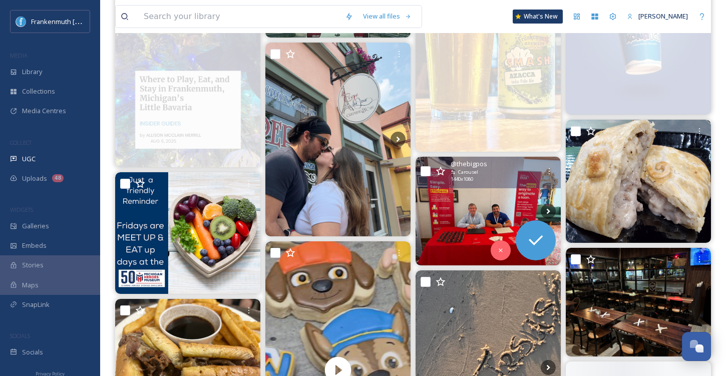
scroll to position [2131, 0]
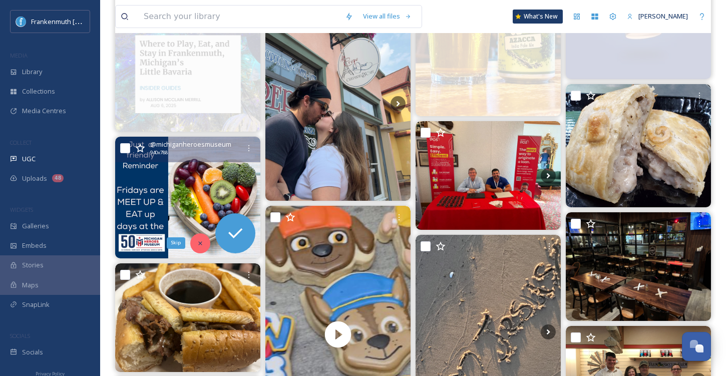
click at [204, 244] on div "Skip" at bounding box center [200, 243] width 20 height 20
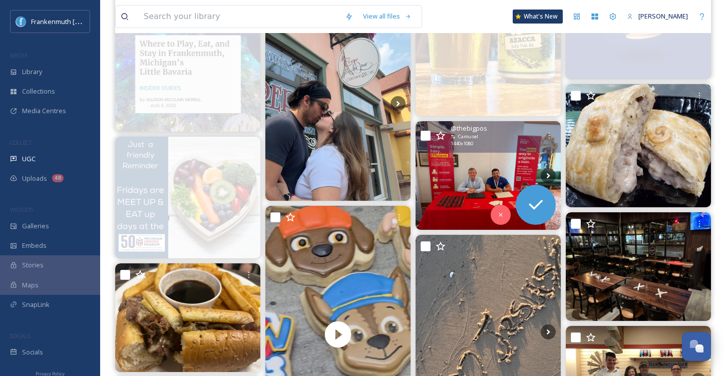
click at [505, 176] on img at bounding box center [487, 175] width 145 height 109
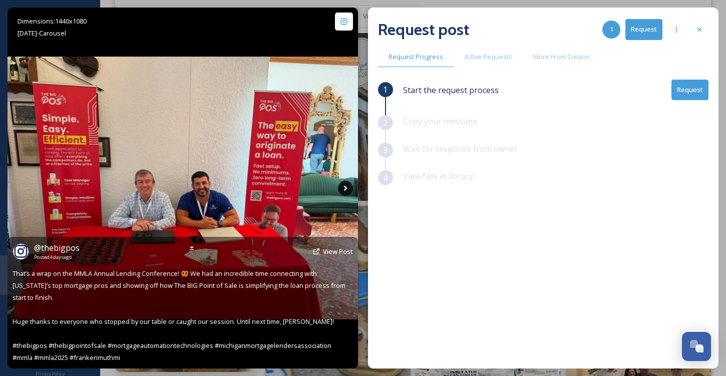
click at [349, 185] on icon at bounding box center [345, 188] width 15 height 15
click at [345, 187] on icon at bounding box center [345, 188] width 4 height 6
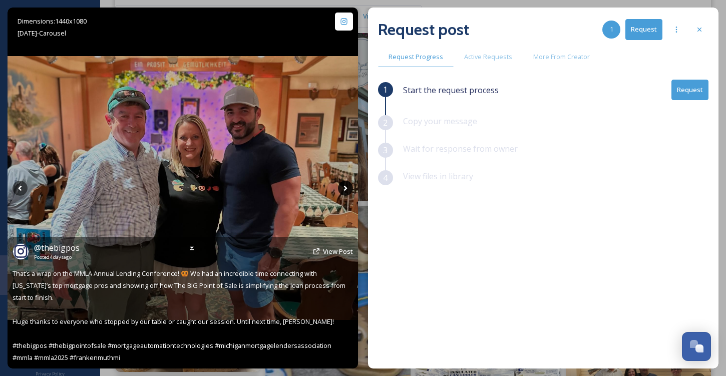
click at [345, 186] on icon at bounding box center [345, 188] width 4 height 6
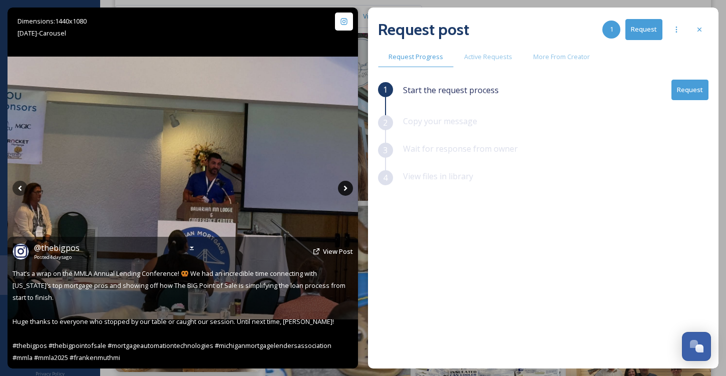
click at [345, 186] on icon at bounding box center [345, 188] width 4 height 6
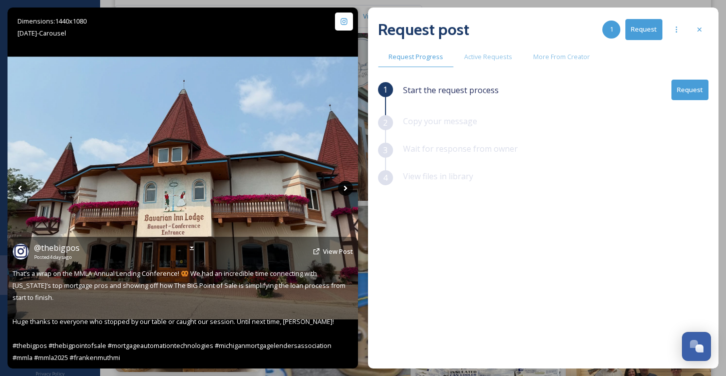
click at [349, 188] on icon at bounding box center [345, 188] width 15 height 15
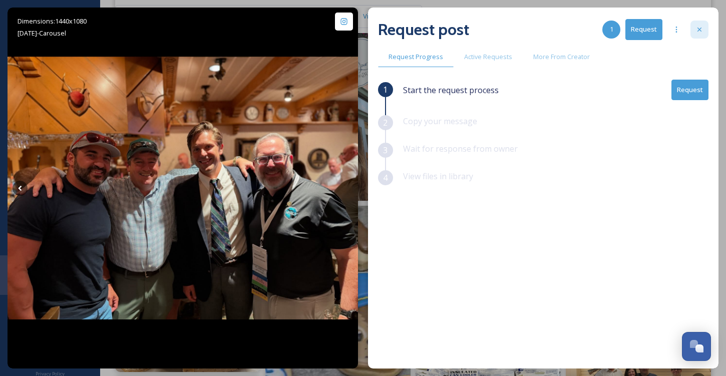
click at [701, 36] on div at bounding box center [699, 30] width 18 height 18
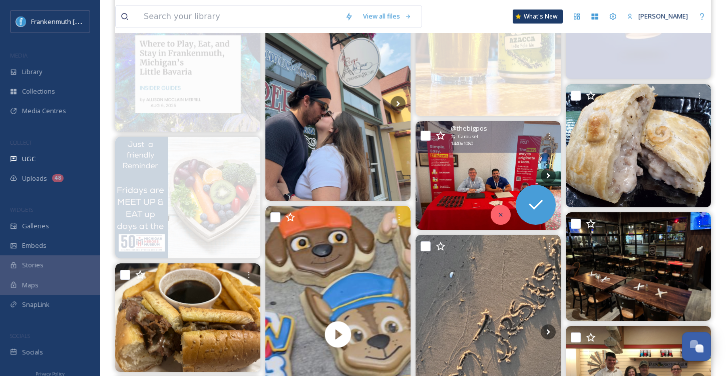
click at [501, 216] on icon at bounding box center [500, 214] width 7 height 7
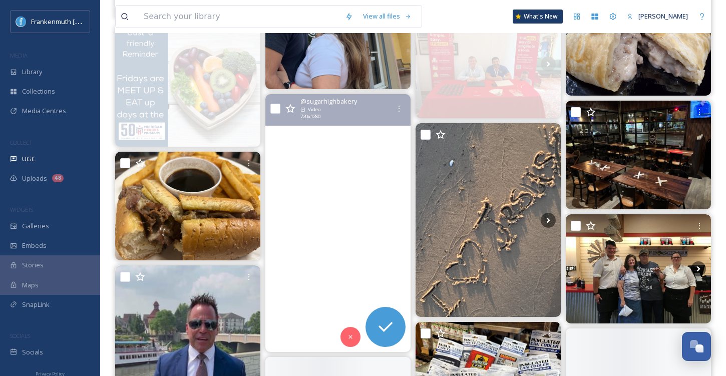
scroll to position [2271, 0]
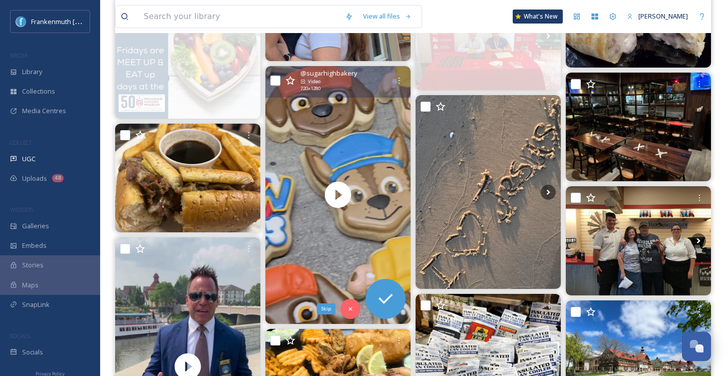
click at [356, 302] on div "Skip" at bounding box center [350, 309] width 20 height 20
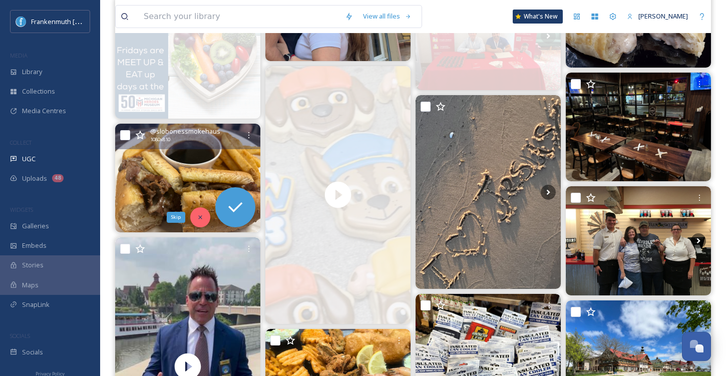
click at [200, 215] on icon at bounding box center [200, 217] width 7 height 7
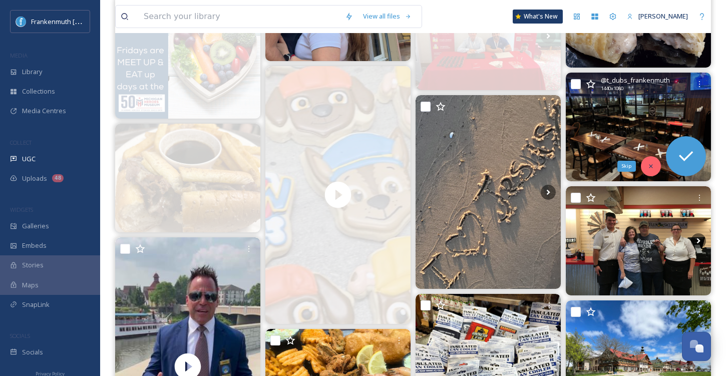
click at [650, 167] on icon at bounding box center [650, 166] width 7 height 7
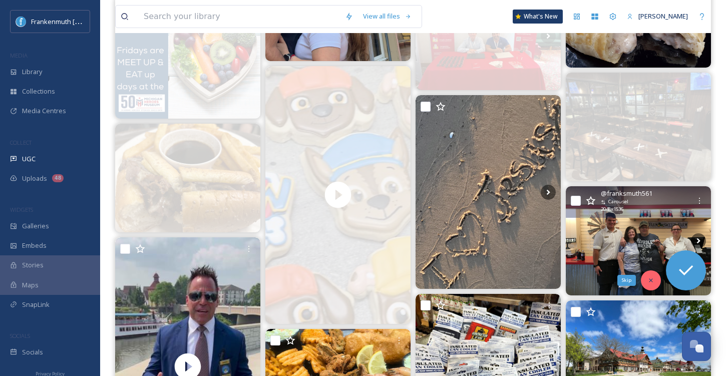
click at [652, 279] on icon at bounding box center [650, 280] width 7 height 7
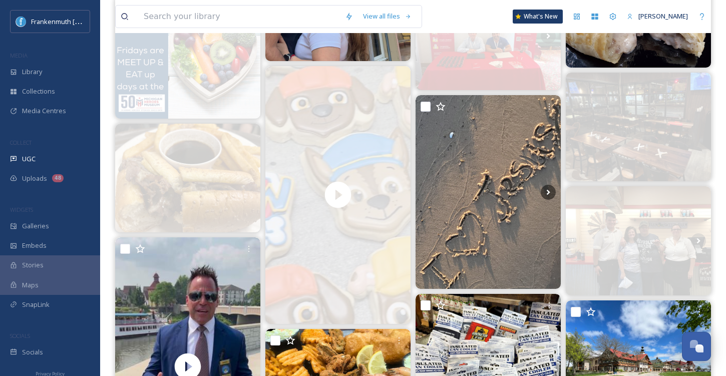
scroll to position [2183, 0]
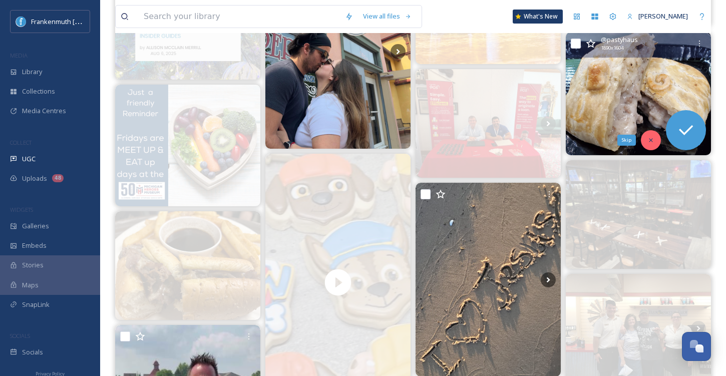
click at [649, 137] on icon at bounding box center [650, 140] width 7 height 7
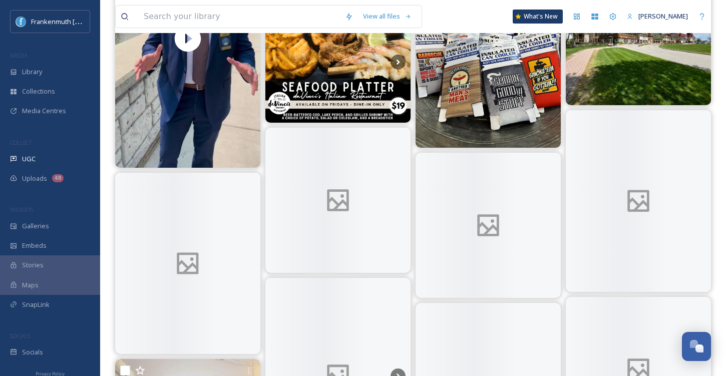
scroll to position [2667, 0]
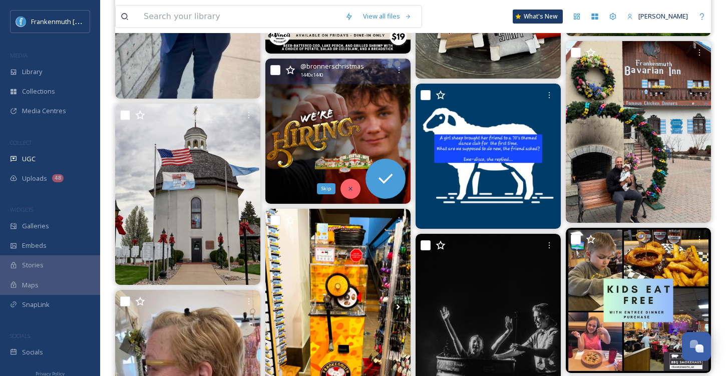
click at [352, 182] on div "Skip" at bounding box center [350, 189] width 20 height 20
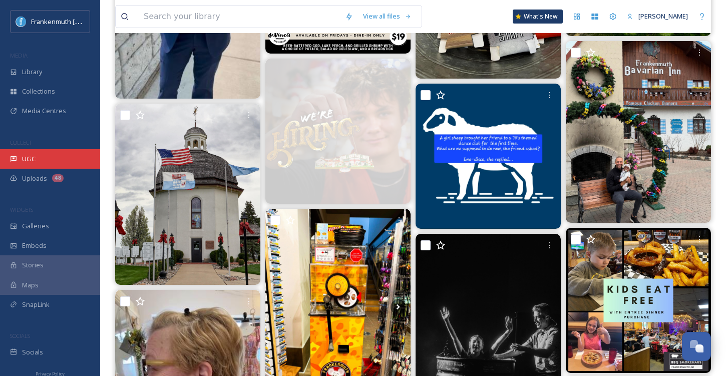
click at [39, 160] on div "UGC" at bounding box center [50, 159] width 100 height 20
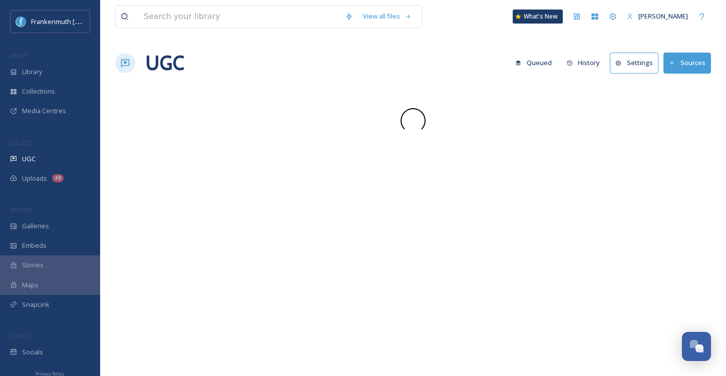
click at [39, 160] on div "UGC" at bounding box center [50, 159] width 100 height 20
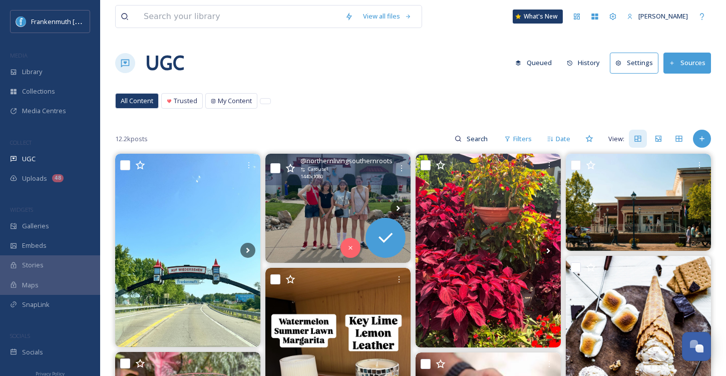
click at [311, 238] on img at bounding box center [337, 208] width 145 height 109
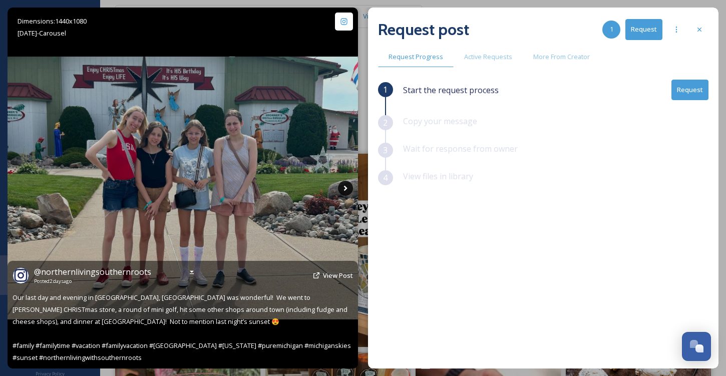
click at [346, 192] on icon at bounding box center [345, 188] width 15 height 15
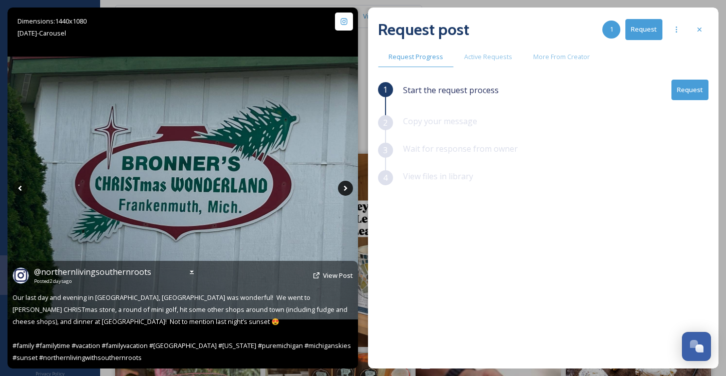
click at [346, 192] on icon at bounding box center [345, 188] width 15 height 15
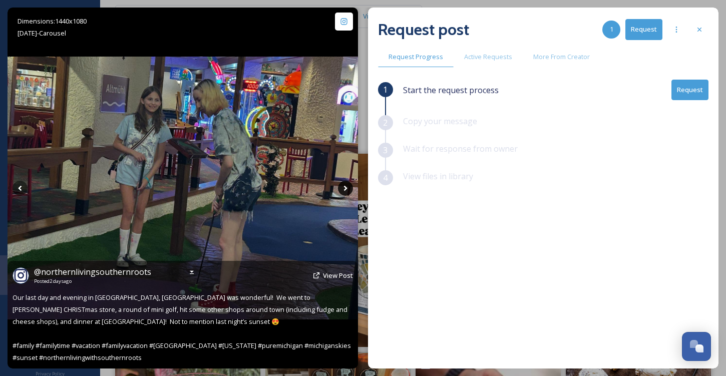
click at [346, 192] on icon at bounding box center [345, 188] width 15 height 15
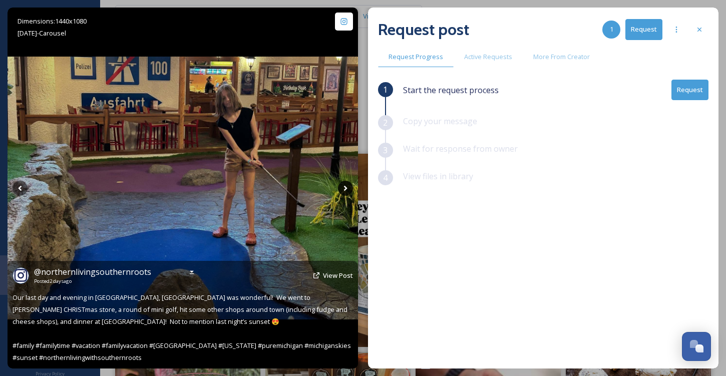
click at [346, 192] on icon at bounding box center [345, 188] width 15 height 15
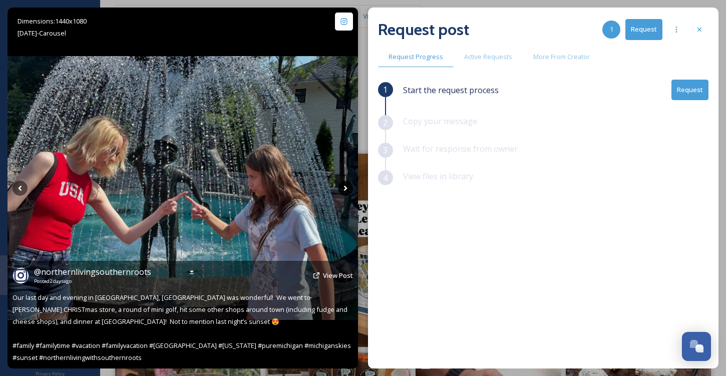
click at [346, 192] on icon at bounding box center [345, 188] width 15 height 15
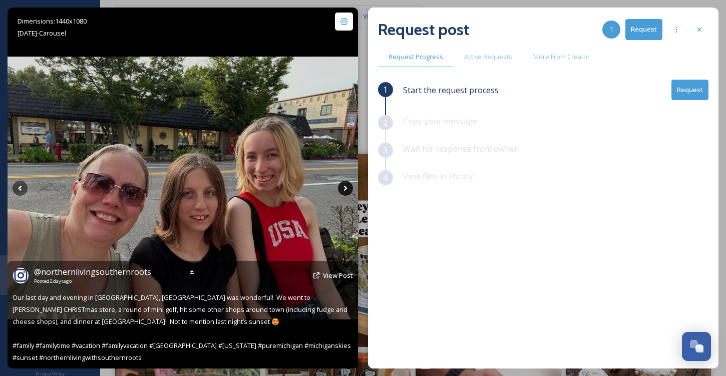
click at [346, 192] on icon at bounding box center [345, 188] width 15 height 15
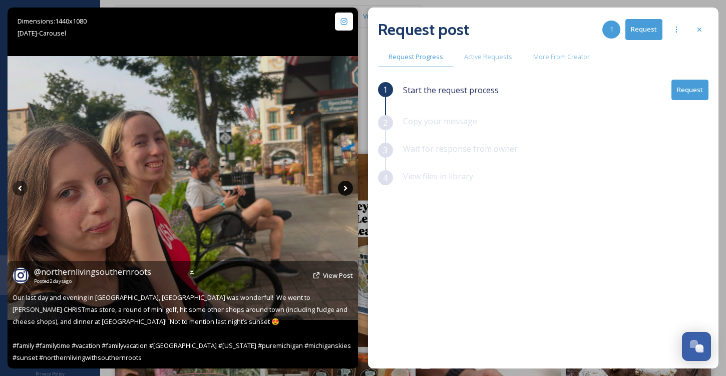
click at [346, 192] on icon at bounding box center [345, 188] width 15 height 15
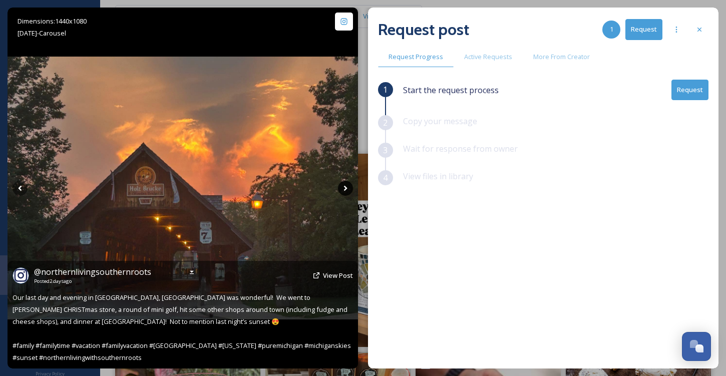
click at [346, 192] on icon at bounding box center [345, 188] width 15 height 15
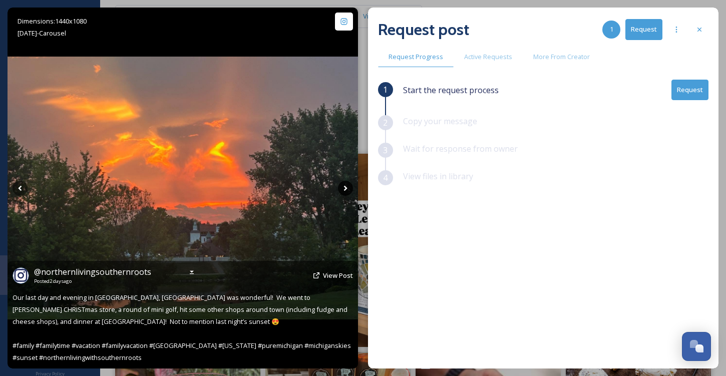
click at [346, 192] on icon at bounding box center [345, 188] width 15 height 15
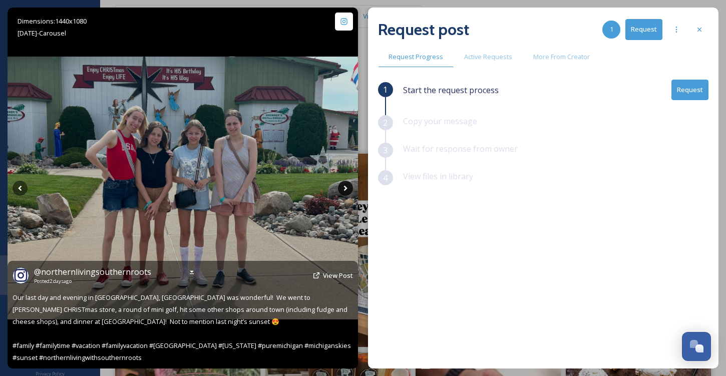
click at [346, 192] on icon at bounding box center [345, 188] width 15 height 15
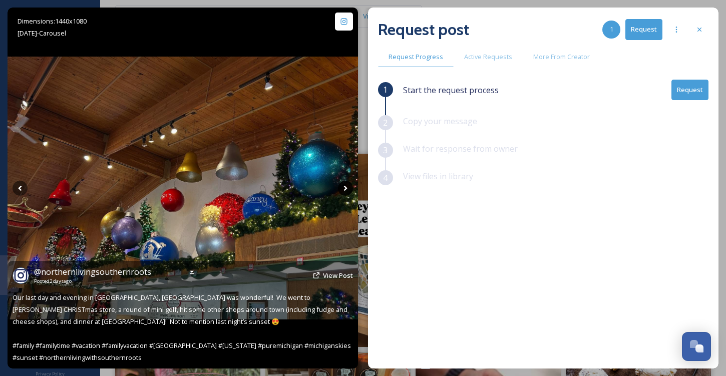
click at [346, 192] on icon at bounding box center [345, 188] width 15 height 15
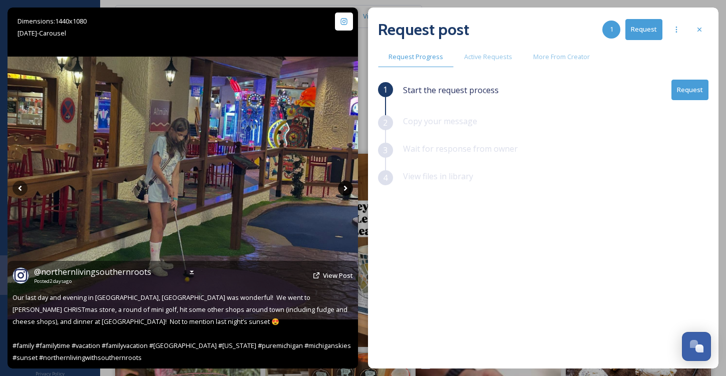
click at [346, 192] on icon at bounding box center [345, 188] width 15 height 15
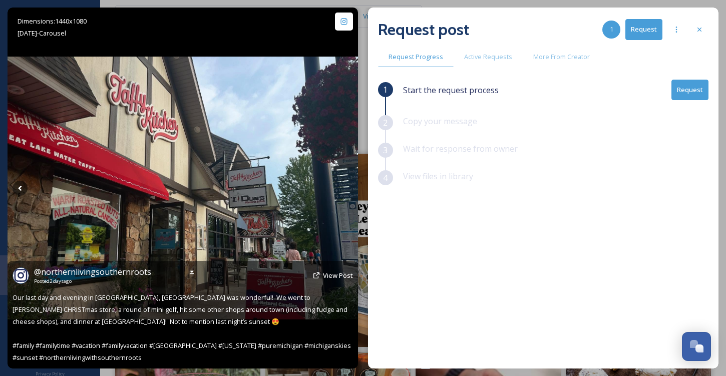
click at [346, 192] on icon at bounding box center [345, 188] width 15 height 15
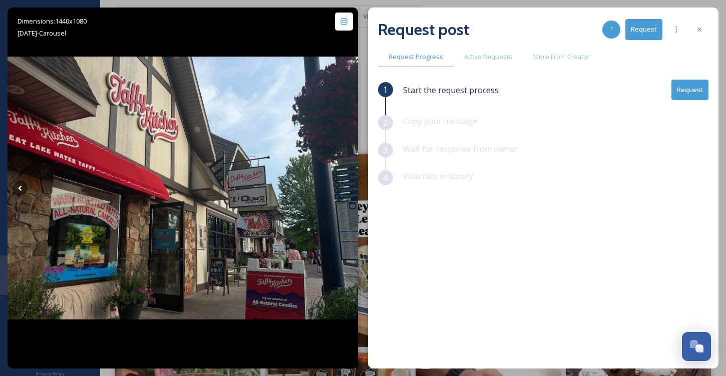
click at [683, 95] on button "Request" at bounding box center [689, 90] width 37 height 21
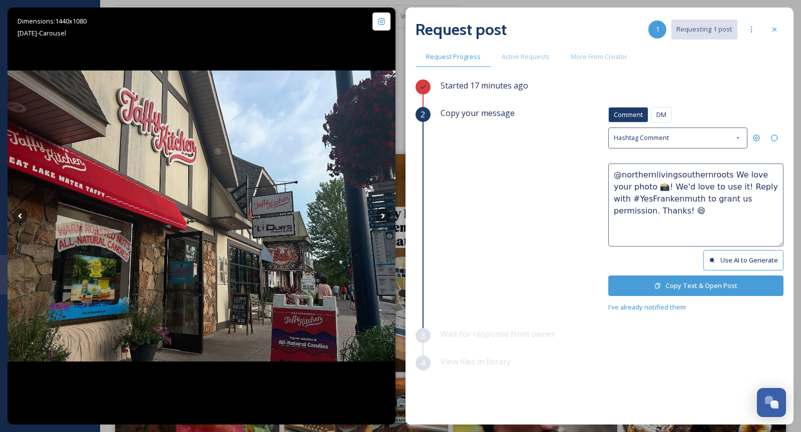
click at [725, 279] on button "Copy Text & Open Post" at bounding box center [695, 286] width 175 height 21
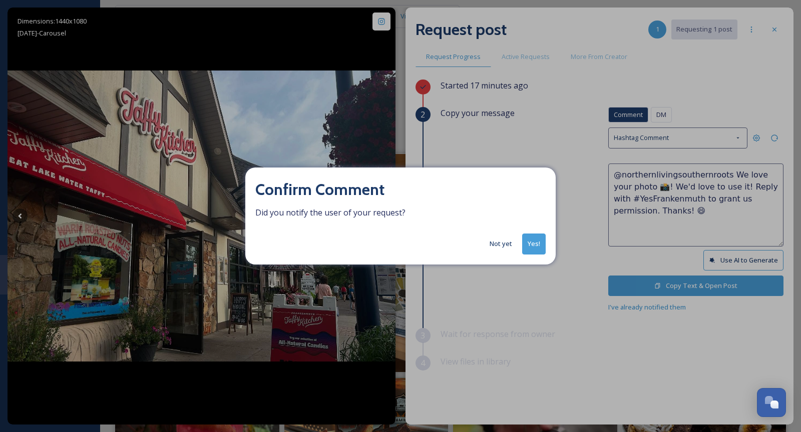
click at [504, 242] on button "Not yet" at bounding box center [500, 244] width 33 height 20
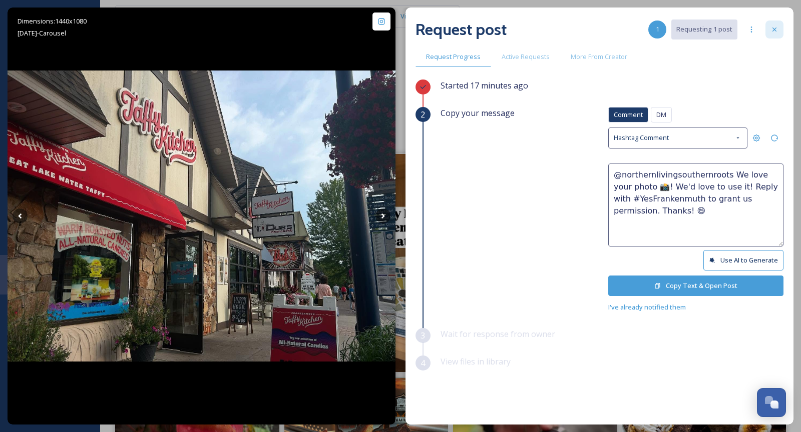
click at [725, 27] on icon at bounding box center [774, 30] width 8 height 8
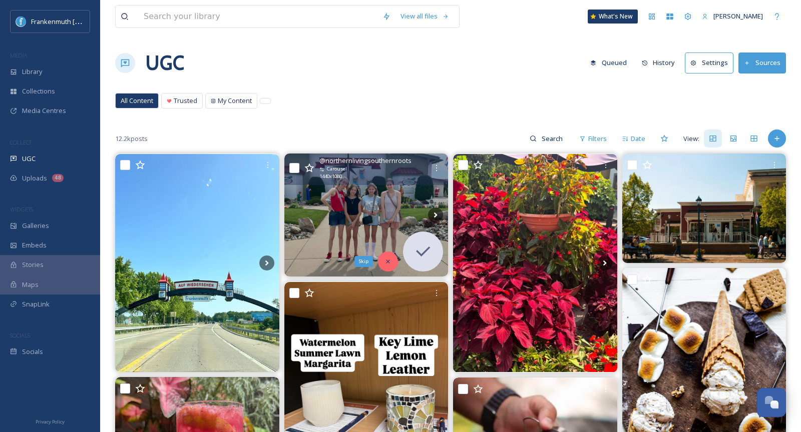
click at [397, 260] on div "Skip" at bounding box center [388, 262] width 20 height 20
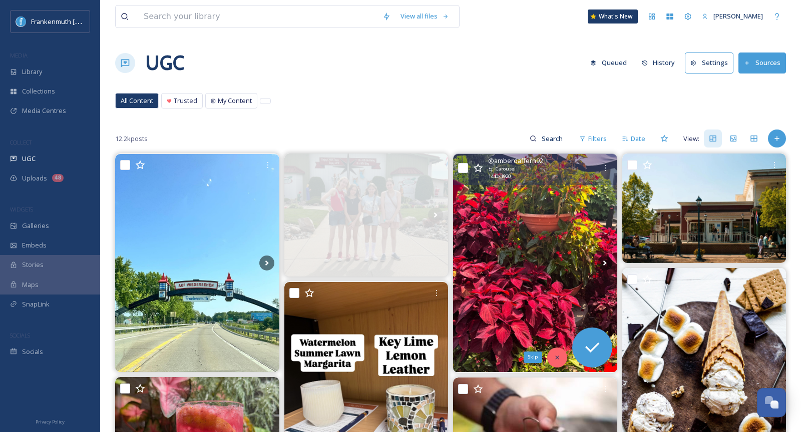
click at [562, 353] on div "Skip" at bounding box center [557, 358] width 20 height 20
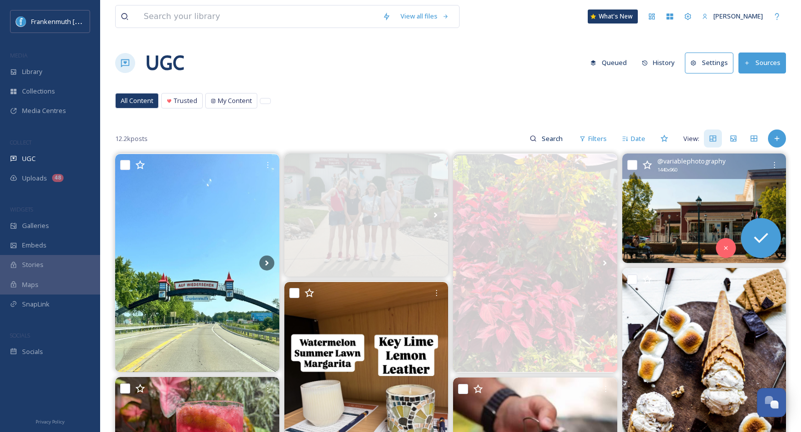
click at [687, 235] on img at bounding box center [704, 208] width 164 height 109
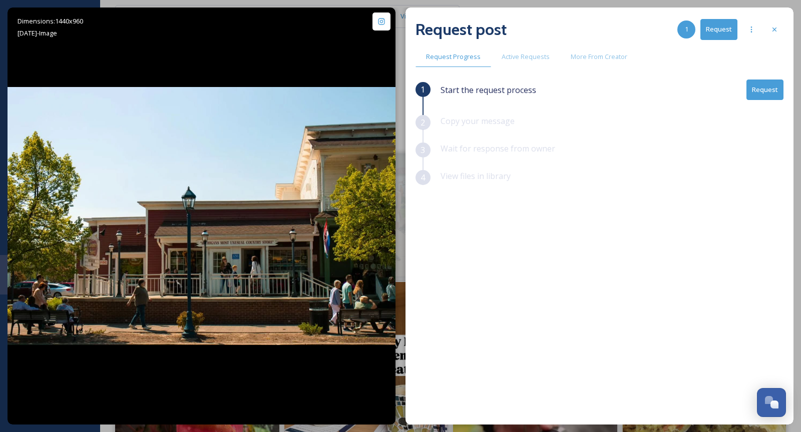
click at [725, 73] on div "Request post 1 Request Request Progress Active Requests More From Creator 1 Sta…" at bounding box center [599, 216] width 388 height 417
click at [725, 90] on button "Request" at bounding box center [764, 90] width 37 height 21
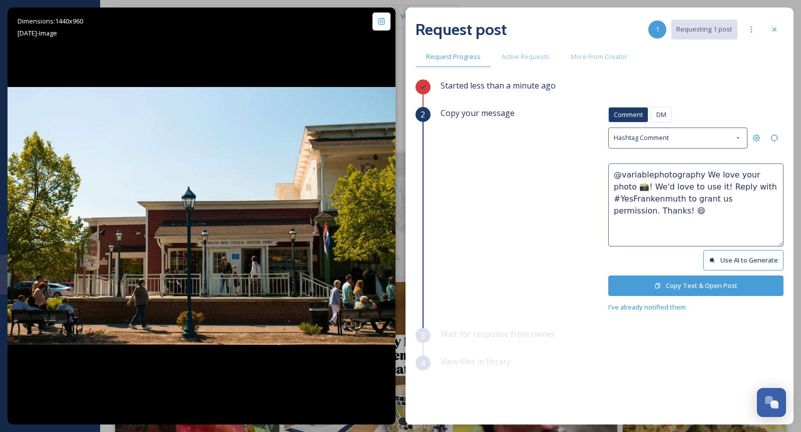
click at [706, 281] on button "Copy Text & Open Post" at bounding box center [695, 286] width 175 height 21
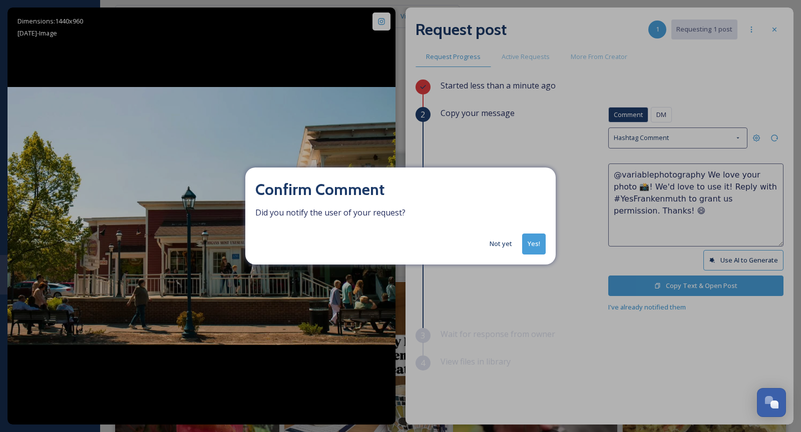
click at [540, 241] on button "Yes!" at bounding box center [534, 244] width 24 height 21
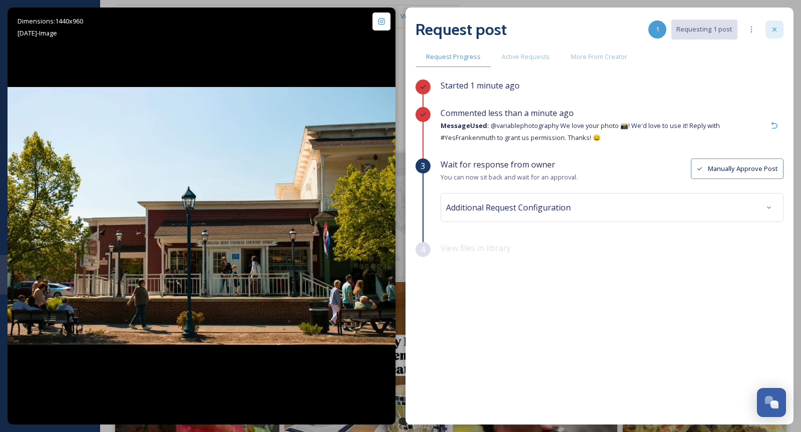
click at [725, 29] on div at bounding box center [774, 30] width 18 height 18
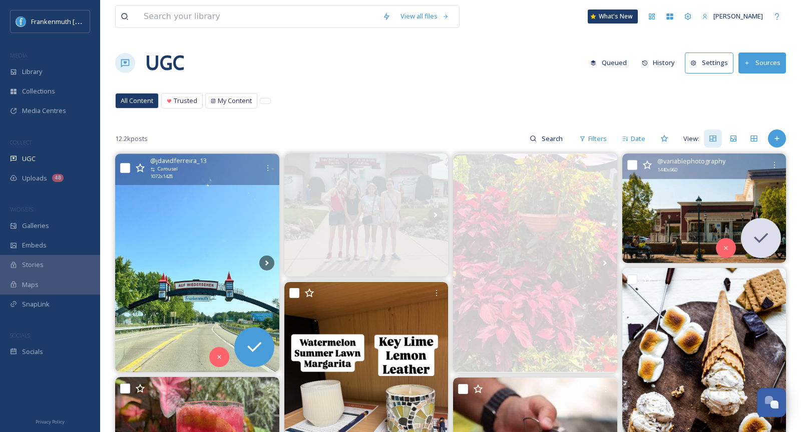
scroll to position [240, 0]
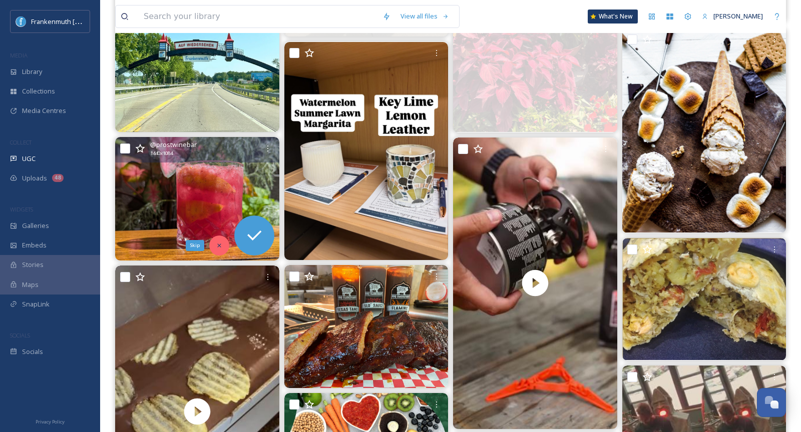
click at [216, 245] on icon at bounding box center [219, 245] width 7 height 7
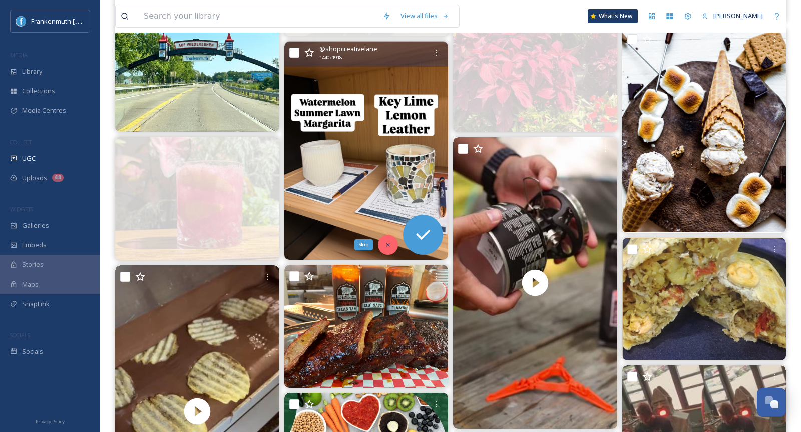
click at [386, 249] on div "Skip" at bounding box center [388, 245] width 20 height 20
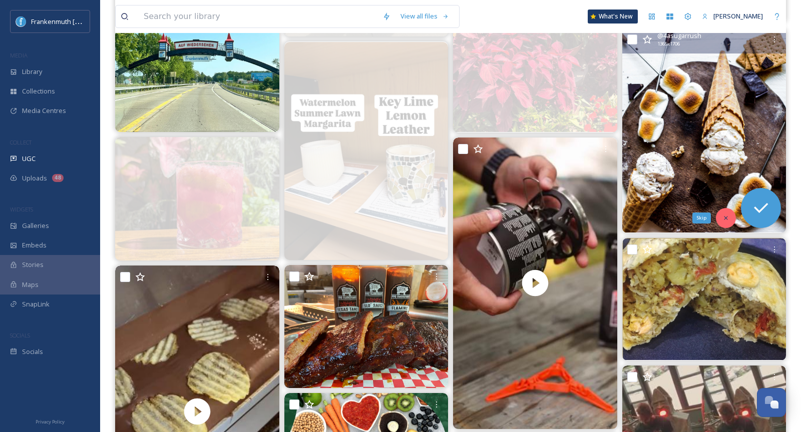
click at [725, 223] on div "Skip" at bounding box center [726, 218] width 20 height 20
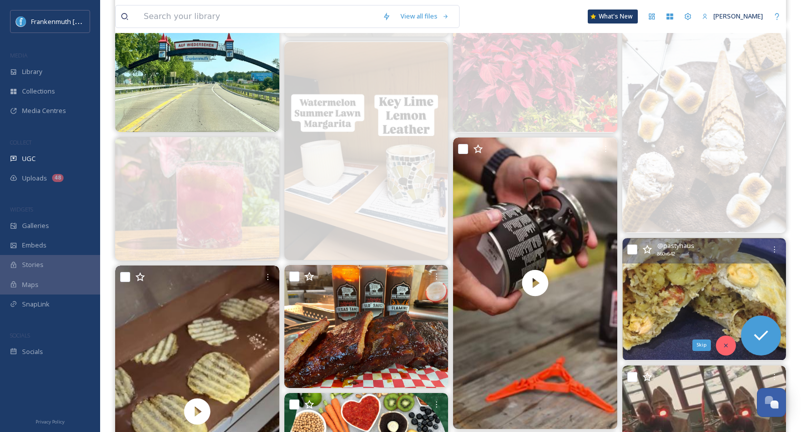
click at [725, 344] on icon at bounding box center [726, 346] width 4 height 4
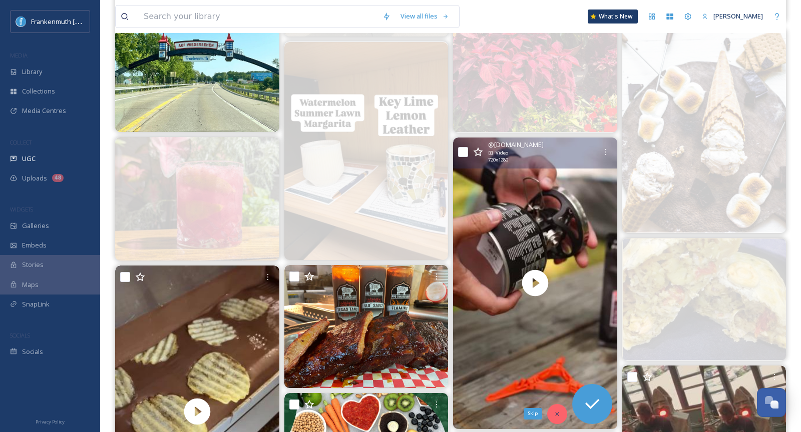
click at [559, 375] on icon at bounding box center [557, 414] width 7 height 7
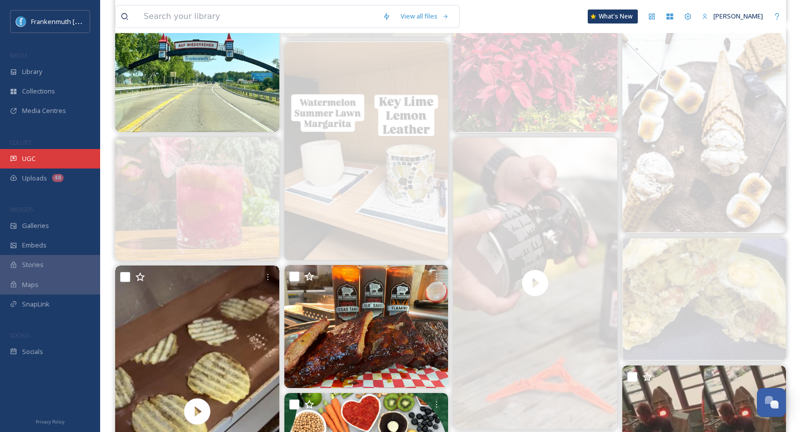
click at [82, 164] on div "UGC" at bounding box center [50, 159] width 100 height 20
